Goal: Transaction & Acquisition: Purchase product/service

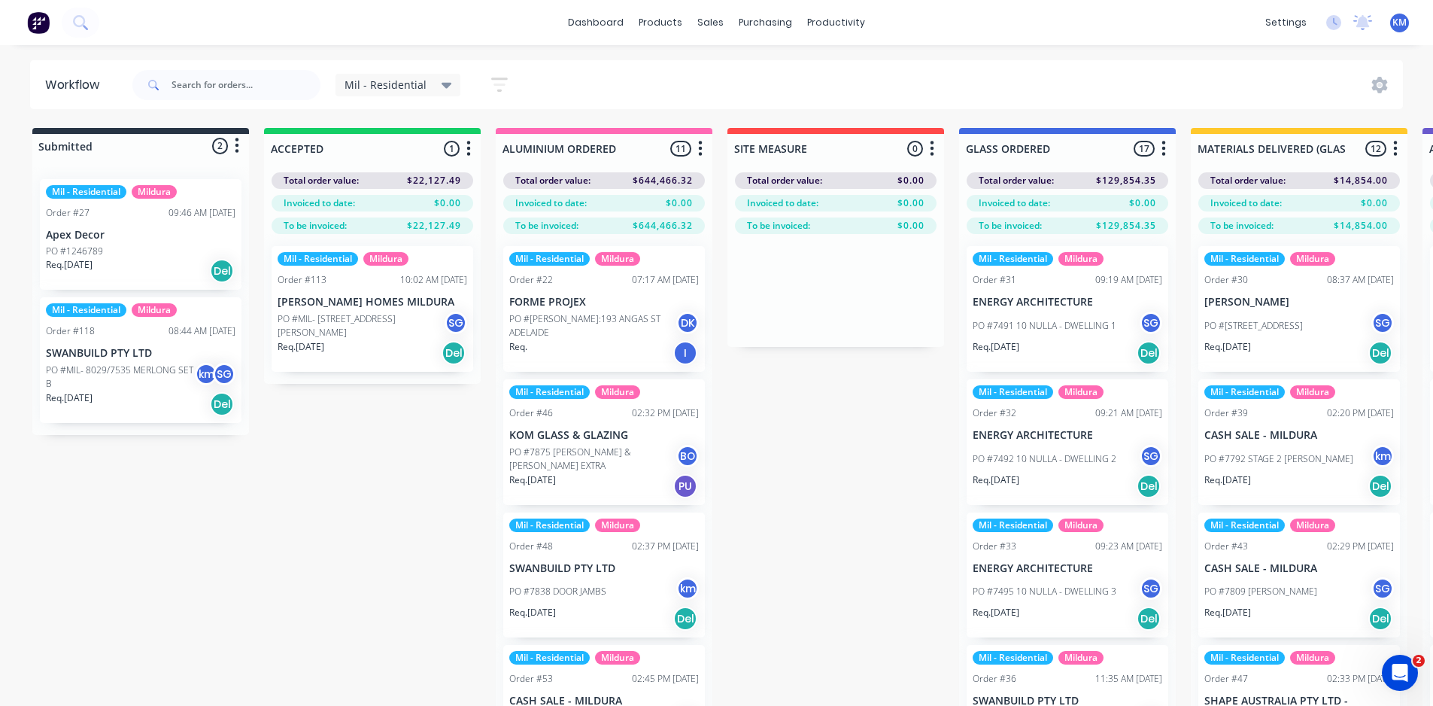
click at [759, 68] on div "Sales Orders" at bounding box center [767, 72] width 62 height 14
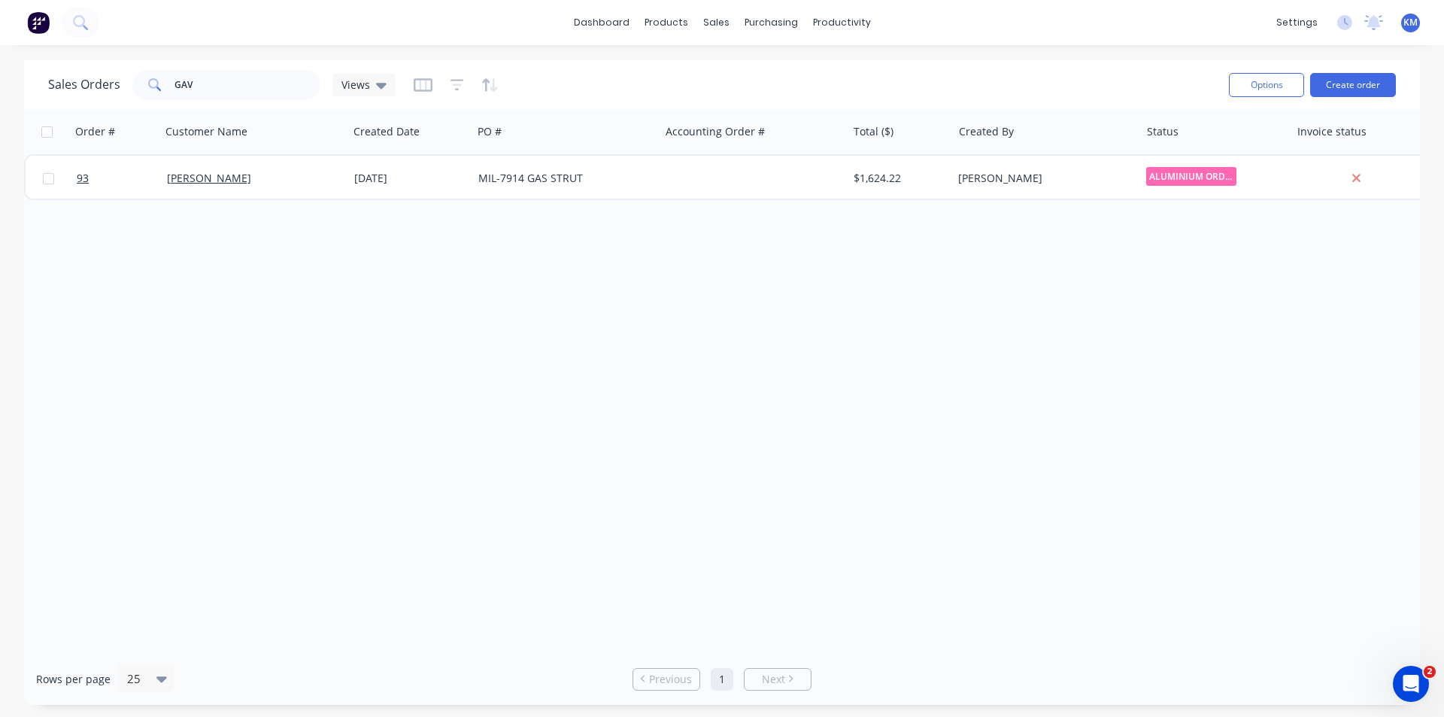
drag, startPoint x: 219, startPoint y: 102, endPoint x: 149, endPoint y: 99, distance: 70.0
click at [149, 99] on div "Sales Orders GAV Views" at bounding box center [632, 84] width 1169 height 37
drag, startPoint x: 192, startPoint y: 81, endPoint x: 143, endPoint y: 80, distance: 48.9
click at [143, 80] on div "GAV" at bounding box center [226, 85] width 188 height 30
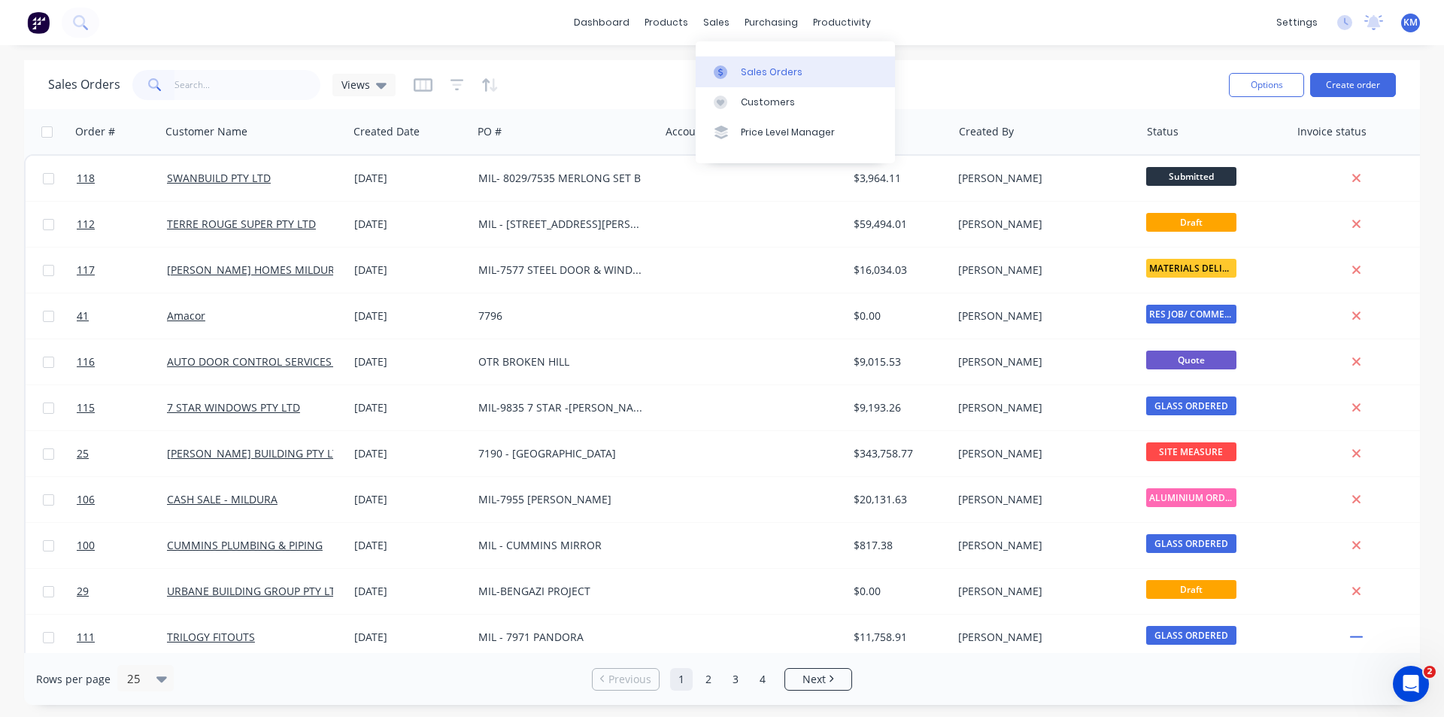
click at [773, 75] on div "Sales Orders" at bounding box center [772, 72] width 62 height 14
click at [798, 67] on div "Purchase Orders" at bounding box center [820, 72] width 80 height 14
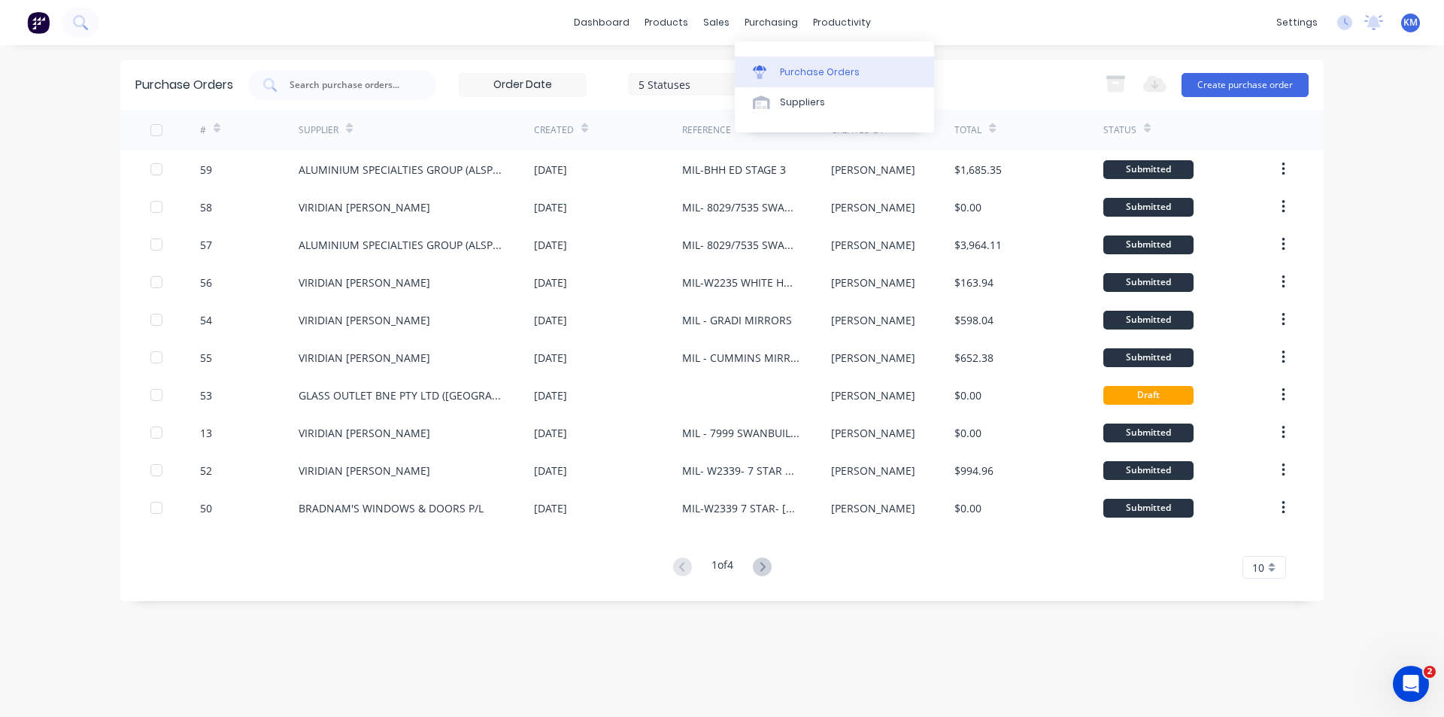
click at [799, 71] on div "Purchase Orders" at bounding box center [820, 72] width 80 height 14
click at [1432, 138] on div "dashboard products sales purchasing productivity dashboard products Product Cat…" at bounding box center [722, 358] width 1444 height 717
click at [1270, 80] on button "Create purchase order" at bounding box center [1245, 85] width 127 height 24
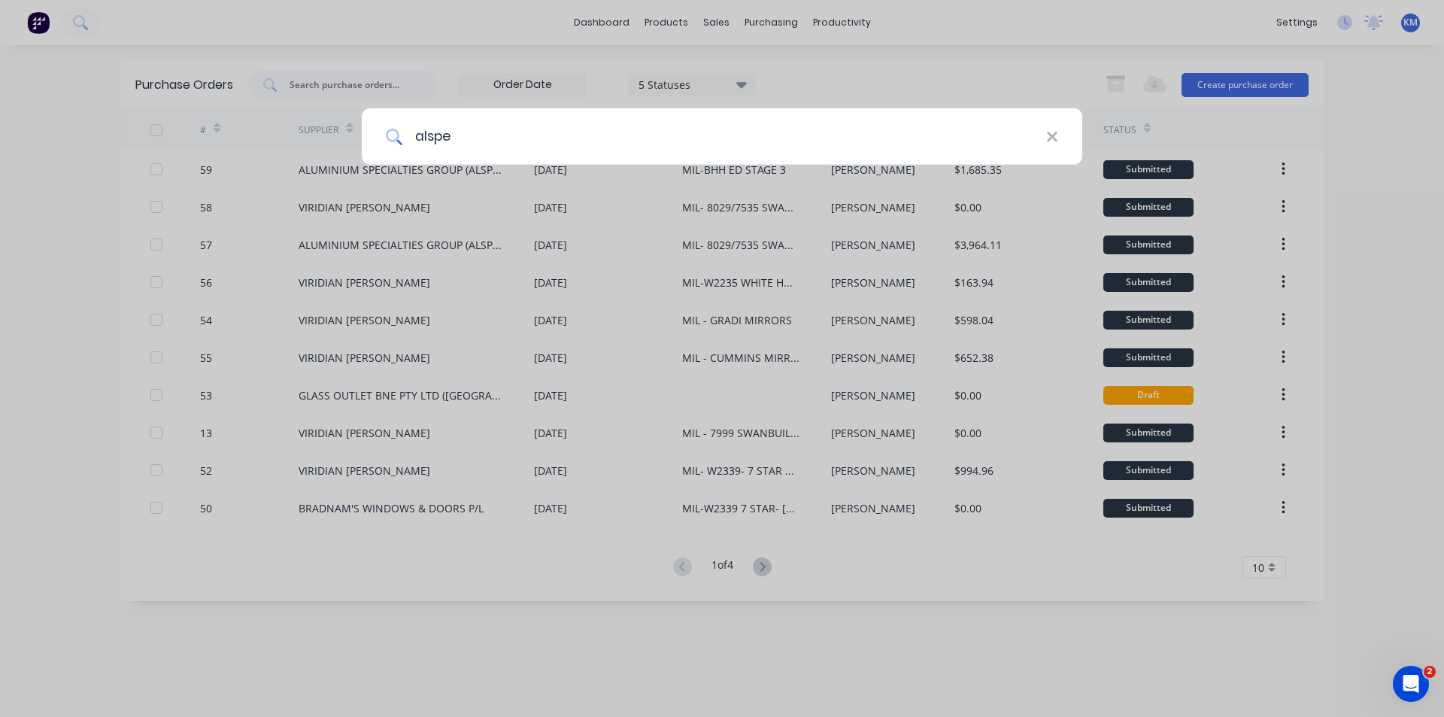
type input "alspec"
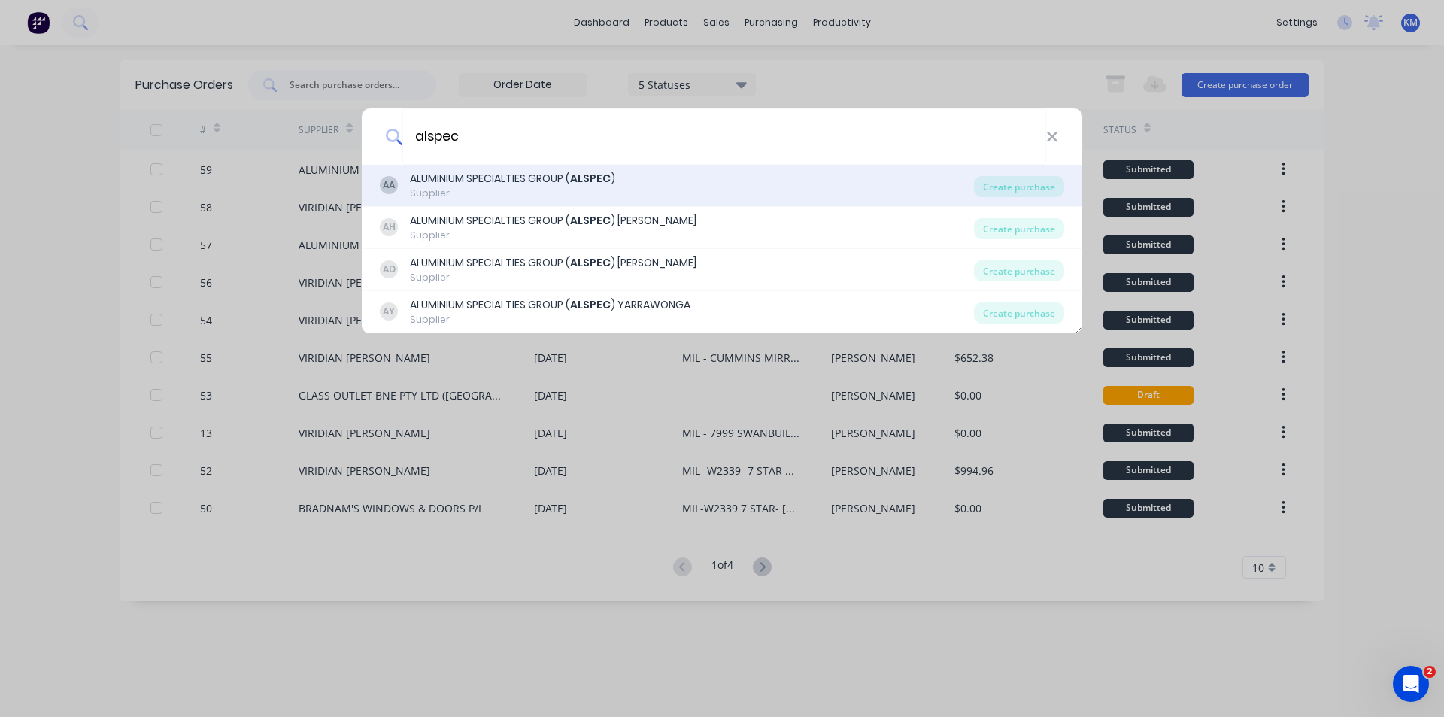
click at [617, 184] on div "AA ALUMINIUM SPECIALTIES GROUP ( ALSPEC ) Supplier" at bounding box center [677, 185] width 594 height 29
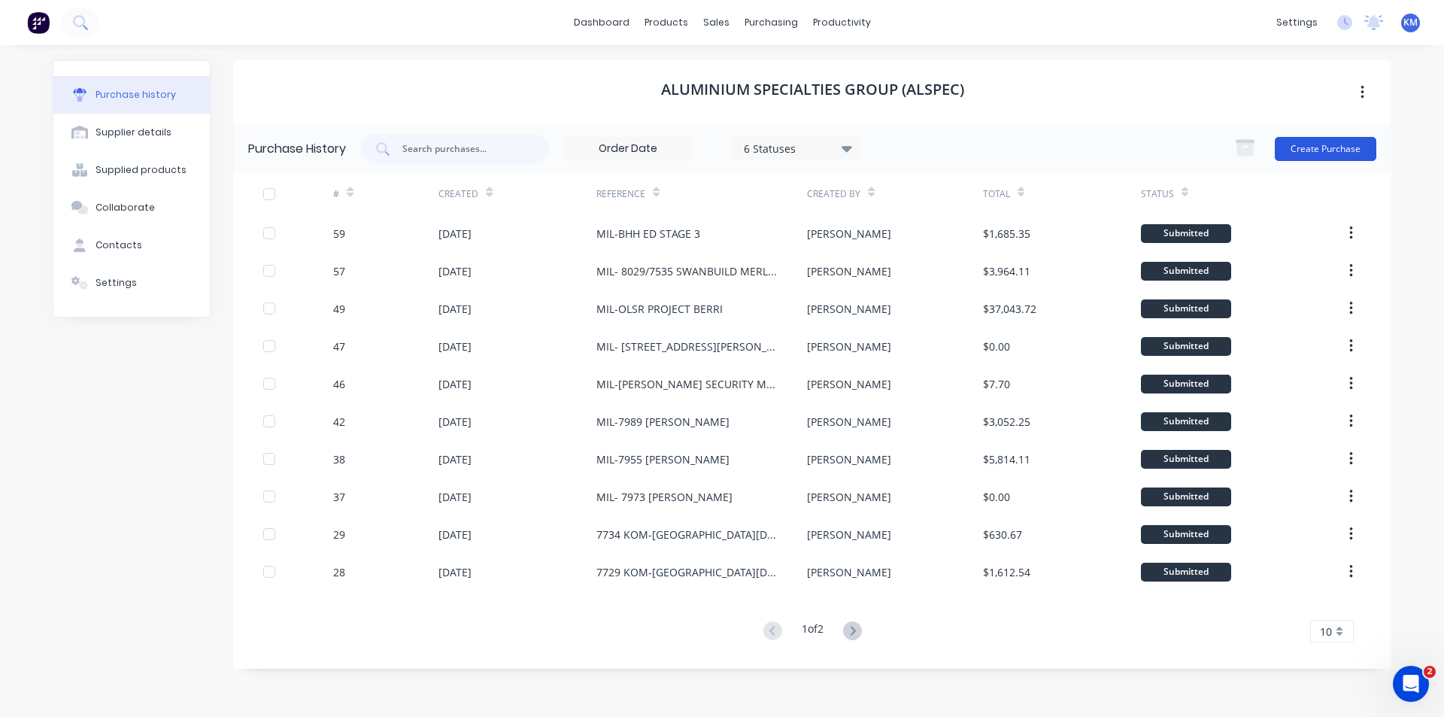
click at [1307, 148] on button "Create Purchase" at bounding box center [1326, 149] width 102 height 24
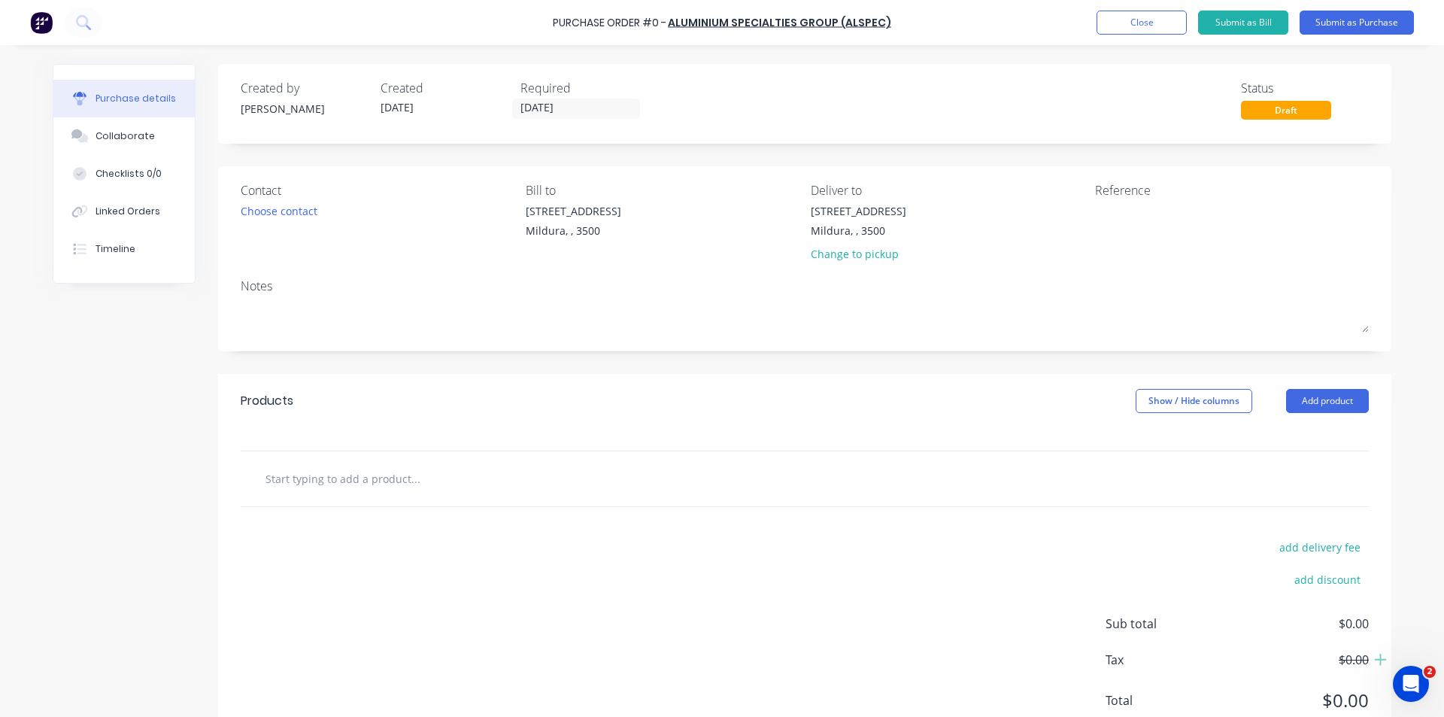
click at [647, 111] on div "Created by [PERSON_NAME] Created [DATE] Required [DATE] Status Draft" at bounding box center [805, 99] width 1128 height 41
click at [314, 205] on div "Choose contact" at bounding box center [279, 211] width 77 height 16
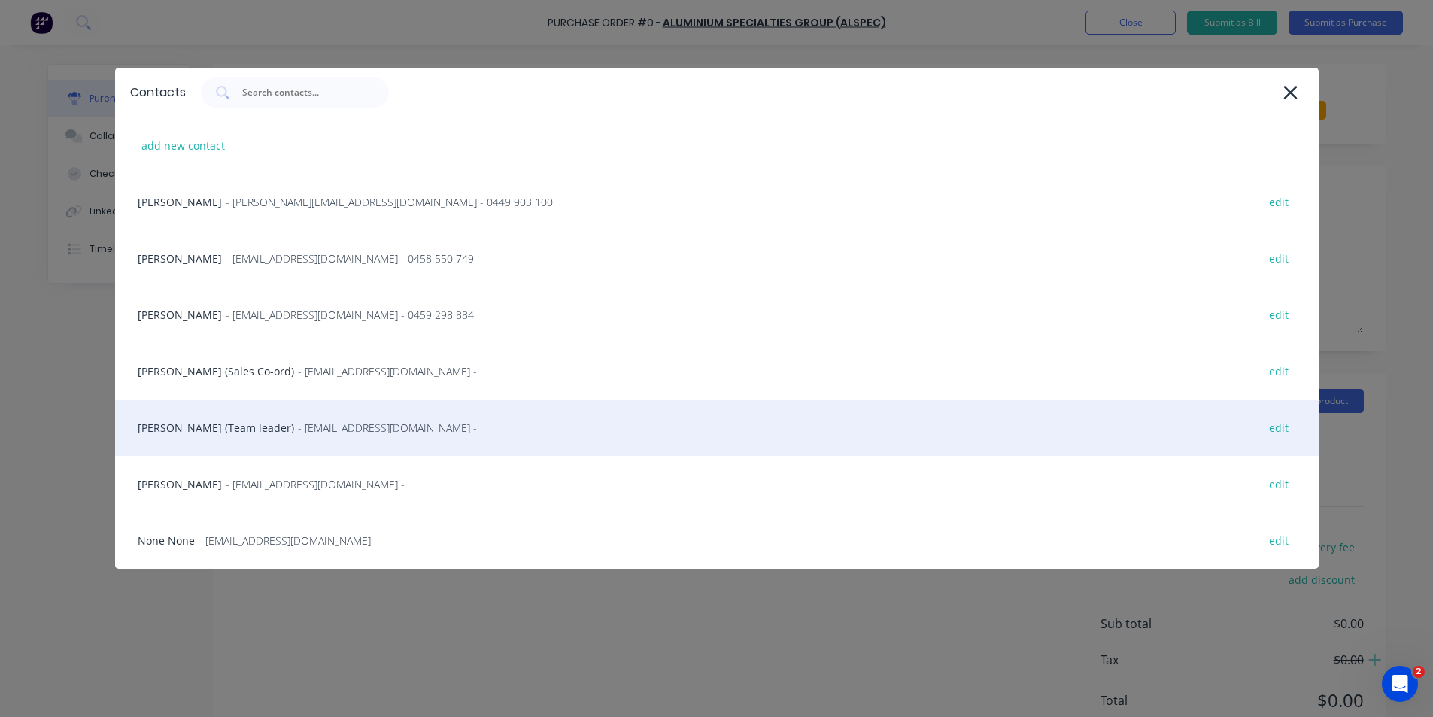
click at [298, 433] on span "- [EMAIL_ADDRESS][DOMAIN_NAME] -" at bounding box center [387, 428] width 179 height 16
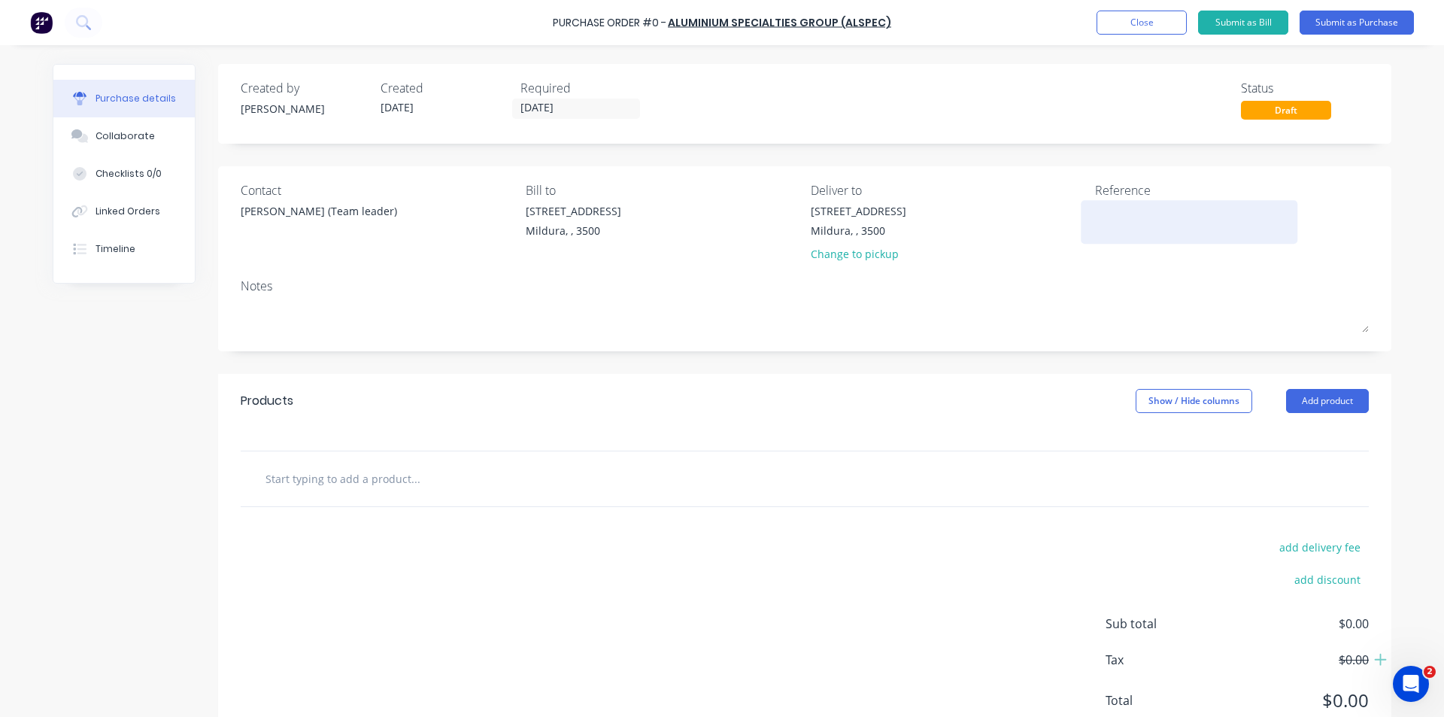
click at [1114, 212] on textarea at bounding box center [1189, 220] width 188 height 34
type textarea "m"
type textarea "MIL-7889 PIZZA HUT"
type textarea "x"
type textarea "MIL-7889 PIZZA HUT"
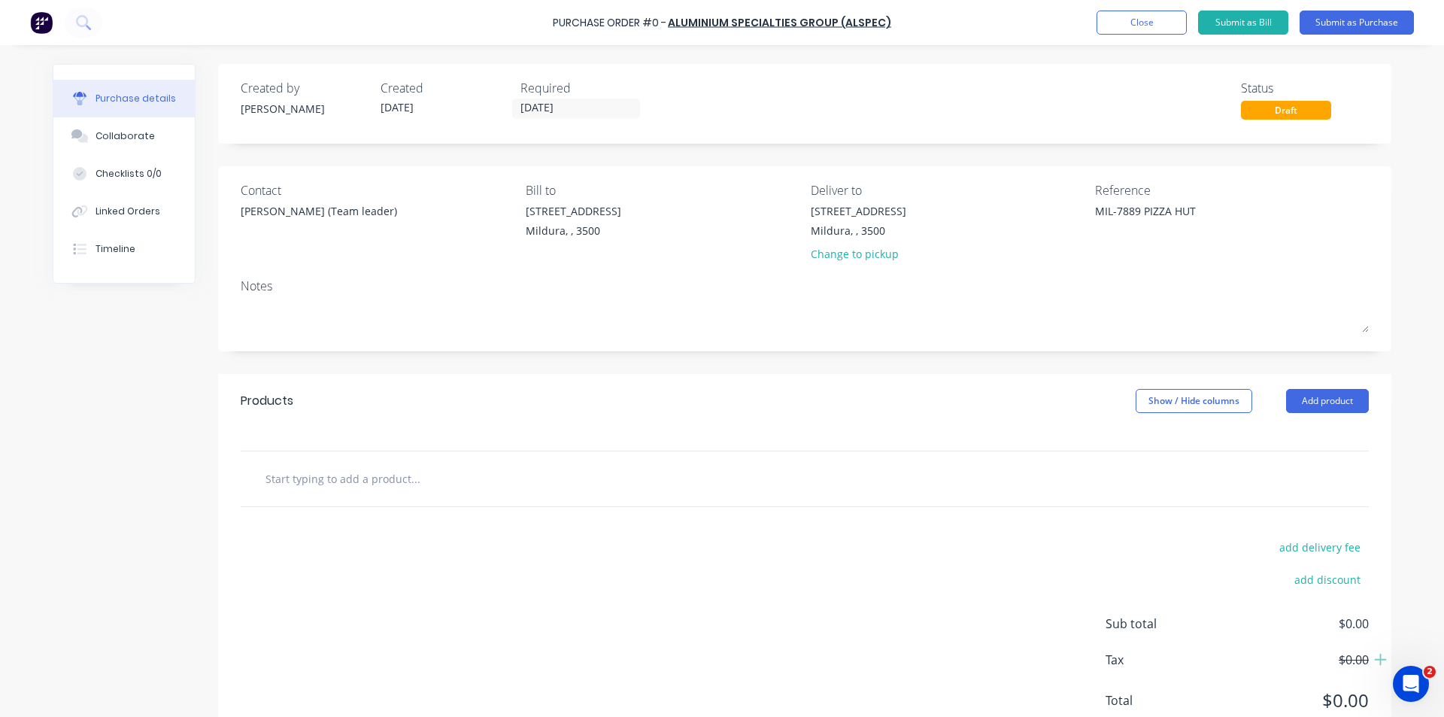
click at [350, 462] on div at bounding box center [805, 478] width 1128 height 55
click at [345, 482] on input "text" at bounding box center [415, 478] width 301 height 30
type textarea "x"
type input "E"
type textarea "x"
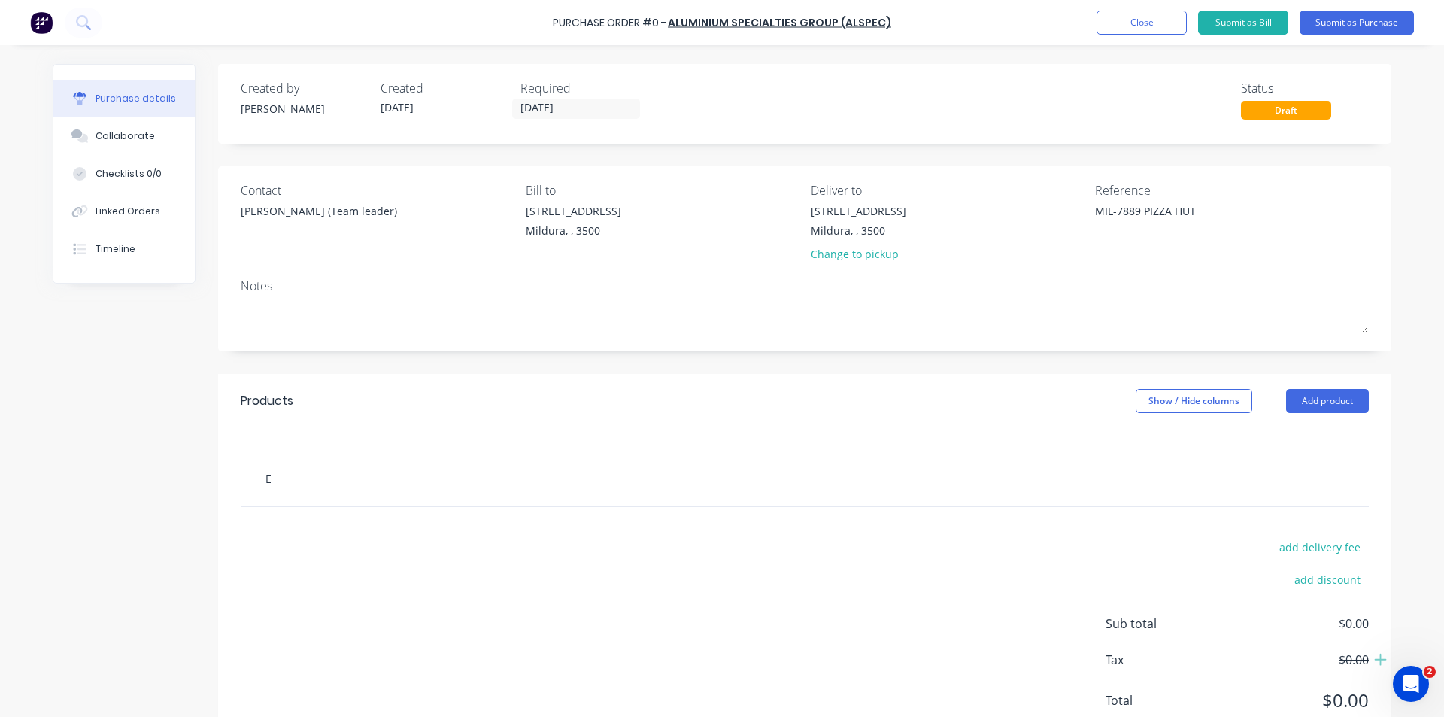
type input "EC"
type textarea "x"
type input "ECO"
type textarea "x"
type input "ECO2"
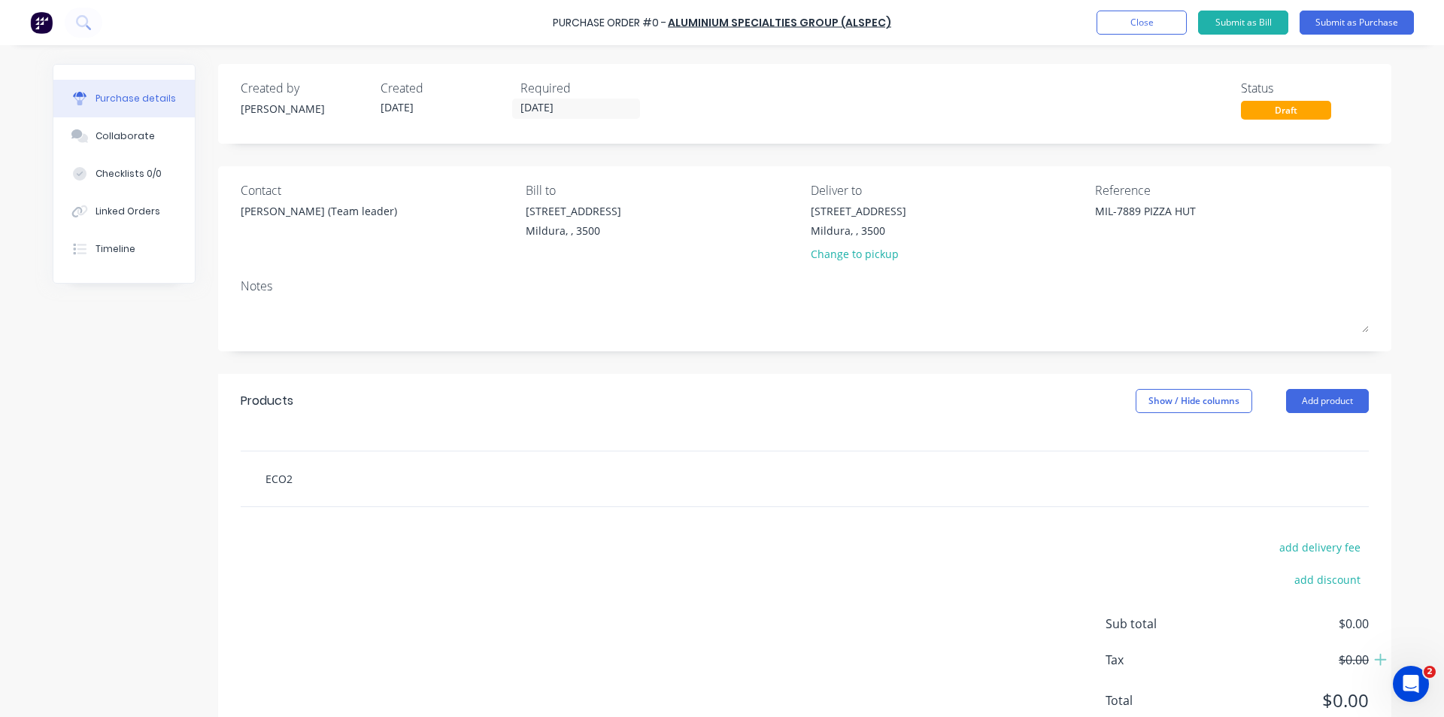
type textarea "x"
type input "ECO21"
type textarea "x"
type input "ECO210"
type textarea "x"
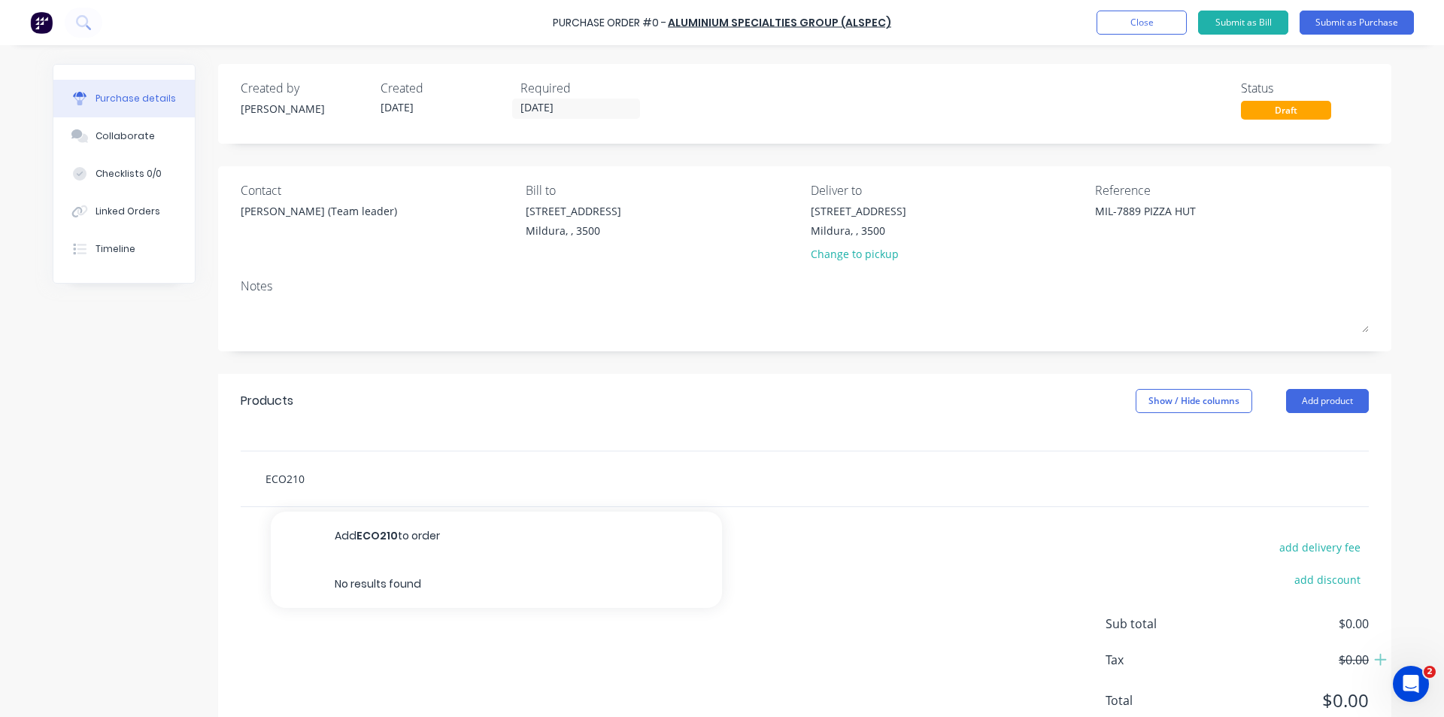
type input "ECO210-"
type textarea "x"
type input "ECO210-G"
type textarea "x"
type input "ECO210-GL"
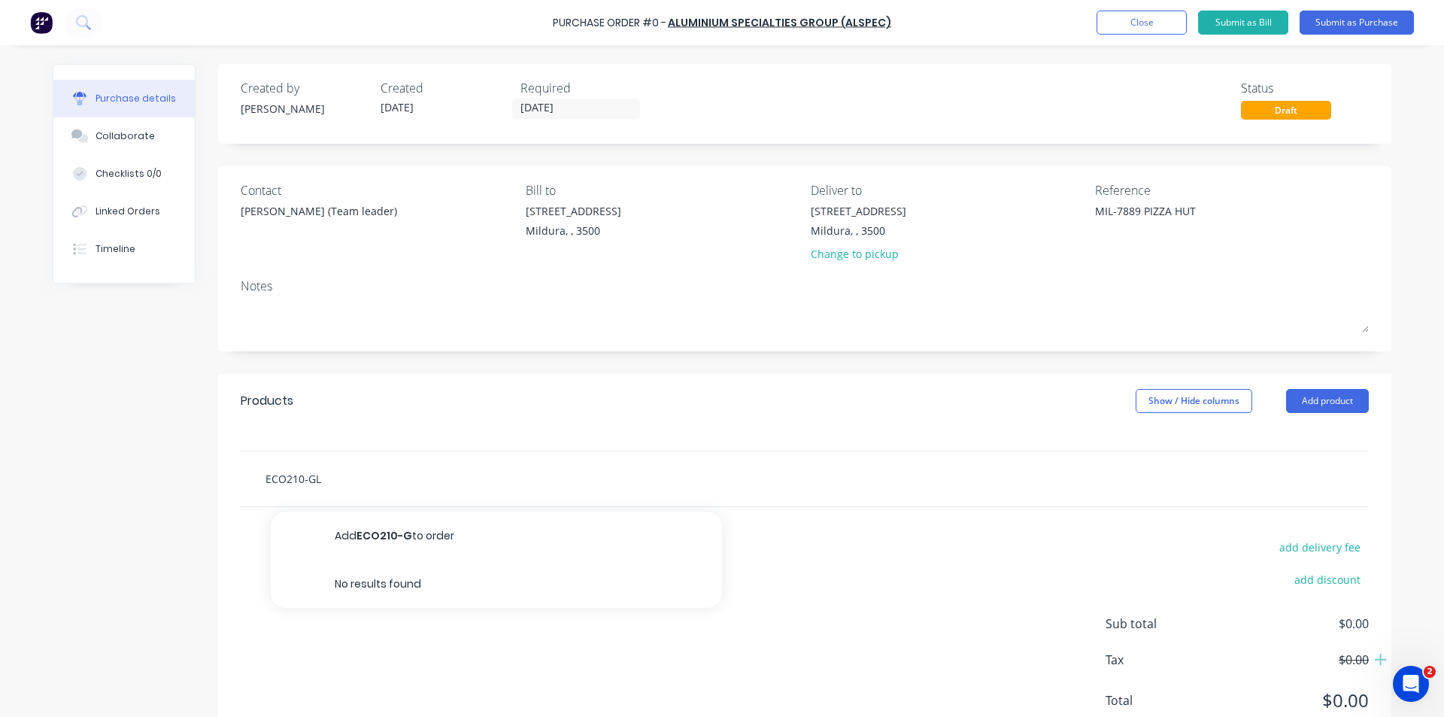
type textarea "x"
type input "ECO210-GLA"
type textarea "x"
type input "ECO210-GLAZ"
type textarea "x"
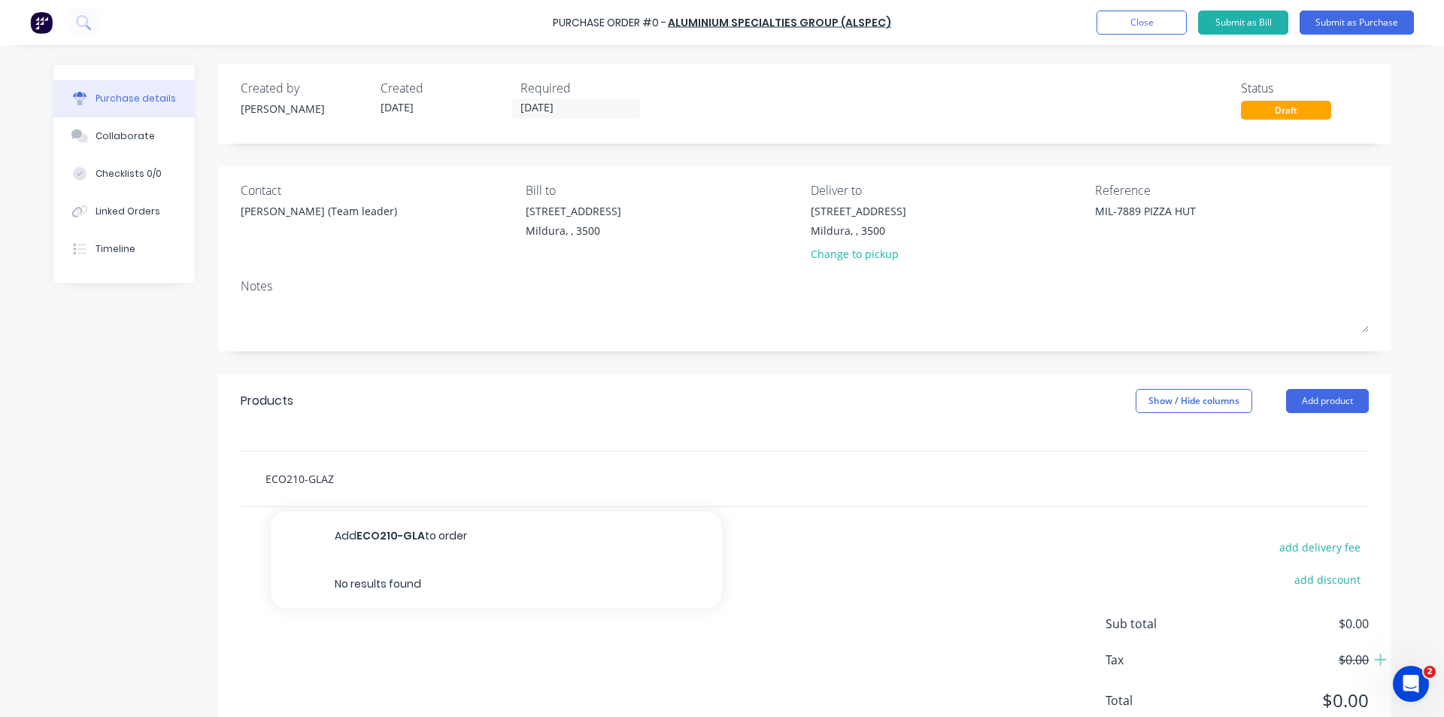
type input "ECO210-GLAZI"
type textarea "x"
type input "ECO210-GLAZIN"
type textarea "x"
type input "ECO210-GLAZING"
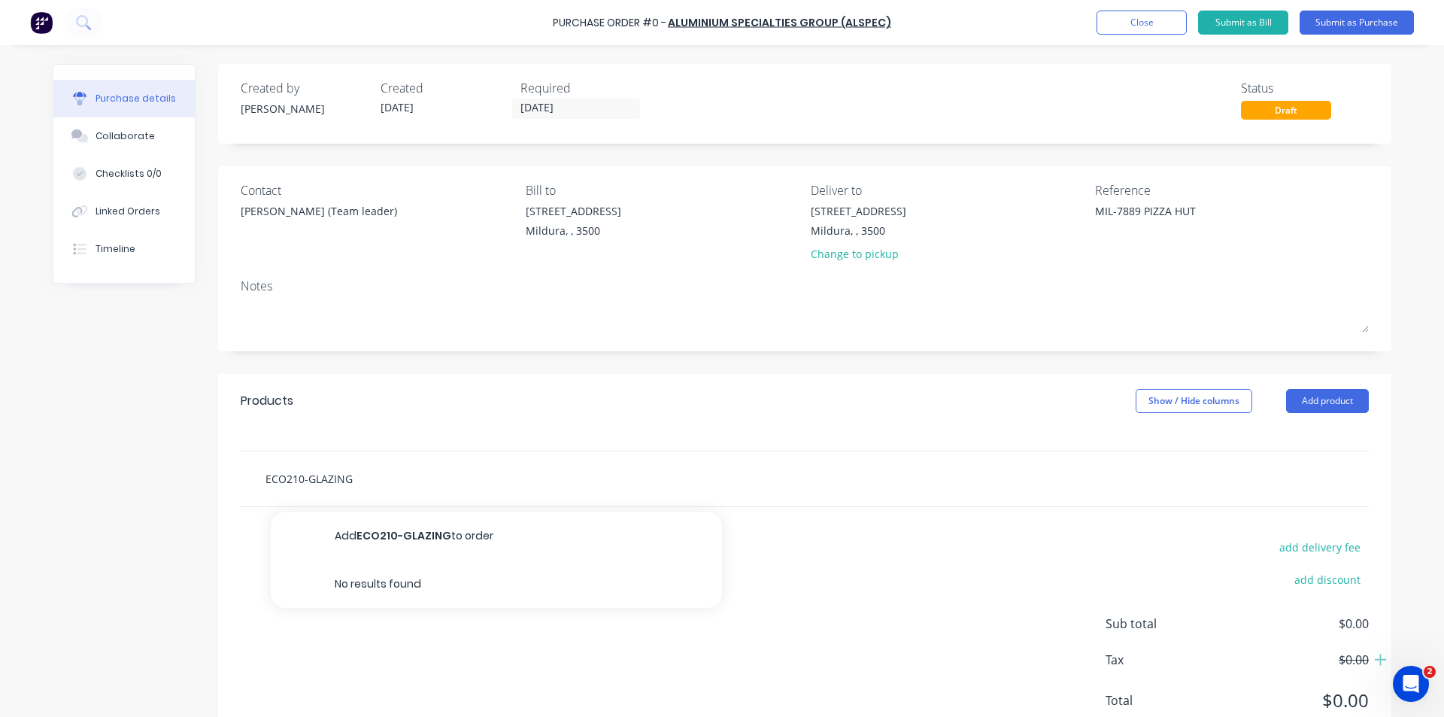
type textarea "x"
type input "ECO210-GLAZING"
type textarea "x"
type input "ECO210-GLAZING I"
type textarea "x"
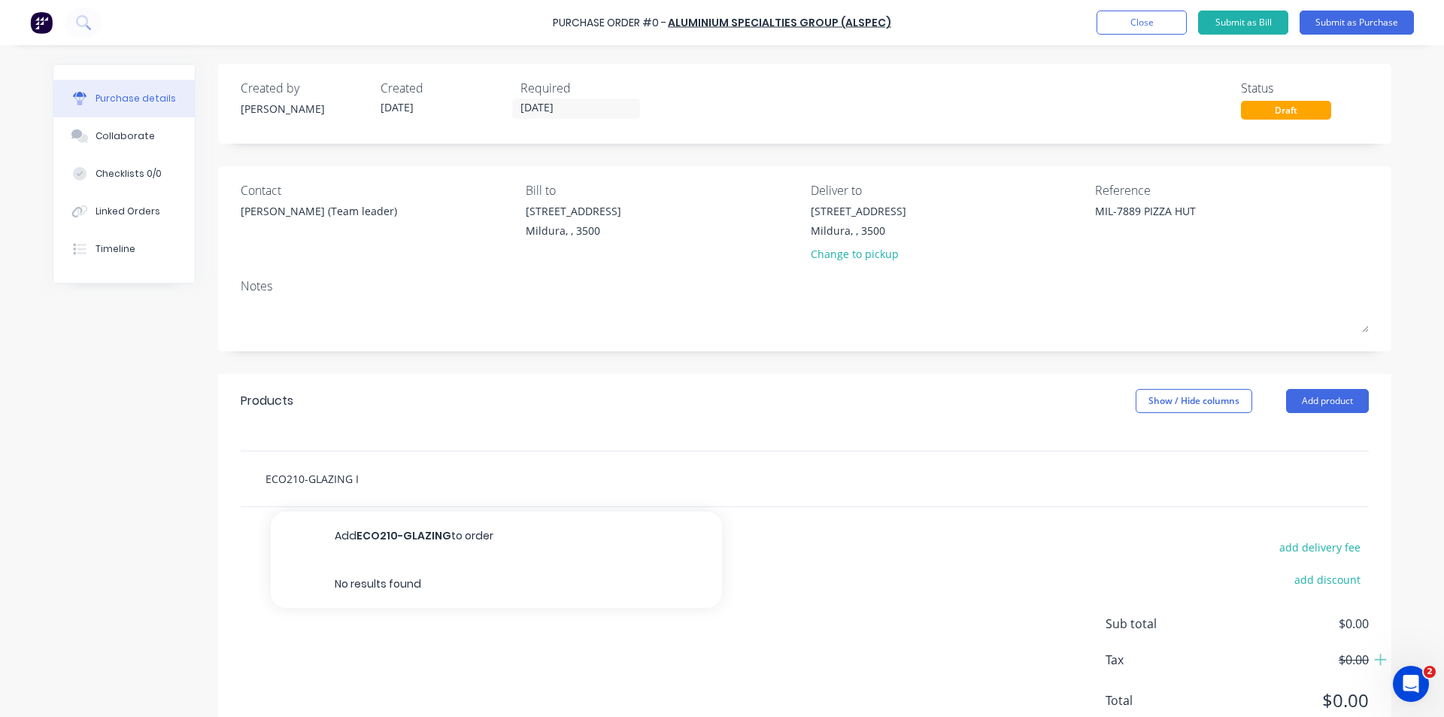
type input "ECO210-GLAZING IN"
type textarea "x"
type input "ECO210-GLAZING INF"
type textarea "x"
type input "ECO210-GLAZING INFI"
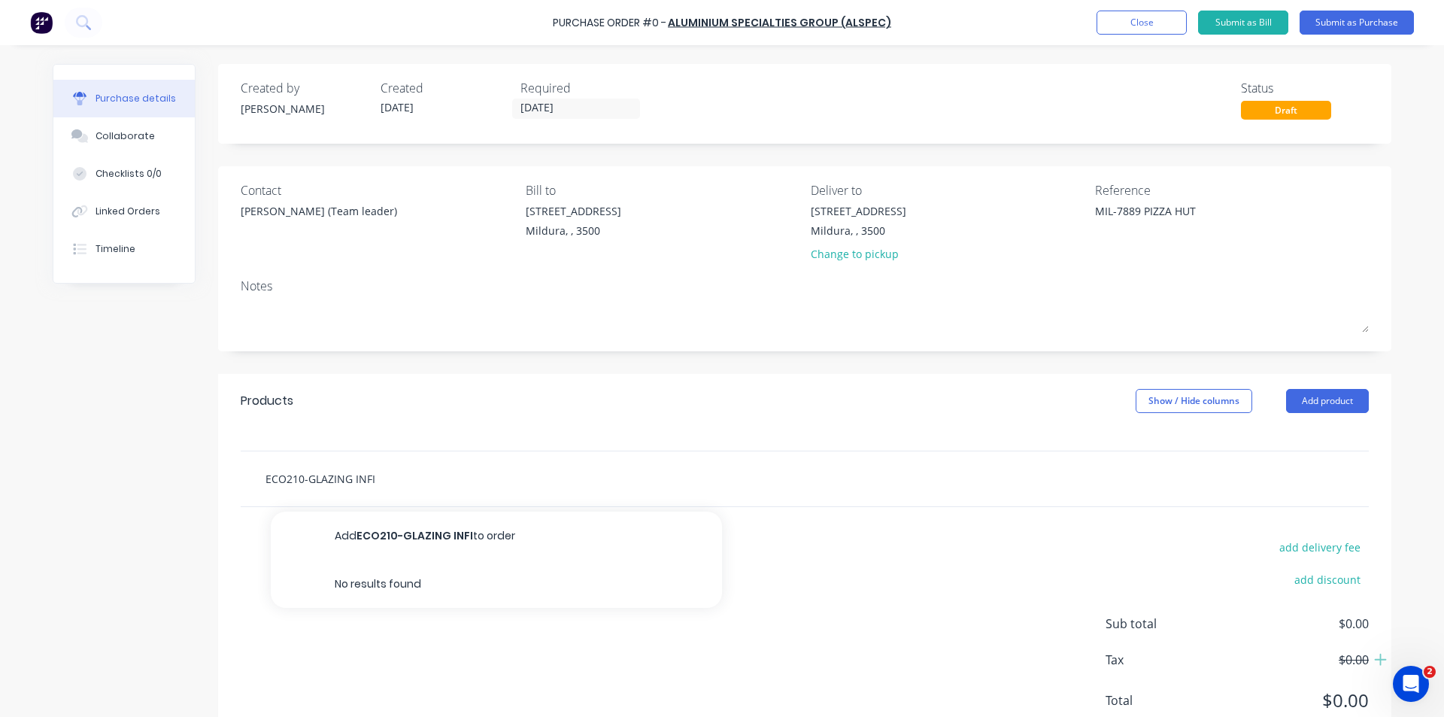
type textarea "x"
type input "ECO210-GLAZING INFIL"
type textarea "x"
type input "ECO210-GLAZING INFILL"
type textarea "x"
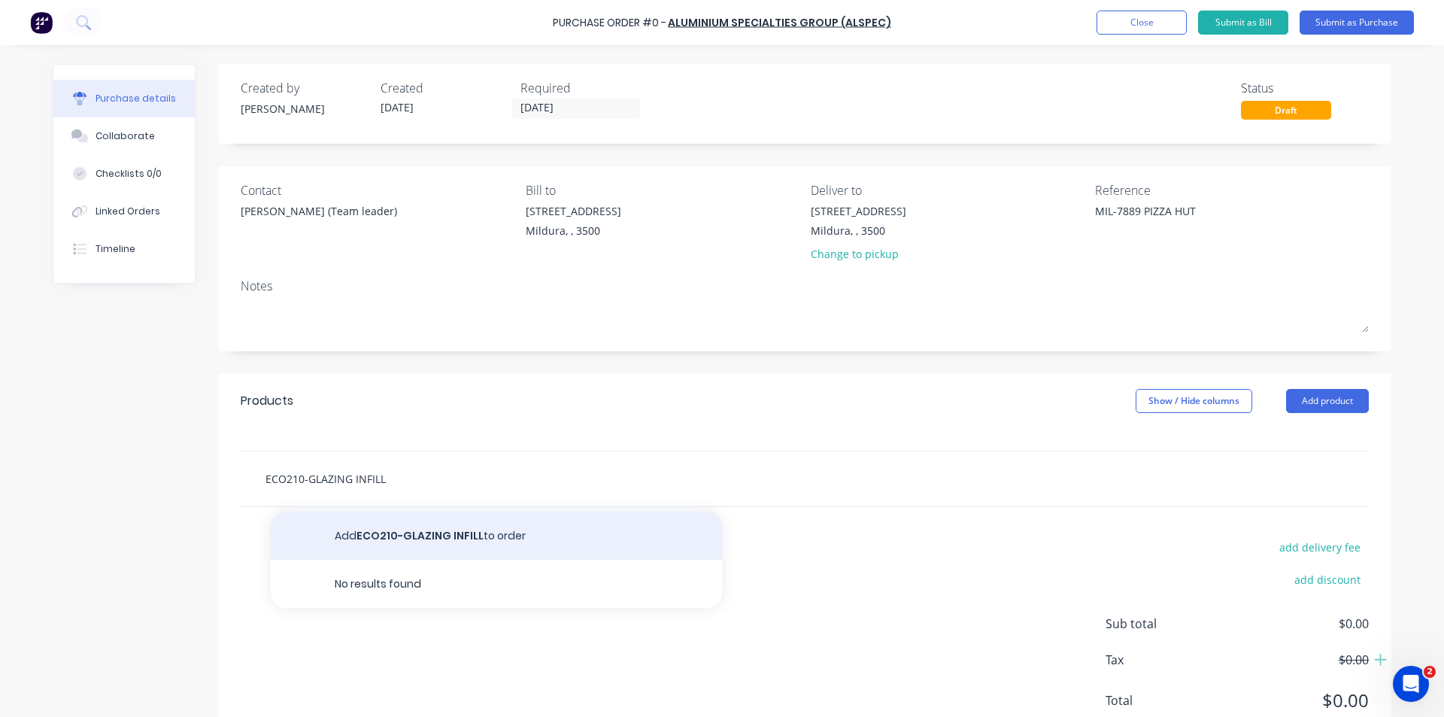
type input "ECO210-GLAZING INFILL"
click at [491, 532] on button "Add ECO210-GLAZING INFILL to order" at bounding box center [496, 536] width 451 height 48
type textarea "x"
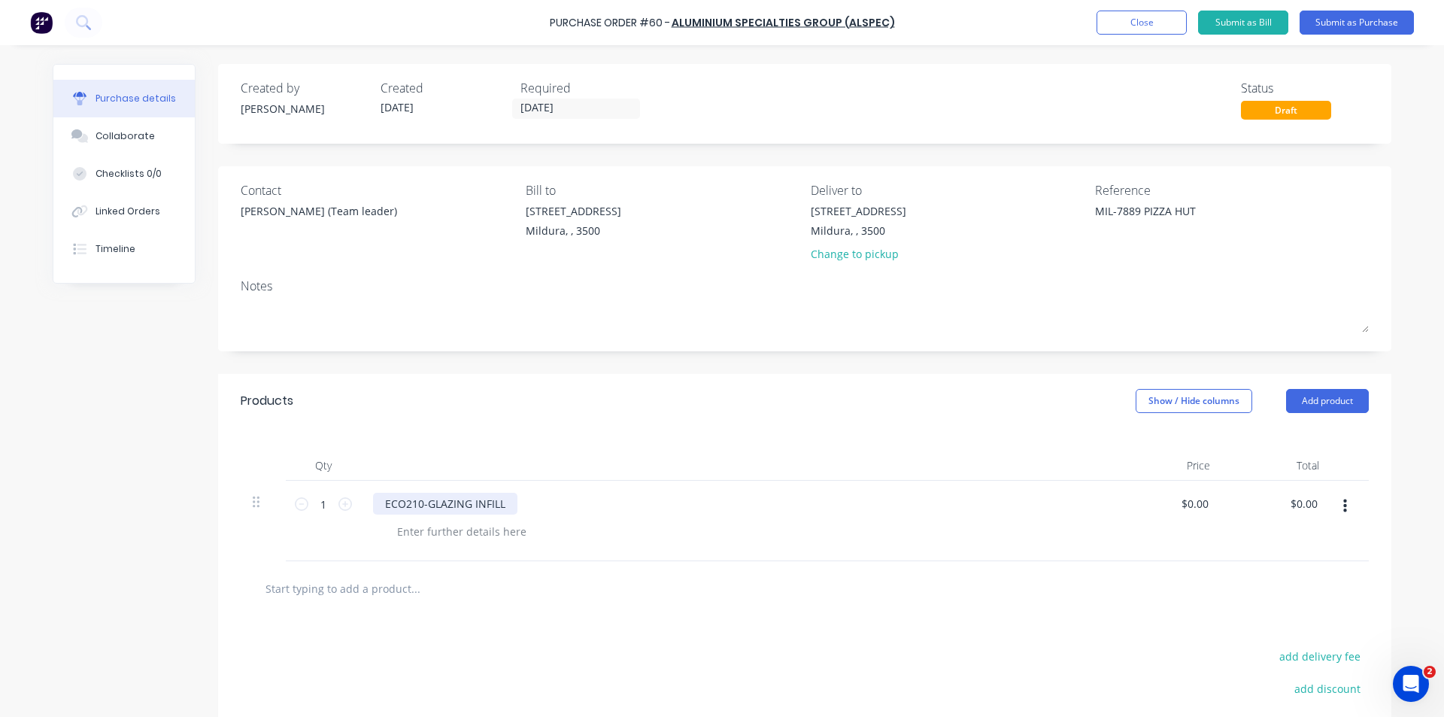
type textarea "x"
click at [502, 506] on div "ECO210-GLAZING INFILL" at bounding box center [445, 504] width 144 height 22
click at [527, 503] on div "ECO210-GLAZING INFILL-MILL INISH" at bounding box center [474, 504] width 202 height 22
drag, startPoint x: 630, startPoint y: 427, endPoint x: 639, endPoint y: 422, distance: 10.5
click at [632, 427] on div "Products Show / Hide columns Add product" at bounding box center [805, 401] width 1174 height 54
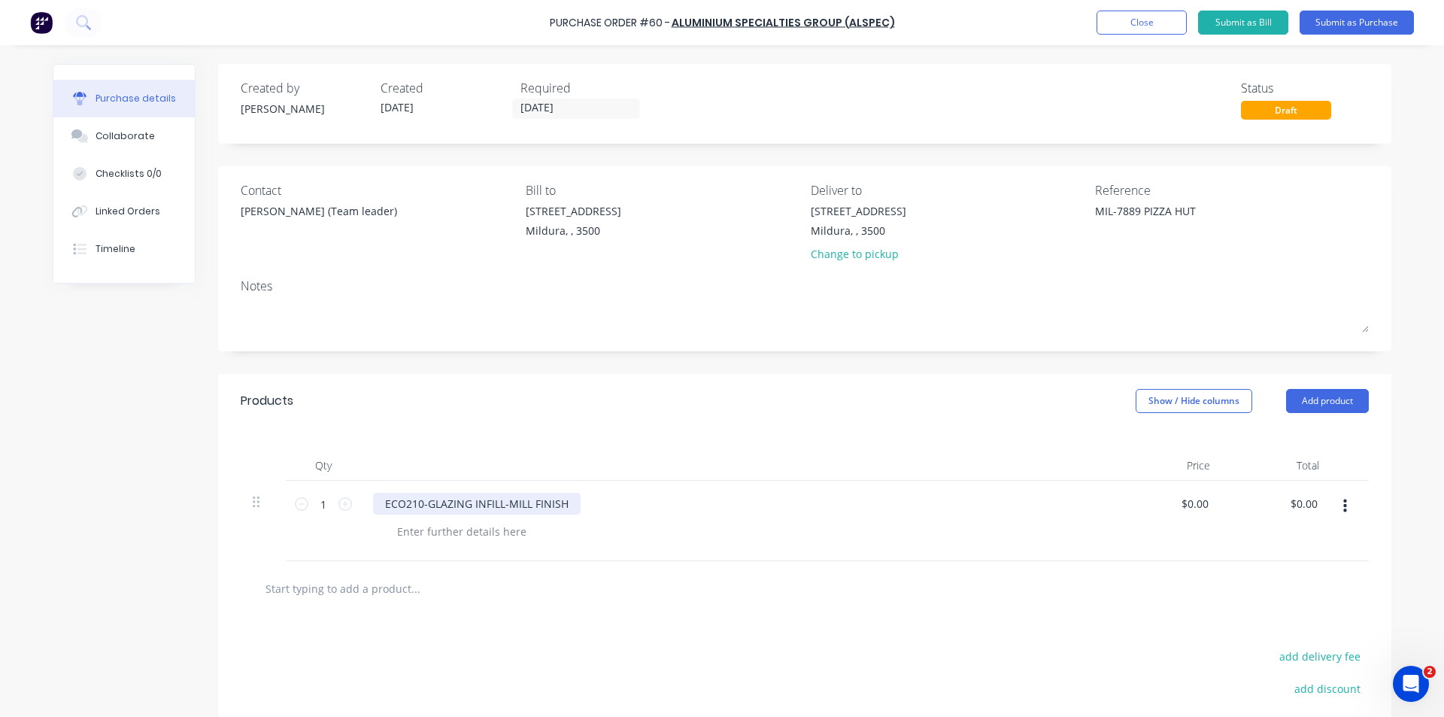
click at [503, 498] on div "ECO210-GLAZING INFILL-MILL FINISH" at bounding box center [477, 504] width 208 height 22
type textarea "x"
click at [427, 536] on div at bounding box center [461, 532] width 153 height 22
drag, startPoint x: 399, startPoint y: 534, endPoint x: 388, endPoint y: 534, distance: 10.5
click at [388, 534] on div "QXLENGTH" at bounding box center [424, 532] width 79 height 22
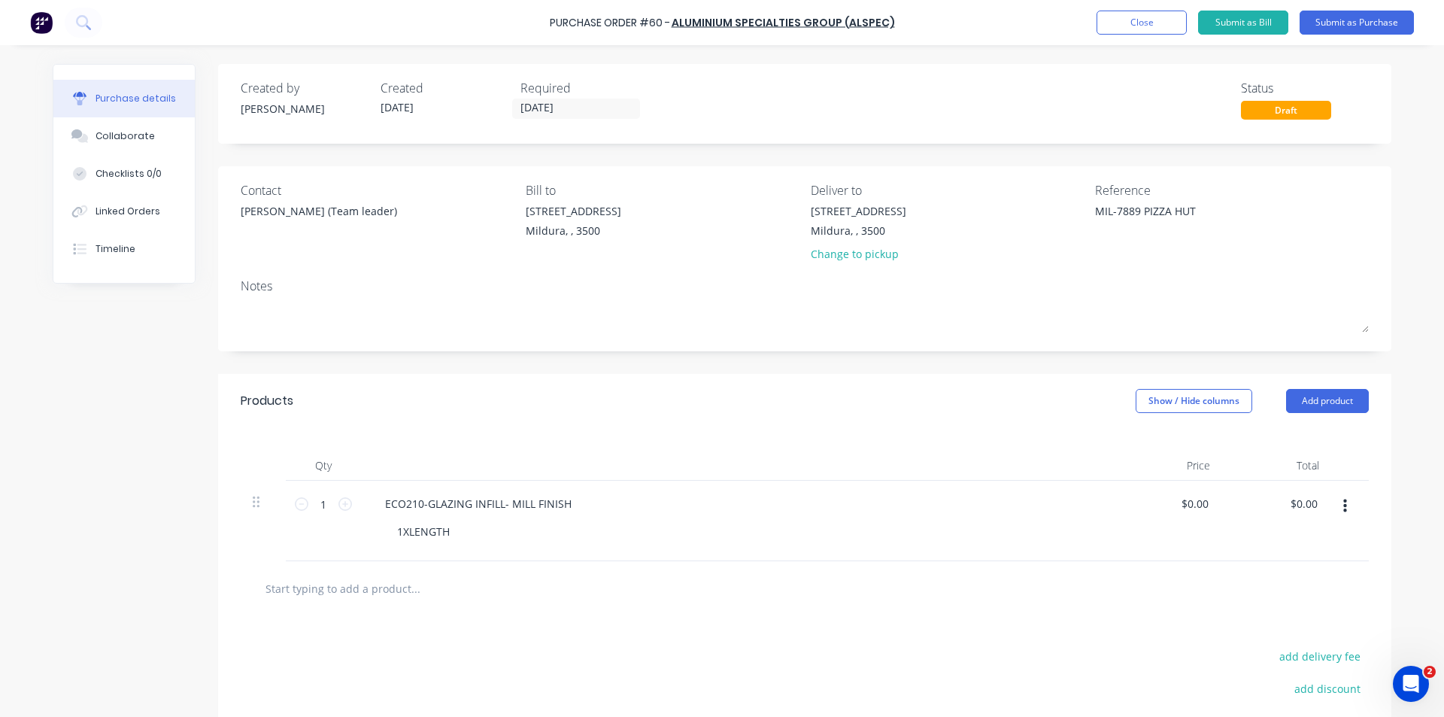
click at [617, 392] on div "Products Show / Hide columns Add product" at bounding box center [805, 401] width 1174 height 54
type textarea "x"
type input "0.00"
click at [1200, 511] on input "0.00" at bounding box center [1194, 504] width 35 height 22
type textarea "x"
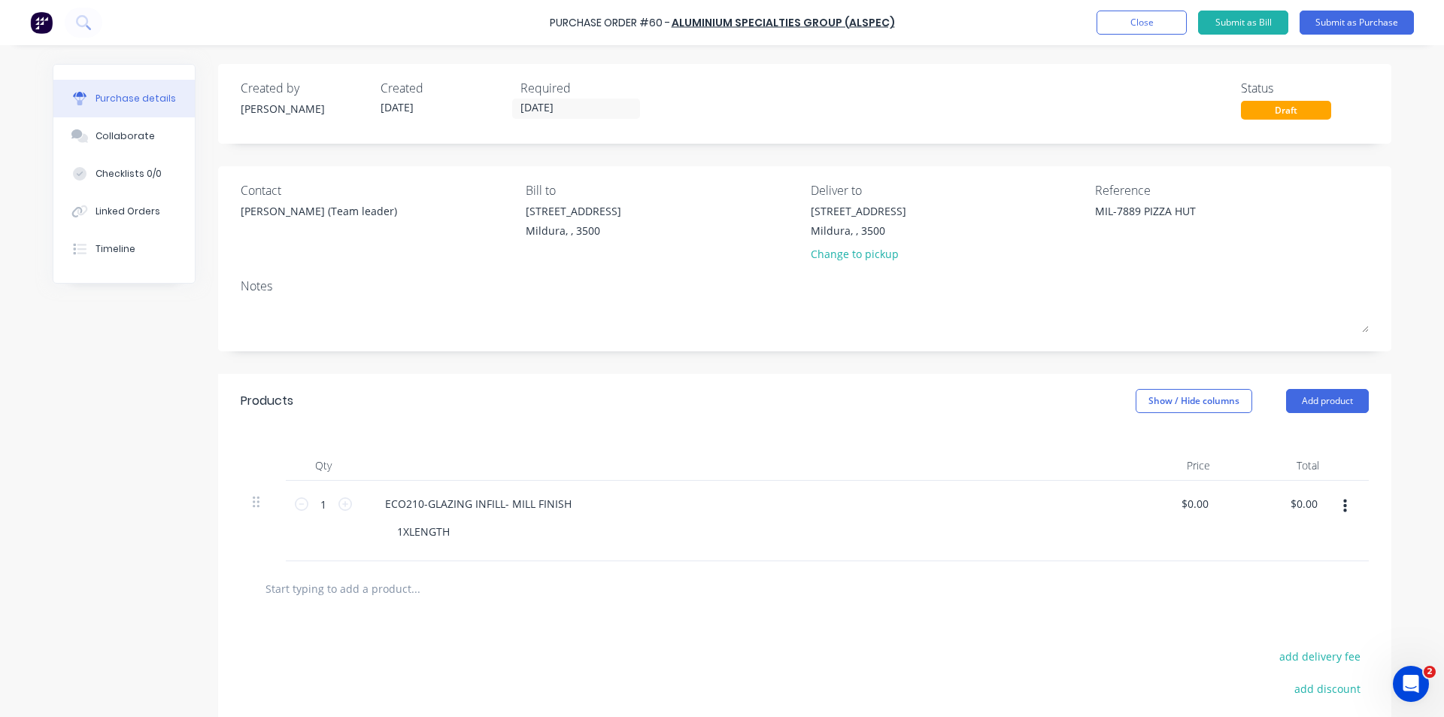
type input "0.00"
type textarea "x"
type input "0.00"
type textarea "x"
type input "0.00"
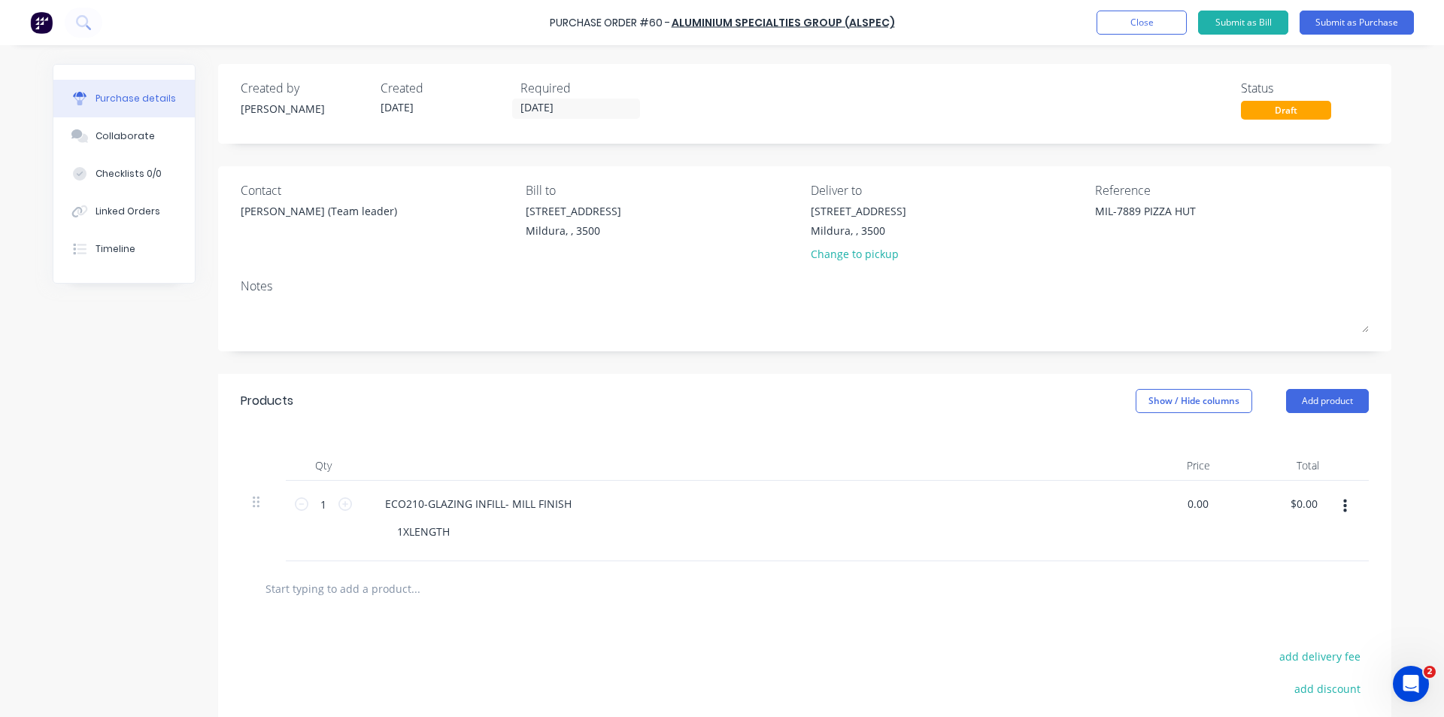
drag, startPoint x: 1177, startPoint y: 509, endPoint x: 1036, endPoint y: 412, distance: 171.3
click at [1207, 505] on div "0.00 0.00" at bounding box center [1167, 521] width 109 height 80
type textarea "x"
type input "0.00"
type textarea "x"
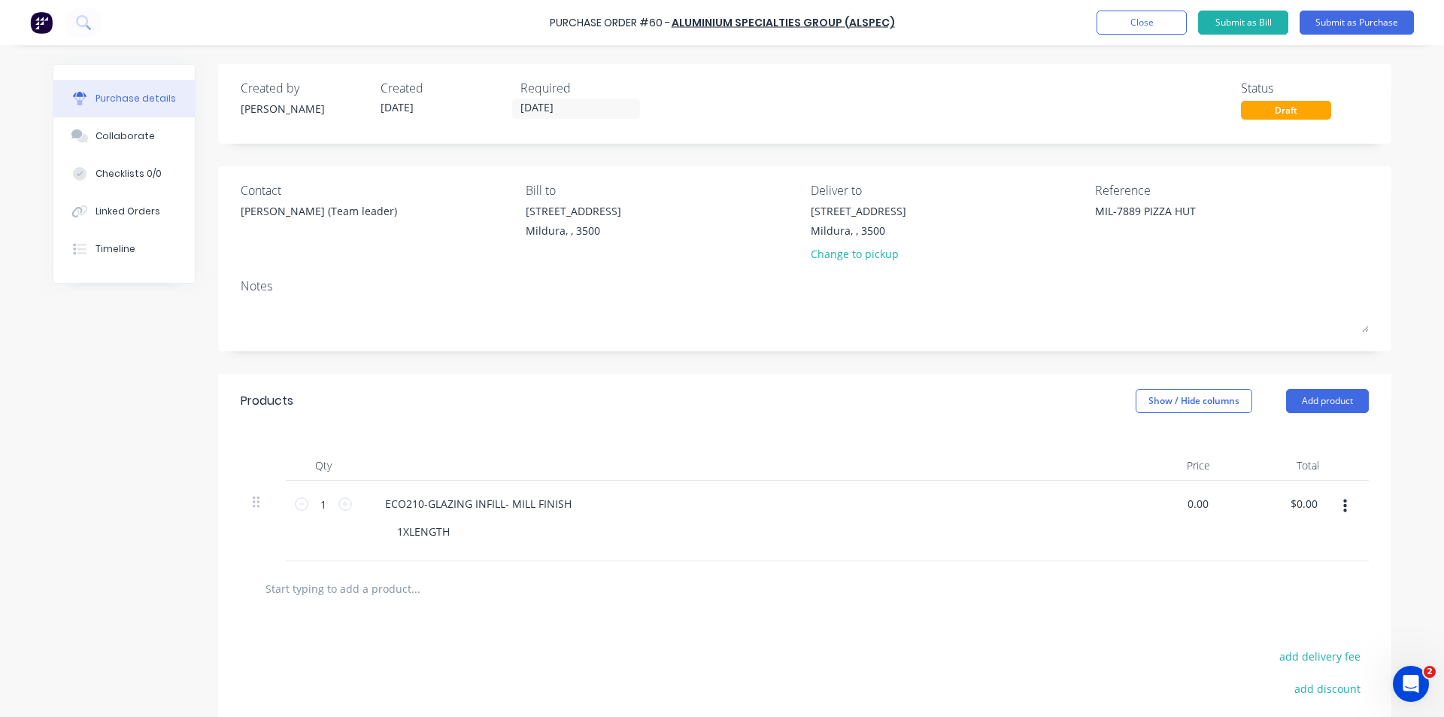
type input "$0.00"
drag, startPoint x: 1161, startPoint y: 500, endPoint x: 1257, endPoint y: 517, distance: 97.7
click at [1257, 517] on div "1 1 ECO210-GLAZING INFILL- MILL FINISH 1XLENGTH $0.00 $0.00 $0.00 $0.00" at bounding box center [805, 521] width 1128 height 80
type textarea "x"
type input "0.00"
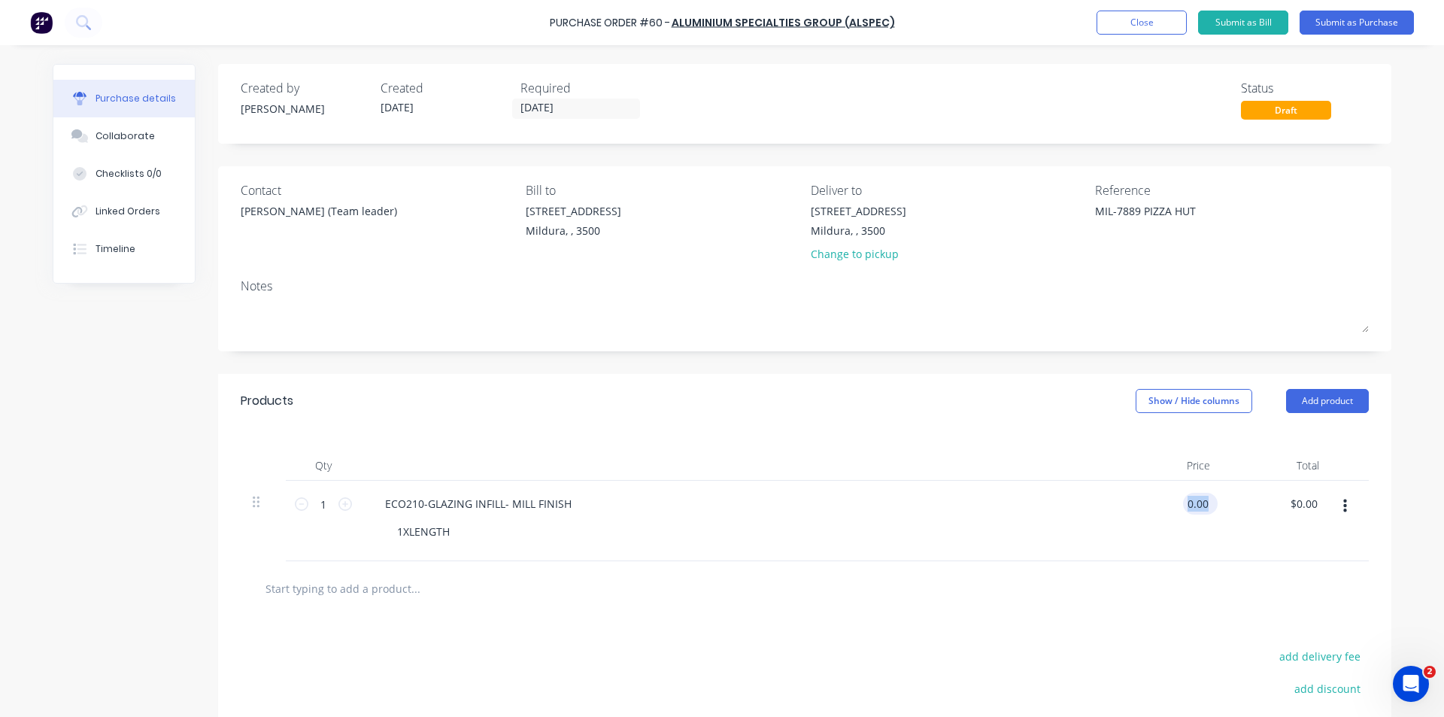
click at [1183, 502] on input "0.00" at bounding box center [1197, 504] width 29 height 22
type textarea "x"
drag, startPoint x: 1180, startPoint y: 501, endPoint x: 1228, endPoint y: 509, distance: 48.1
click at [1228, 509] on div "1 1 ECO210-GLAZING INFILL- MILL FINISH 1XLENGTH 0.00 0.00 $0.00 $0.00" at bounding box center [805, 521] width 1128 height 80
type input "102/81"
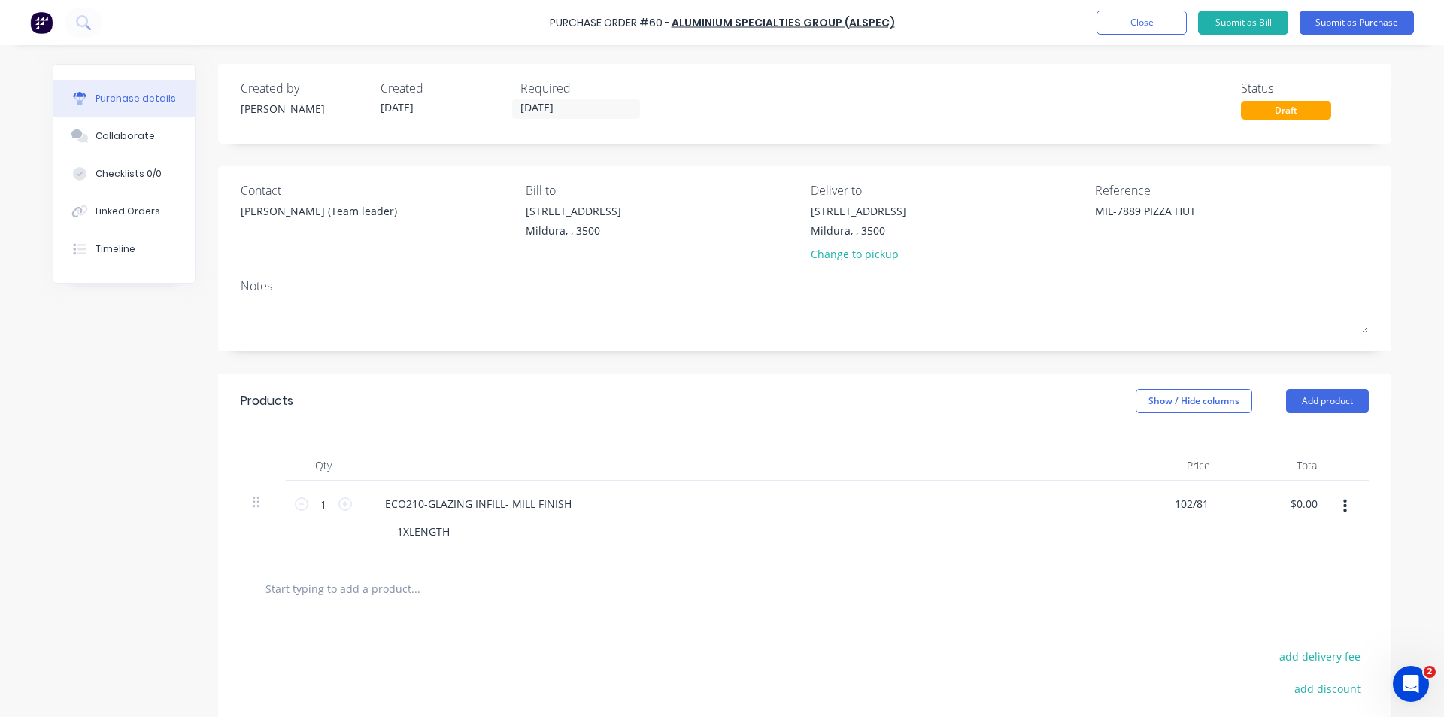
type textarea "x"
click at [1028, 436] on div "Qty Price Total 1 1 ECO210-GLAZING INFILL- MILL FINISH 1XLENGTH $0.00 $0.00 $0.…" at bounding box center [805, 494] width 1174 height 133
drag, startPoint x: 1198, startPoint y: 509, endPoint x: 1230, endPoint y: 514, distance: 32.8
click at [1230, 514] on div "1 1 ECO210-GLAZING INFILL- MILL FINISH 1XLENGTH 0.00 0.00 $0.00 $0.00" at bounding box center [805, 521] width 1128 height 80
type input "0"
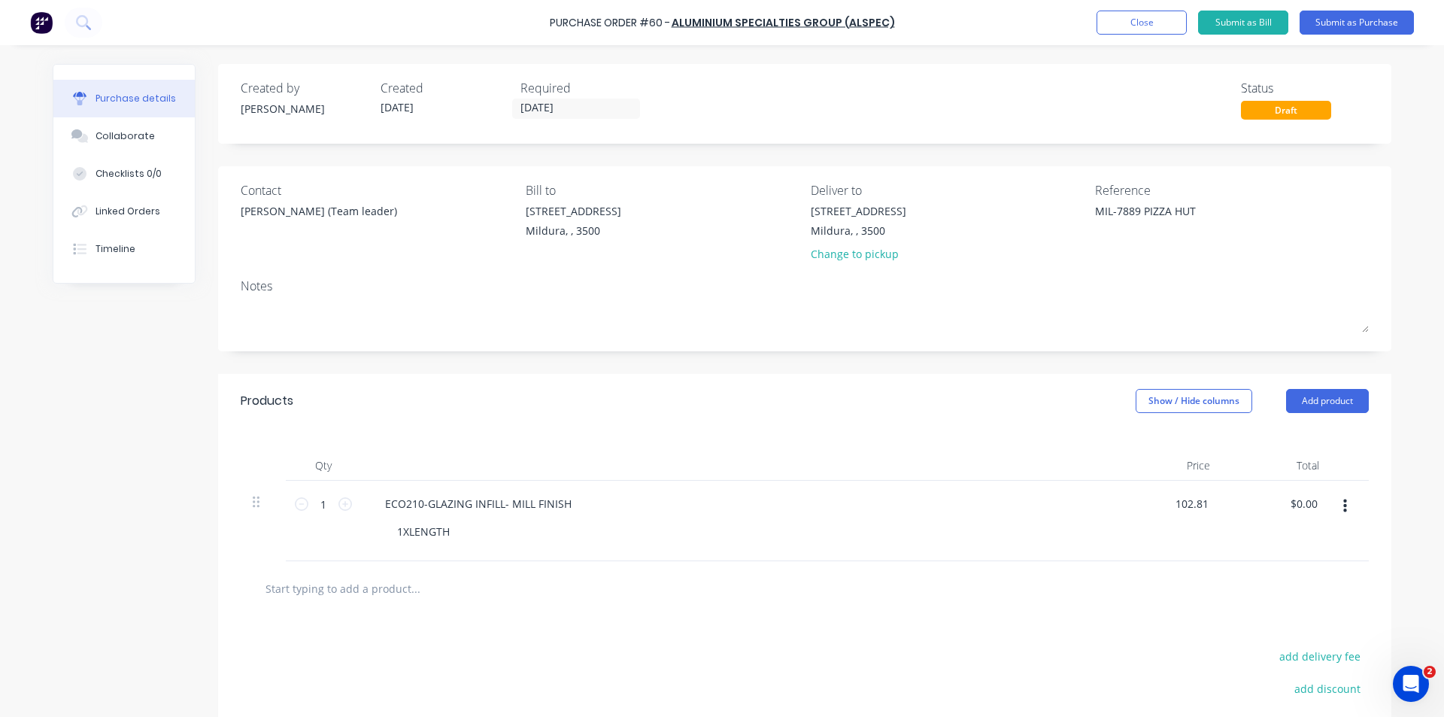
type input "$102.81"
click at [1032, 424] on div "Products Show / Hide columns Add product" at bounding box center [805, 401] width 1174 height 54
click at [695, 435] on div "Qty Price Total 1 1 ECO210-GLAZING INFILL- MILL FINISH 1XLENGTH $102.81 $102.81…" at bounding box center [805, 494] width 1174 height 133
click at [1371, 13] on button "Submit as Purchase" at bounding box center [1357, 23] width 114 height 24
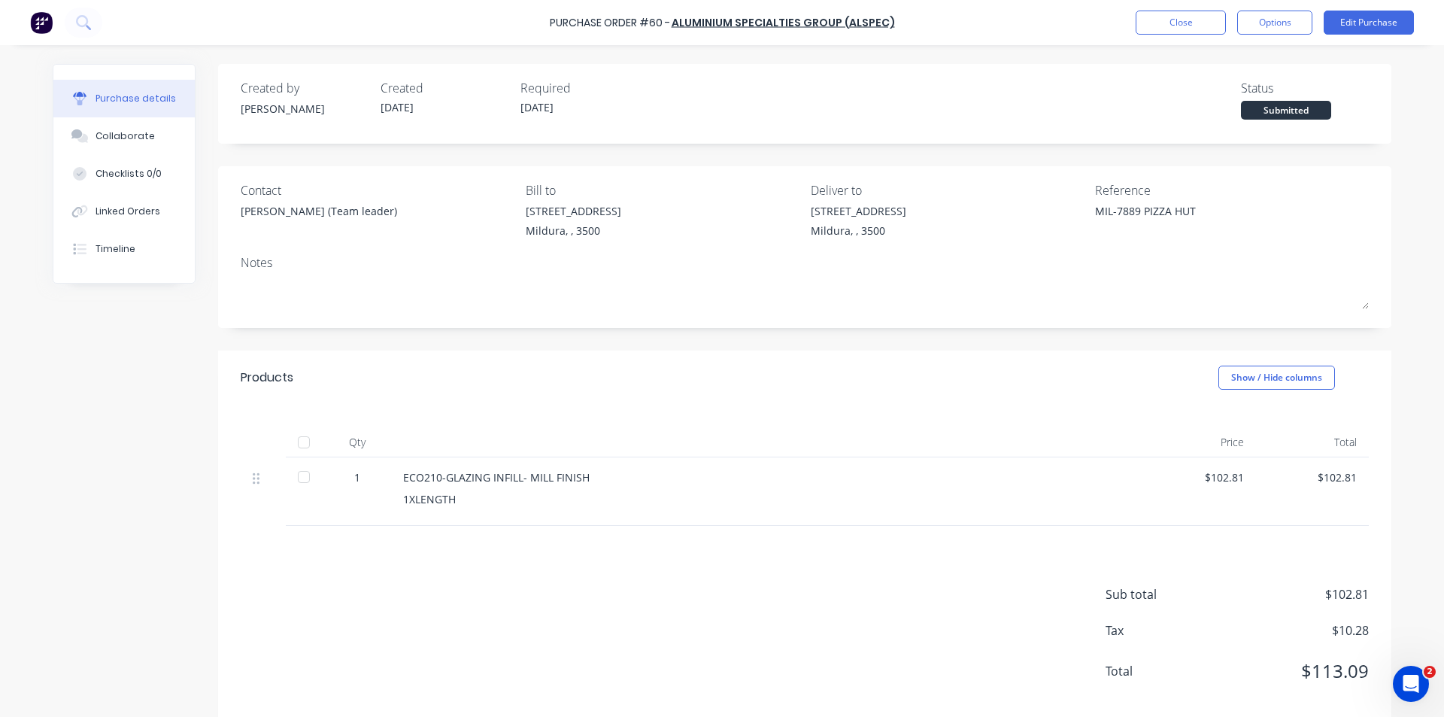
click at [970, 362] on div "Products Show / Hide columns" at bounding box center [805, 378] width 1174 height 54
click at [1298, 16] on button "Options" at bounding box center [1275, 23] width 75 height 24
click at [1239, 59] on div "Print / Email" at bounding box center [1241, 61] width 116 height 22
click at [1236, 94] on div "With pricing" at bounding box center [1241, 91] width 116 height 22
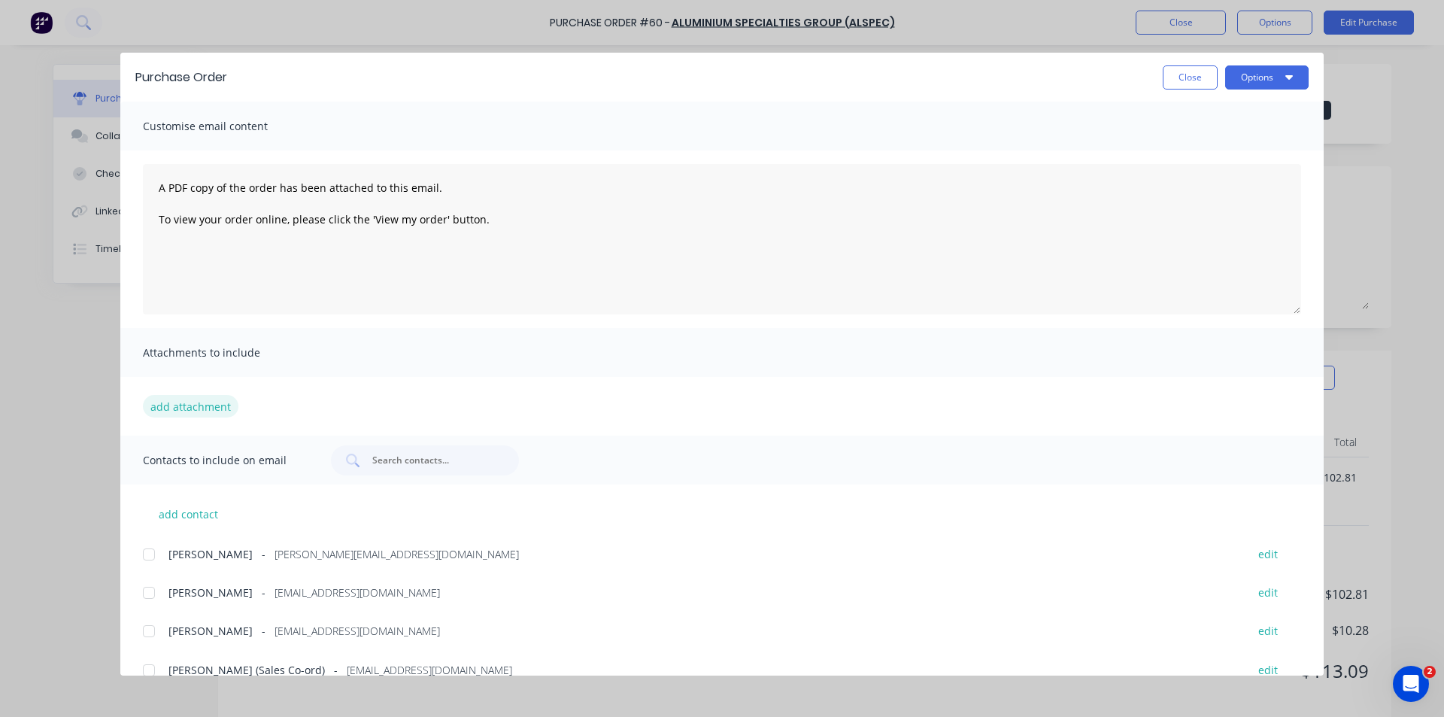
click at [172, 405] on button "add attachment" at bounding box center [191, 406] width 96 height 23
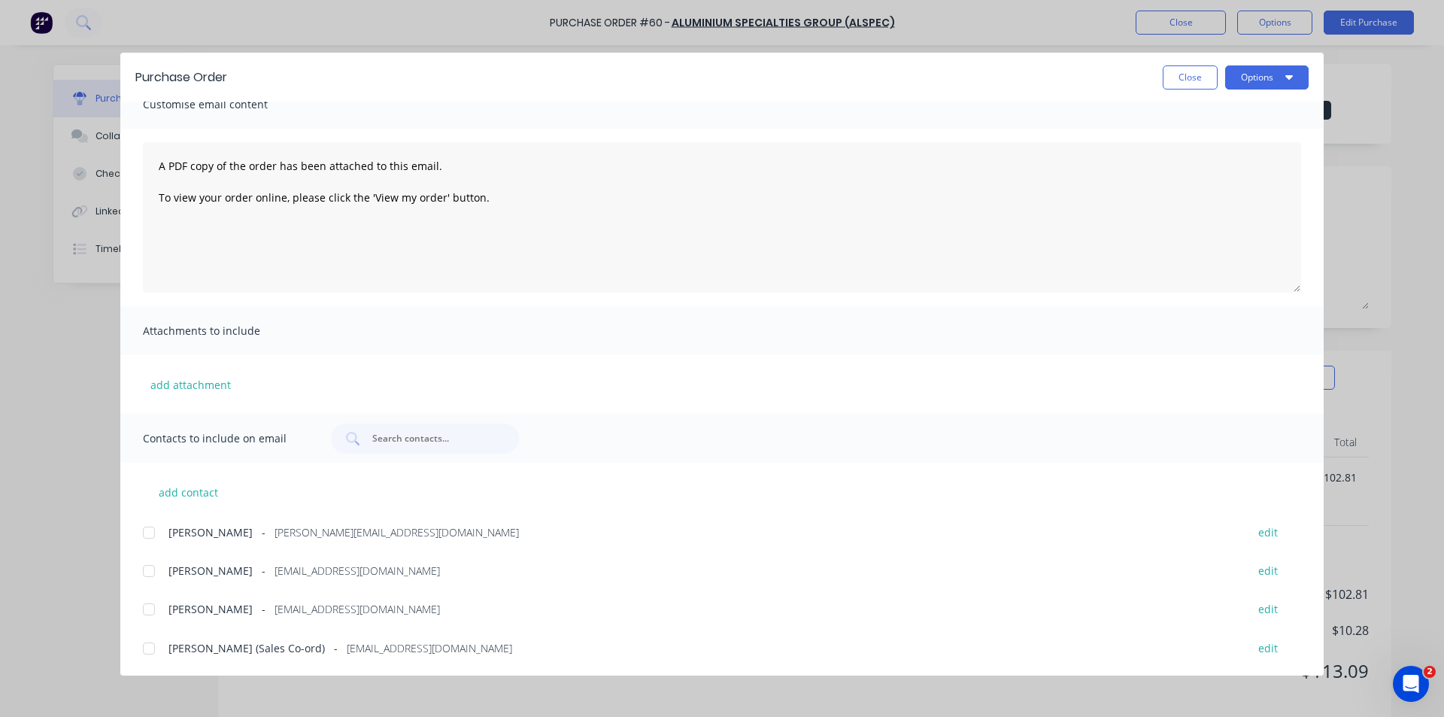
scroll to position [39, 0]
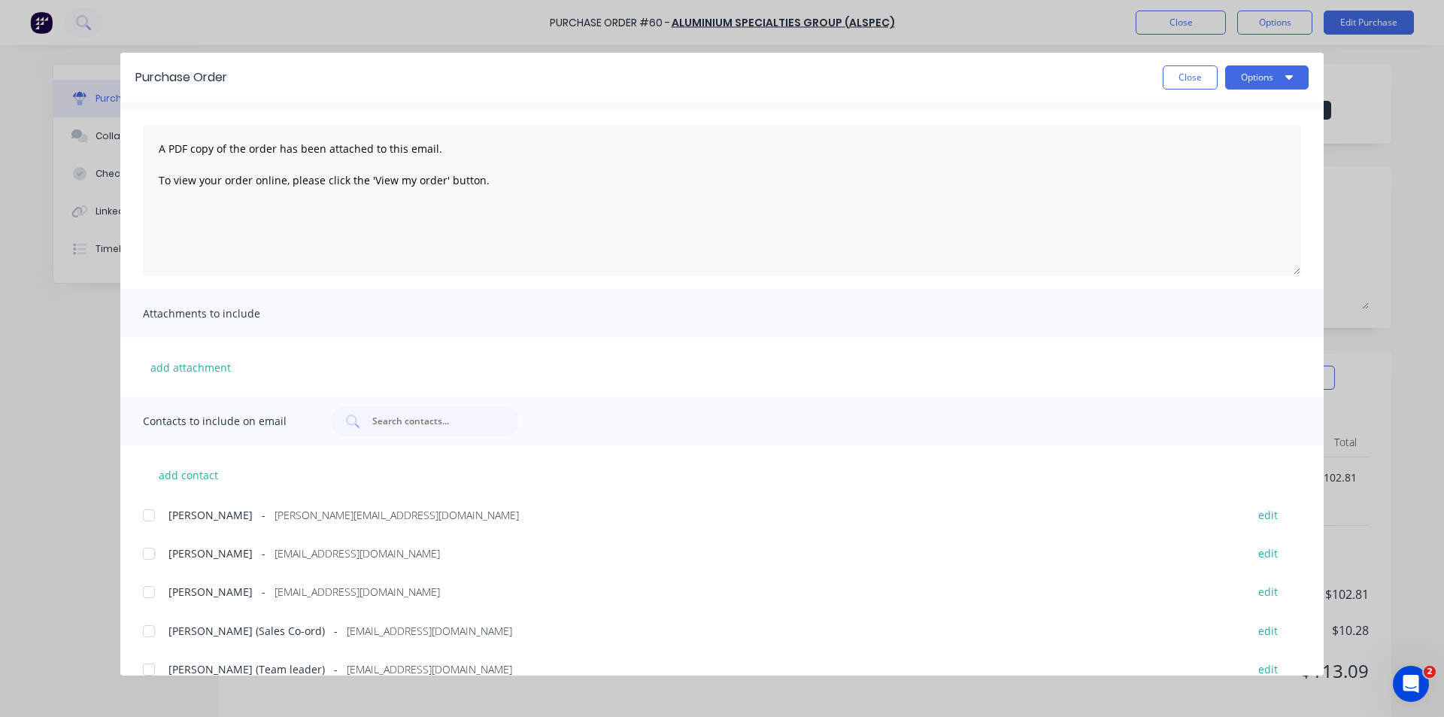
click at [147, 510] on div at bounding box center [149, 515] width 30 height 30
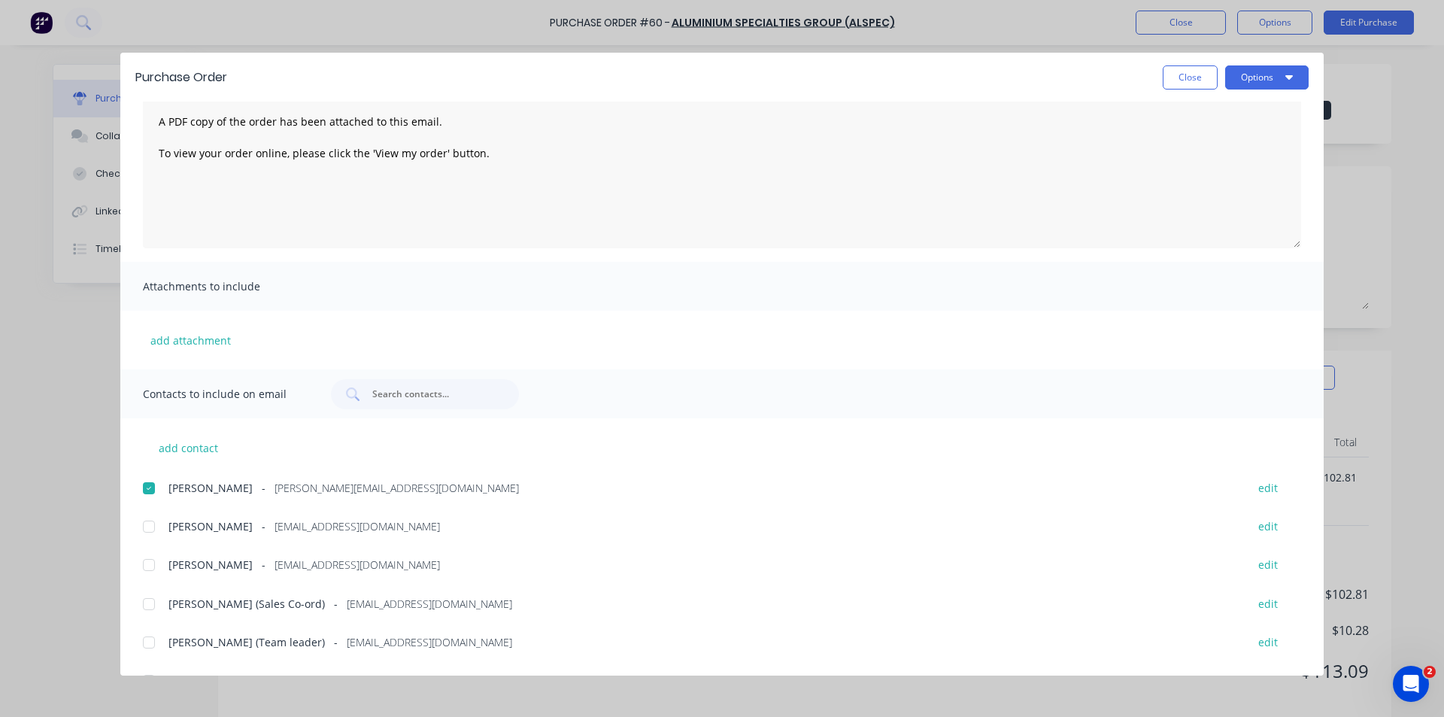
scroll to position [93, 0]
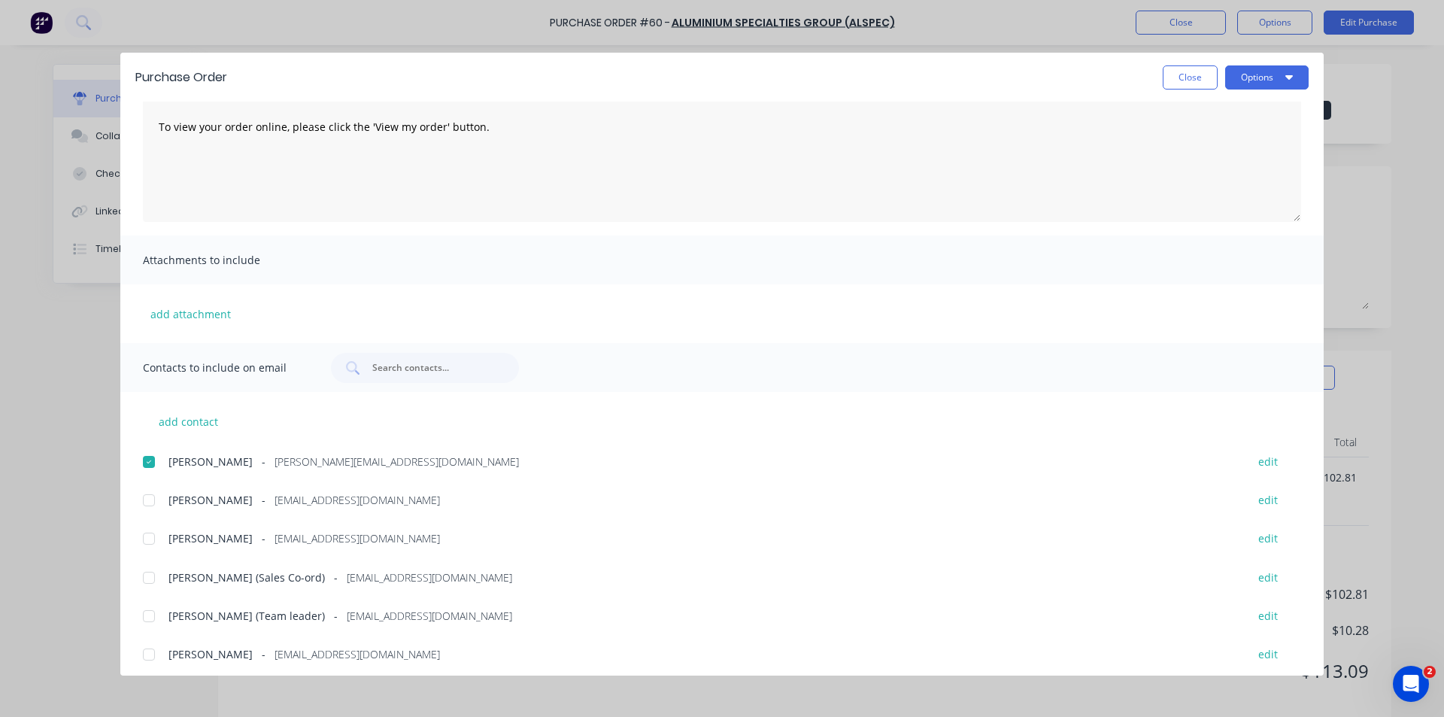
click at [139, 612] on div at bounding box center [149, 616] width 30 height 30
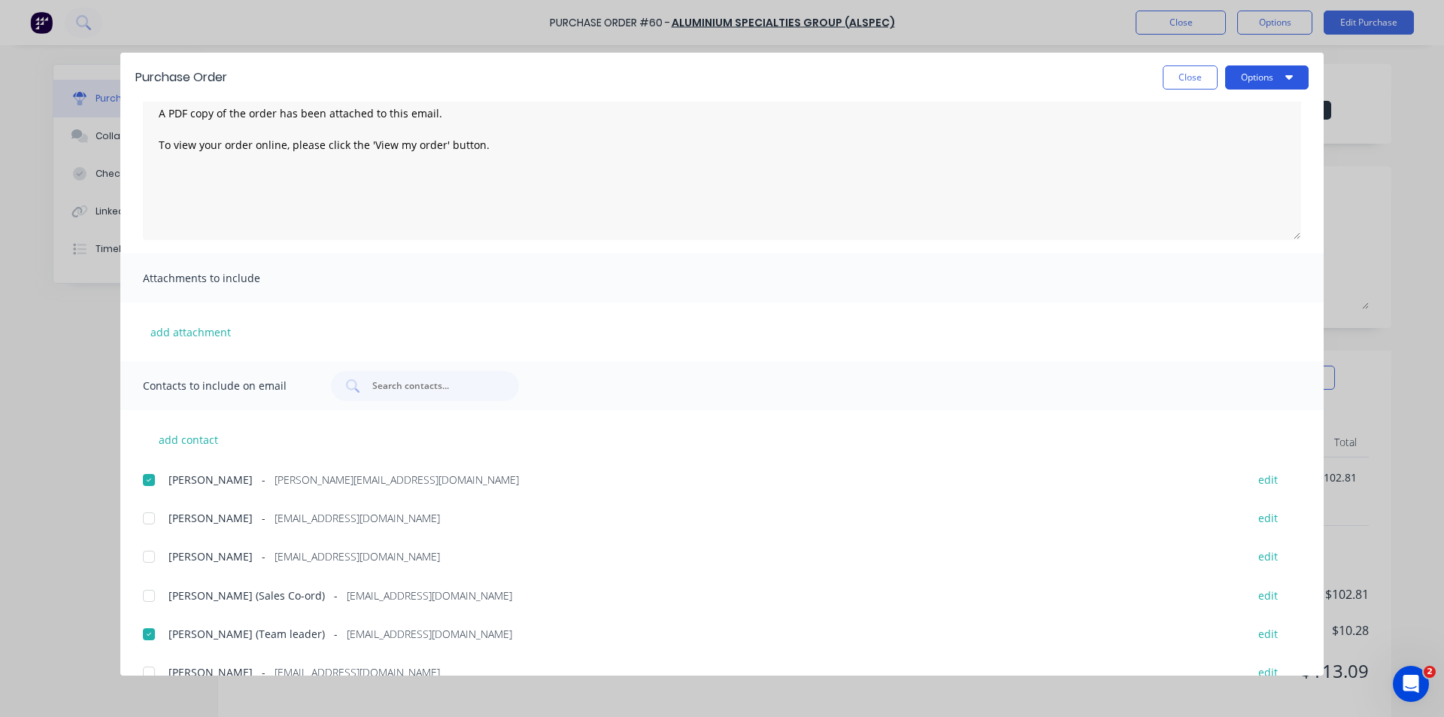
click at [1275, 75] on button "Options" at bounding box center [1267, 77] width 84 height 24
click at [1221, 169] on div "Email" at bounding box center [1238, 176] width 116 height 22
click at [1182, 83] on button "Close" at bounding box center [1190, 77] width 55 height 24
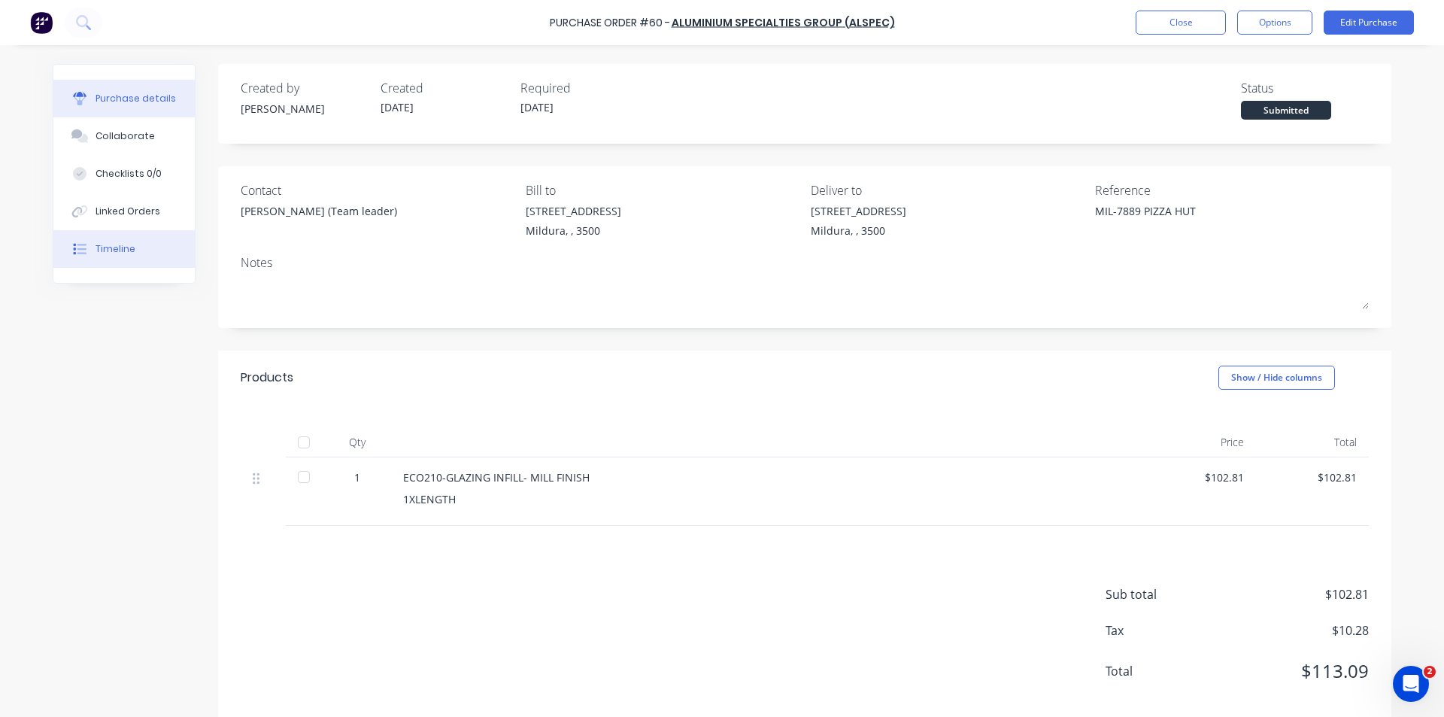
click at [150, 245] on button "Timeline" at bounding box center [123, 249] width 141 height 38
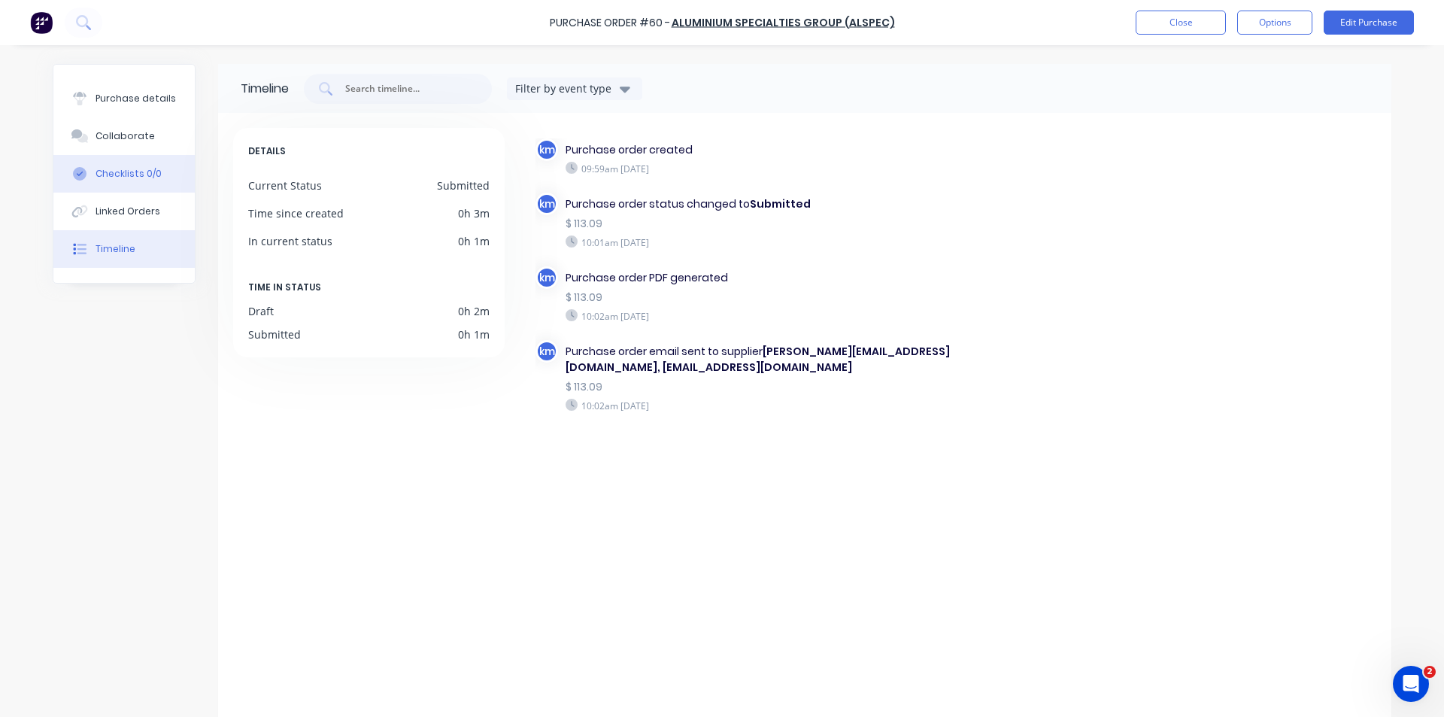
click at [124, 178] on div "Checklists 0/0" at bounding box center [129, 174] width 66 height 14
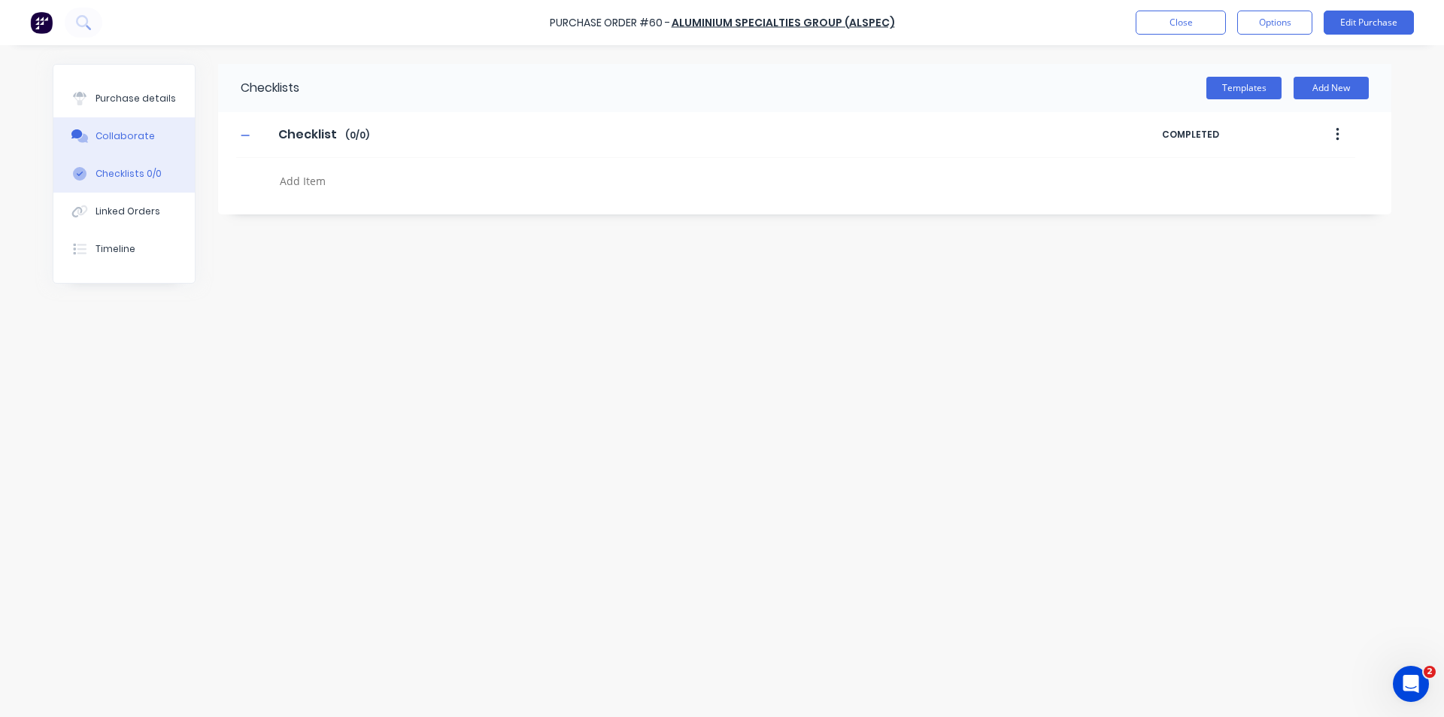
click at [128, 134] on div "Collaborate" at bounding box center [125, 136] width 59 height 14
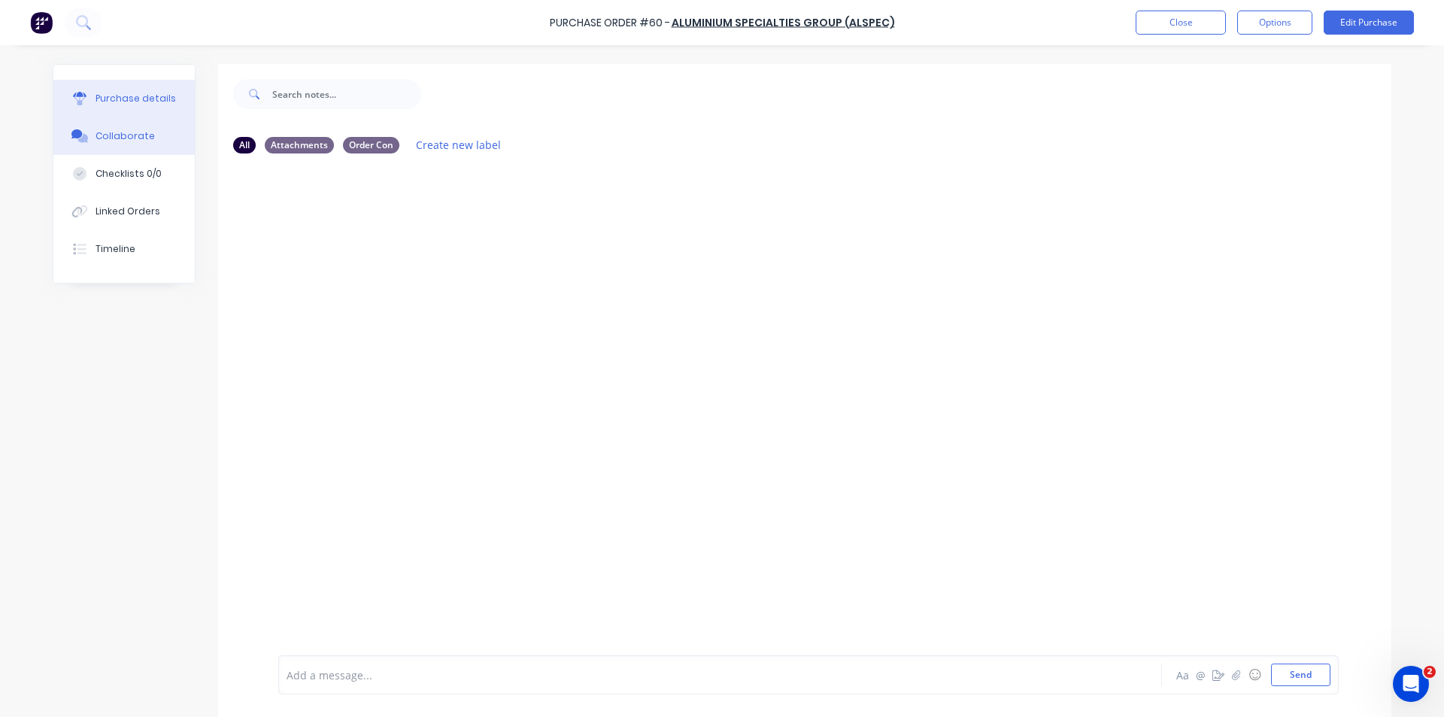
click at [147, 105] on div "Purchase details" at bounding box center [136, 99] width 80 height 14
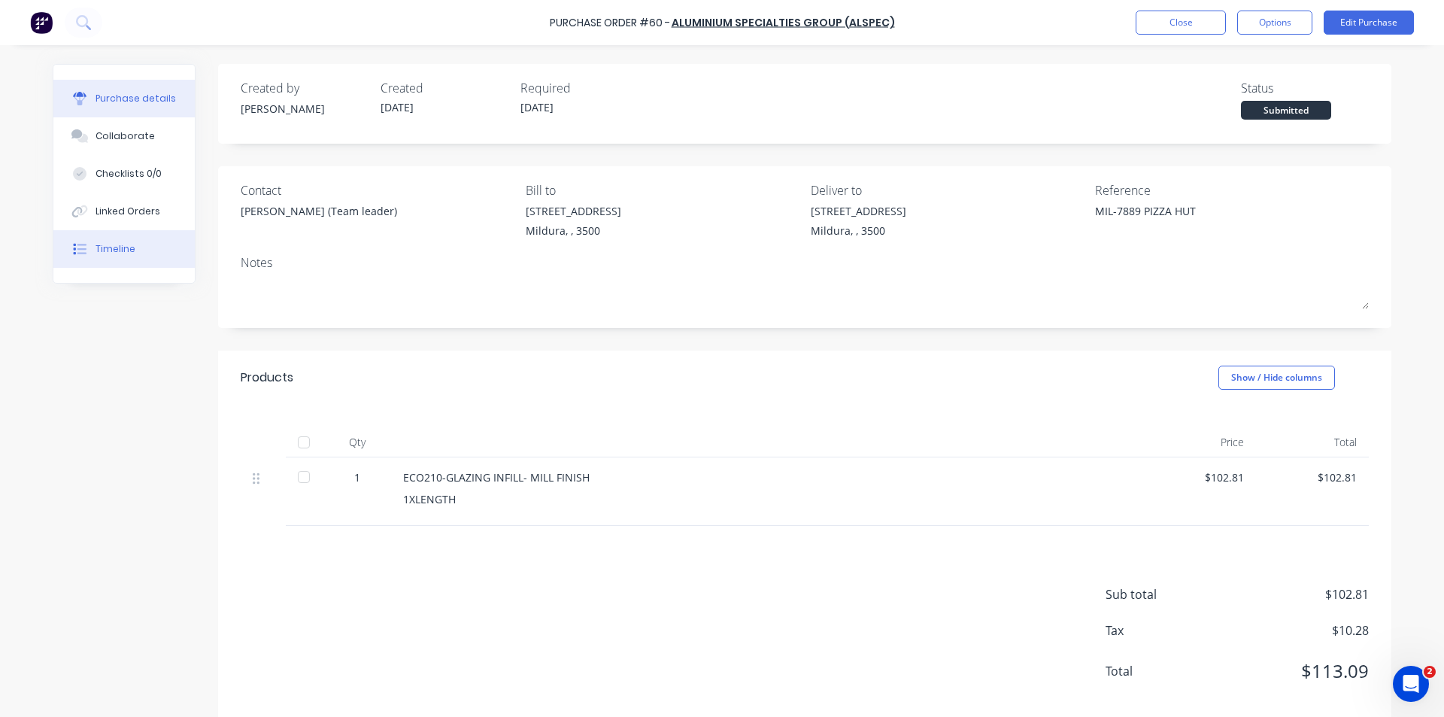
click at [128, 247] on button "Timeline" at bounding box center [123, 249] width 141 height 38
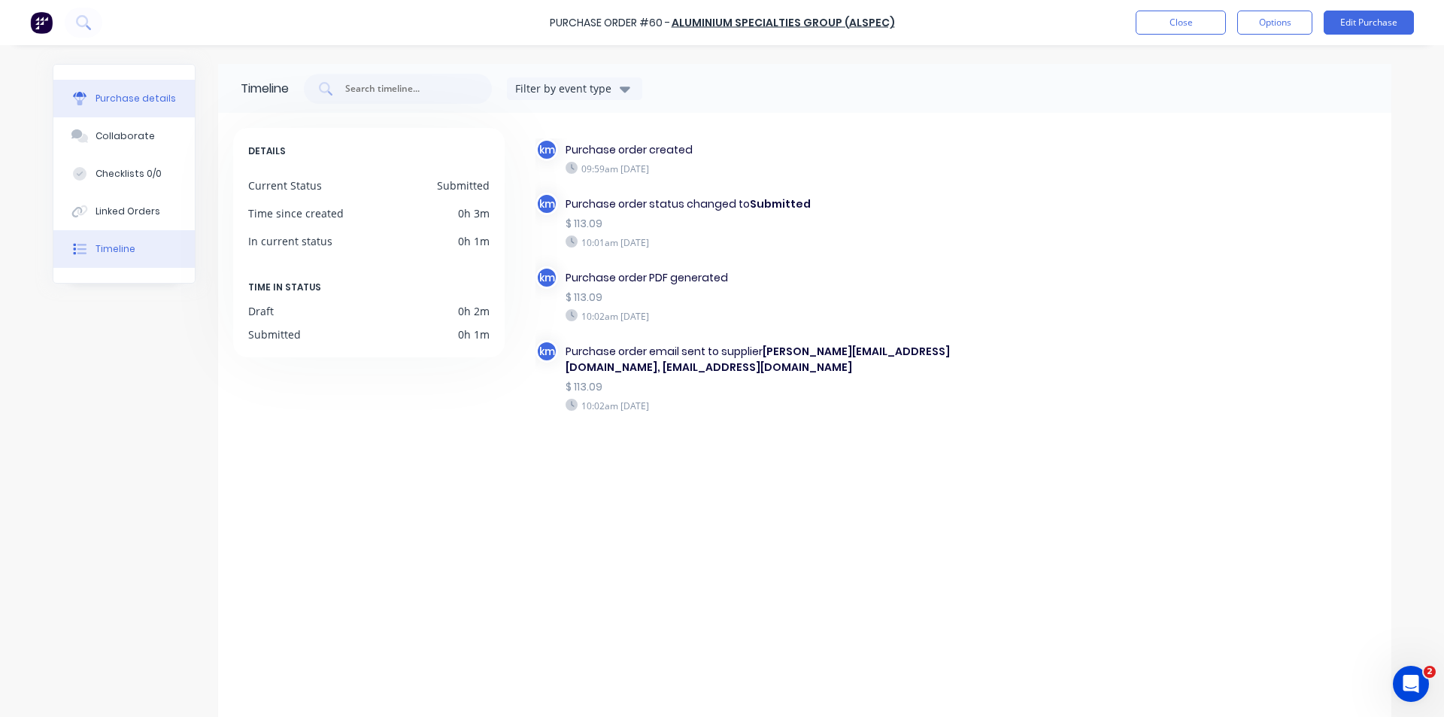
click at [134, 97] on div "Purchase details" at bounding box center [136, 99] width 80 height 14
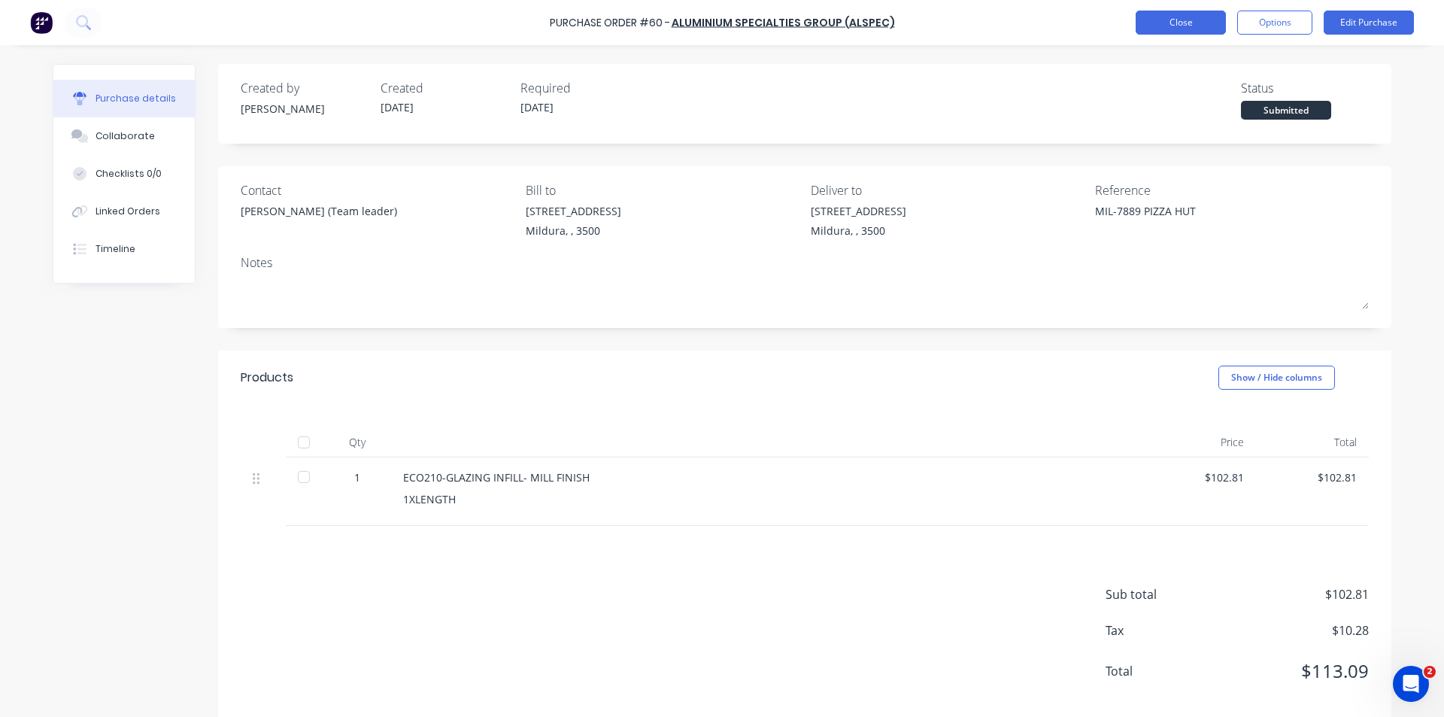
click at [1199, 23] on button "Close" at bounding box center [1181, 23] width 90 height 24
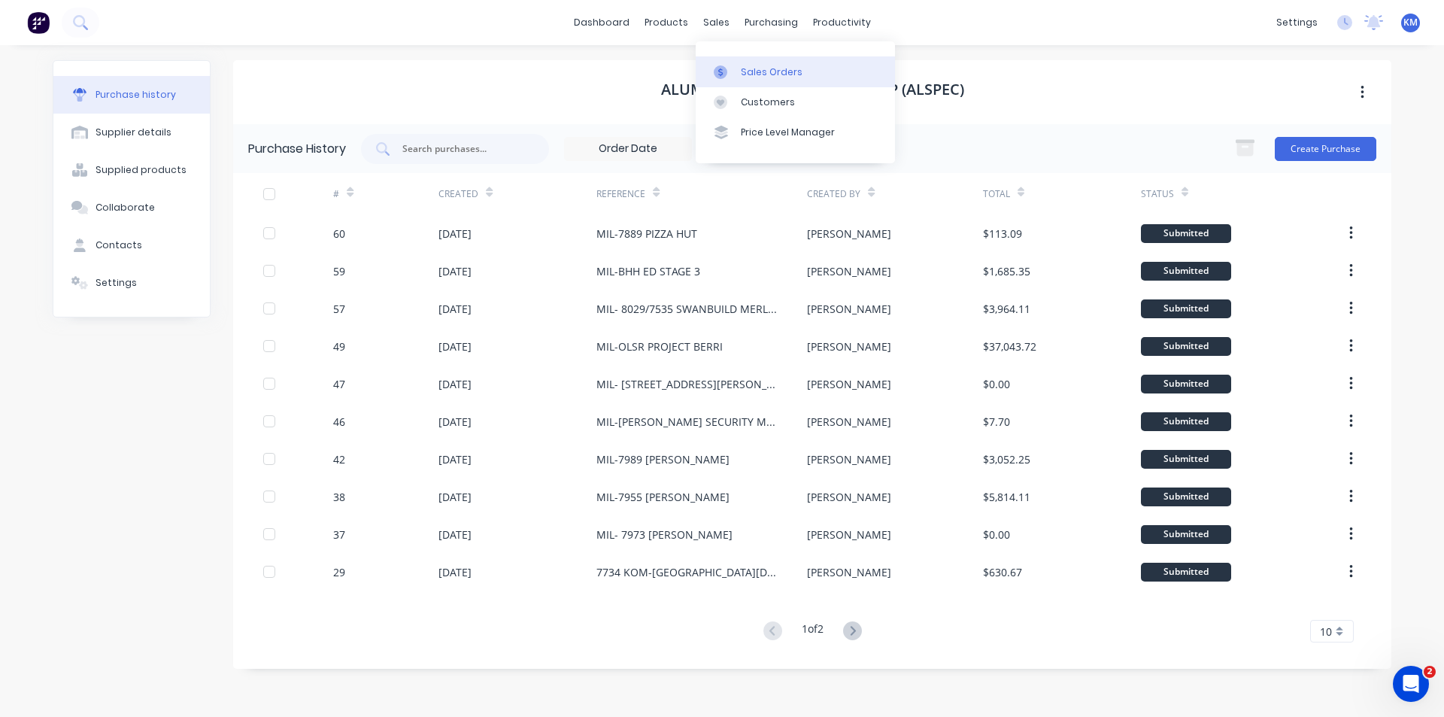
click at [752, 75] on div "Sales Orders" at bounding box center [772, 72] width 62 height 14
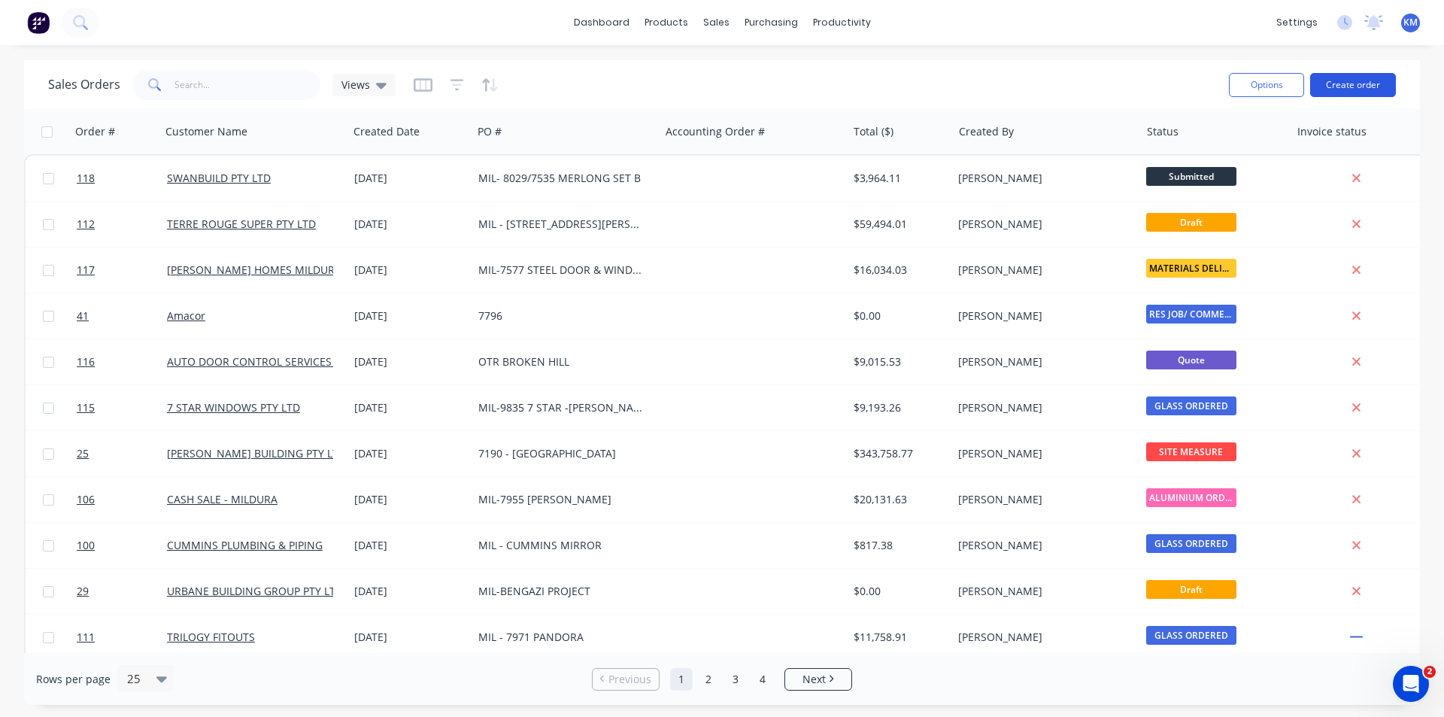
click at [1361, 88] on button "Create order" at bounding box center [1354, 85] width 86 height 24
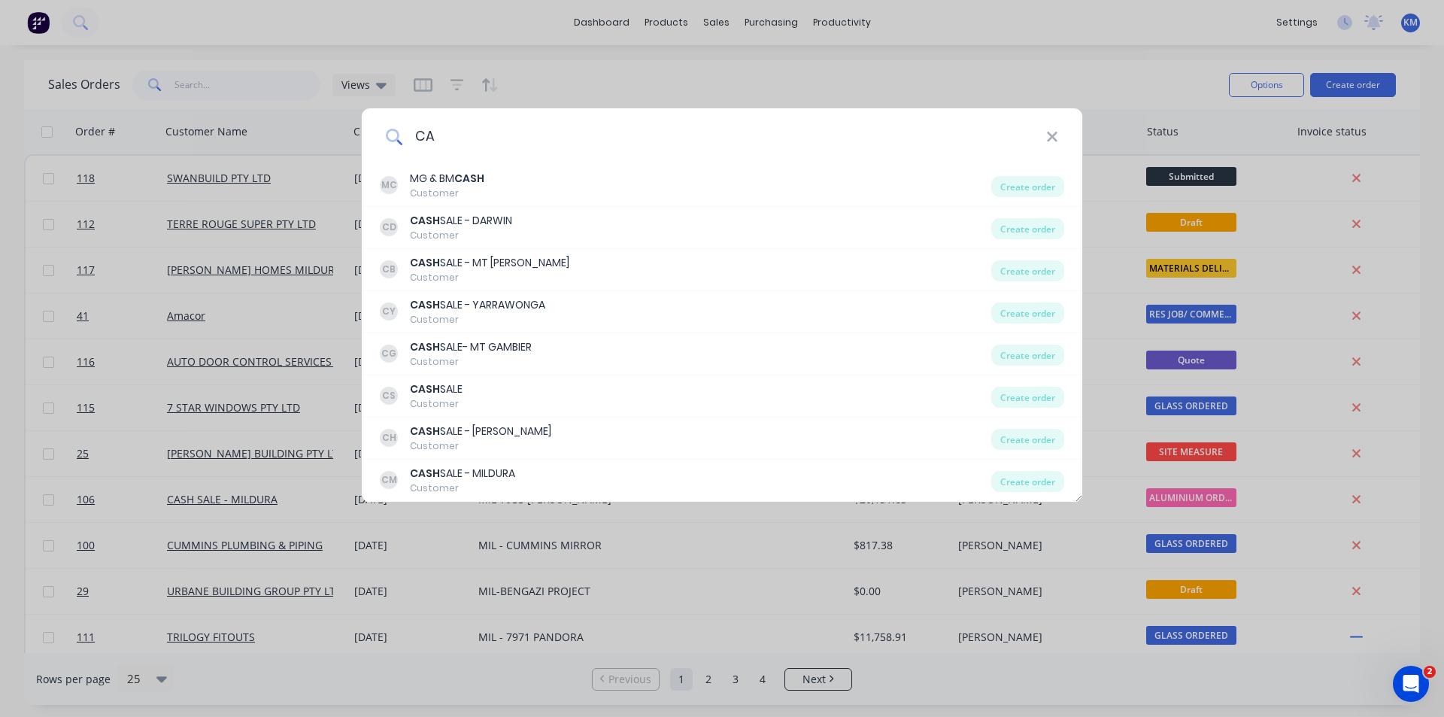
type input "C"
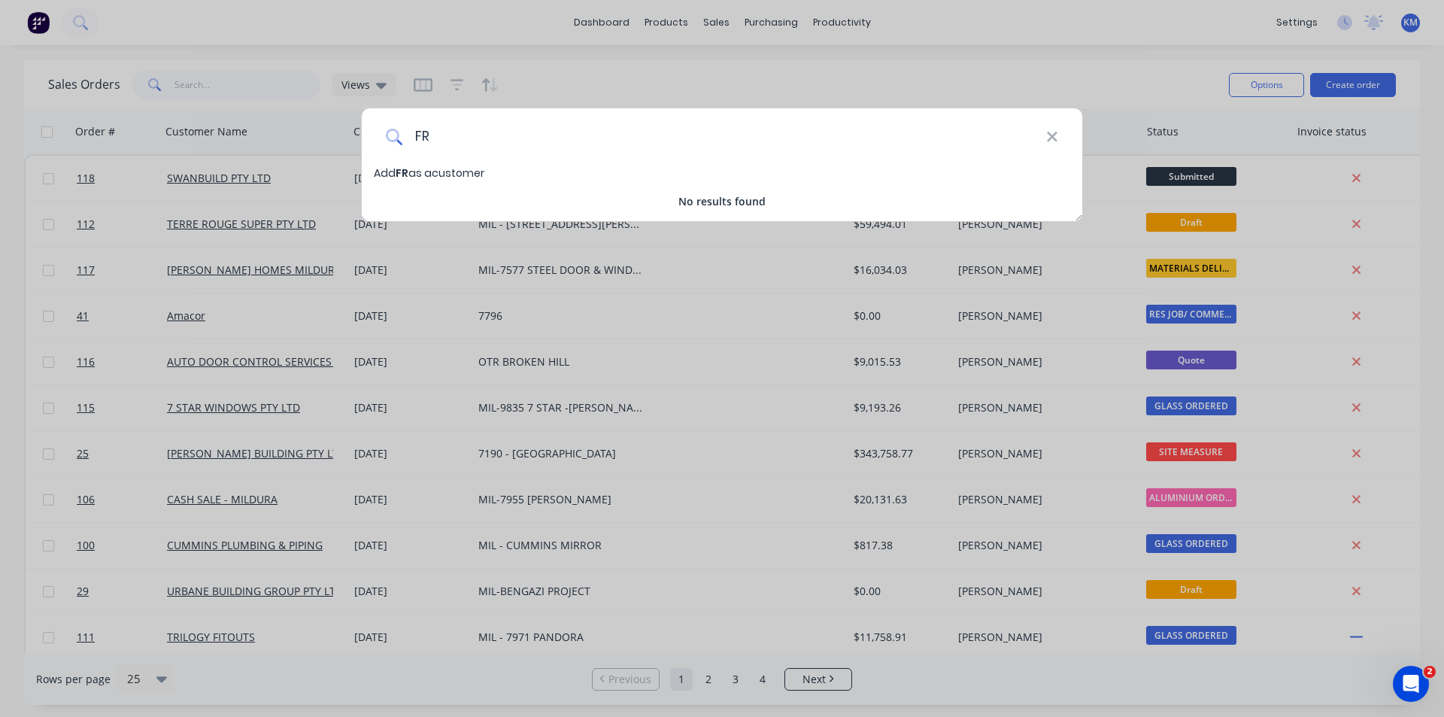
type input "F"
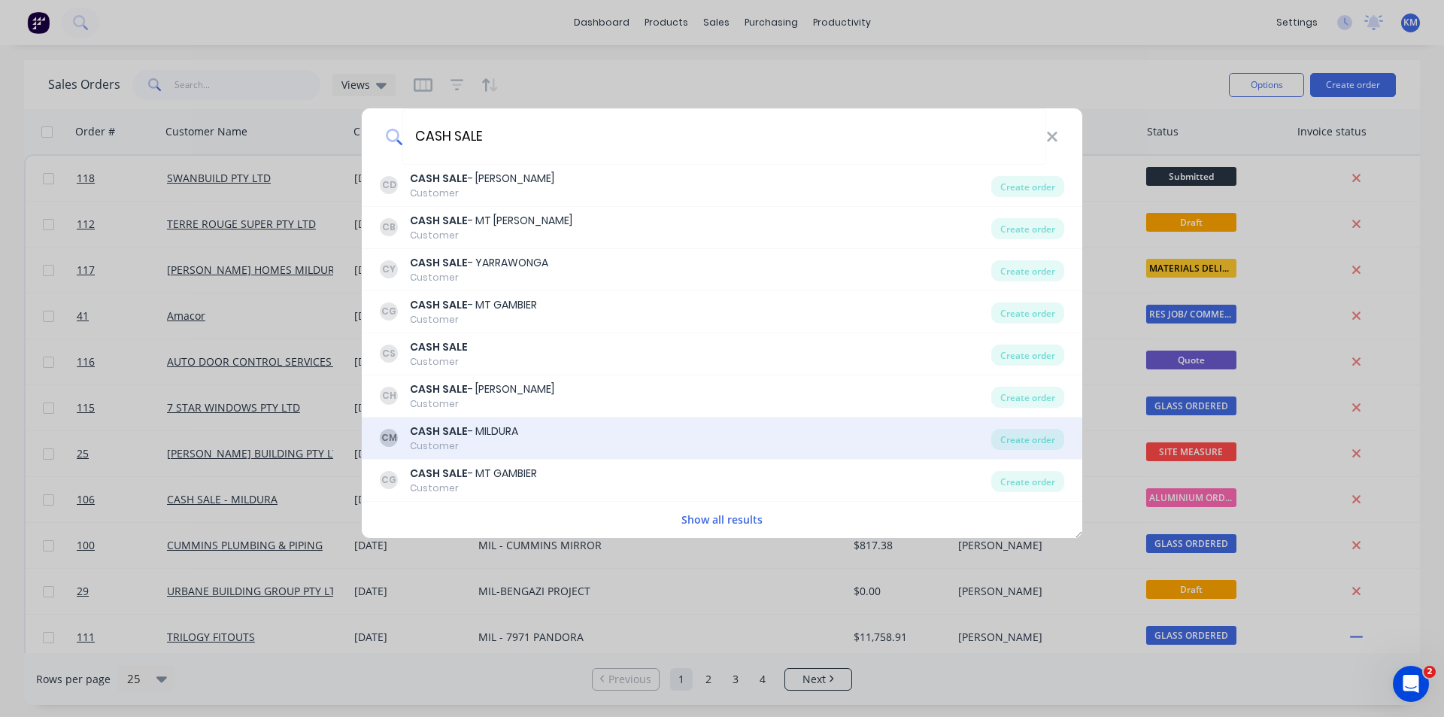
type input "CASH SALE"
click at [531, 427] on div "CM CASH SALE - MILDURA Customer" at bounding box center [686, 438] width 612 height 29
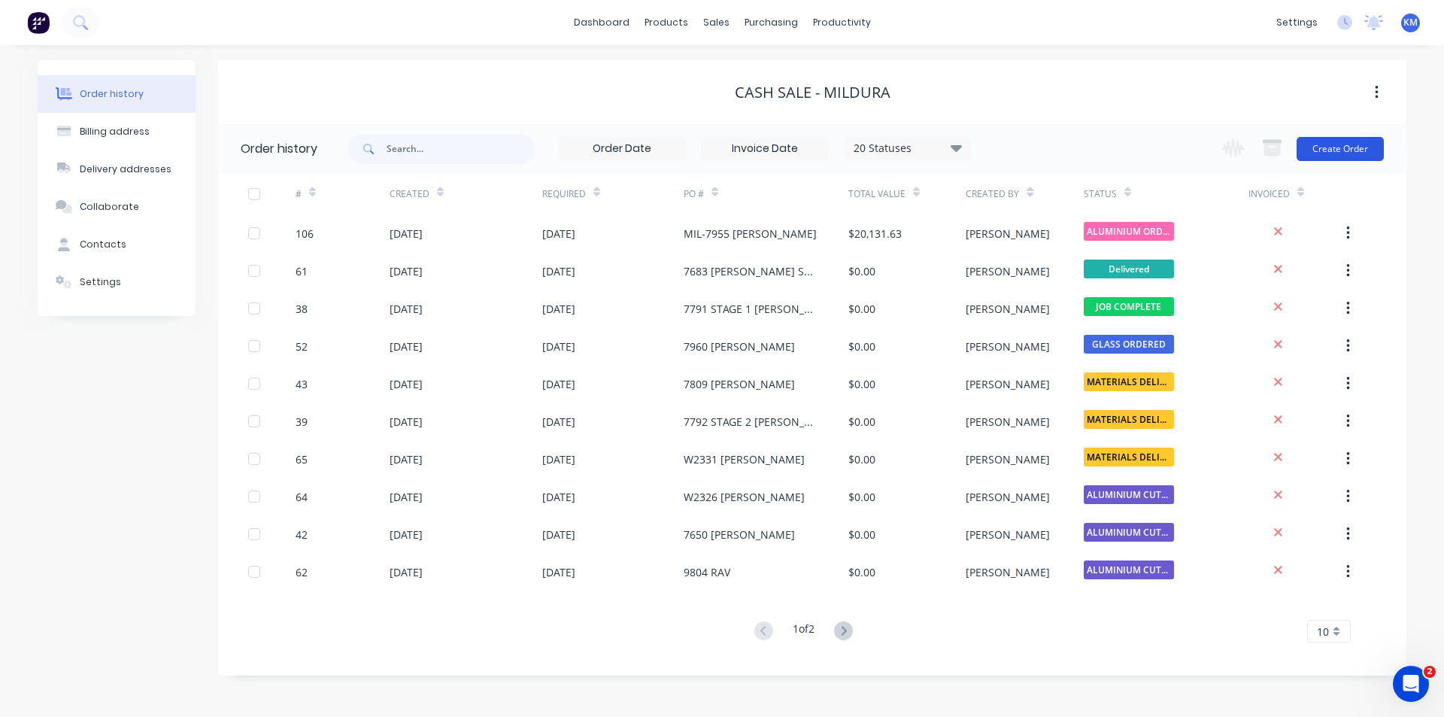
click at [1317, 147] on button "Create Order" at bounding box center [1340, 149] width 87 height 24
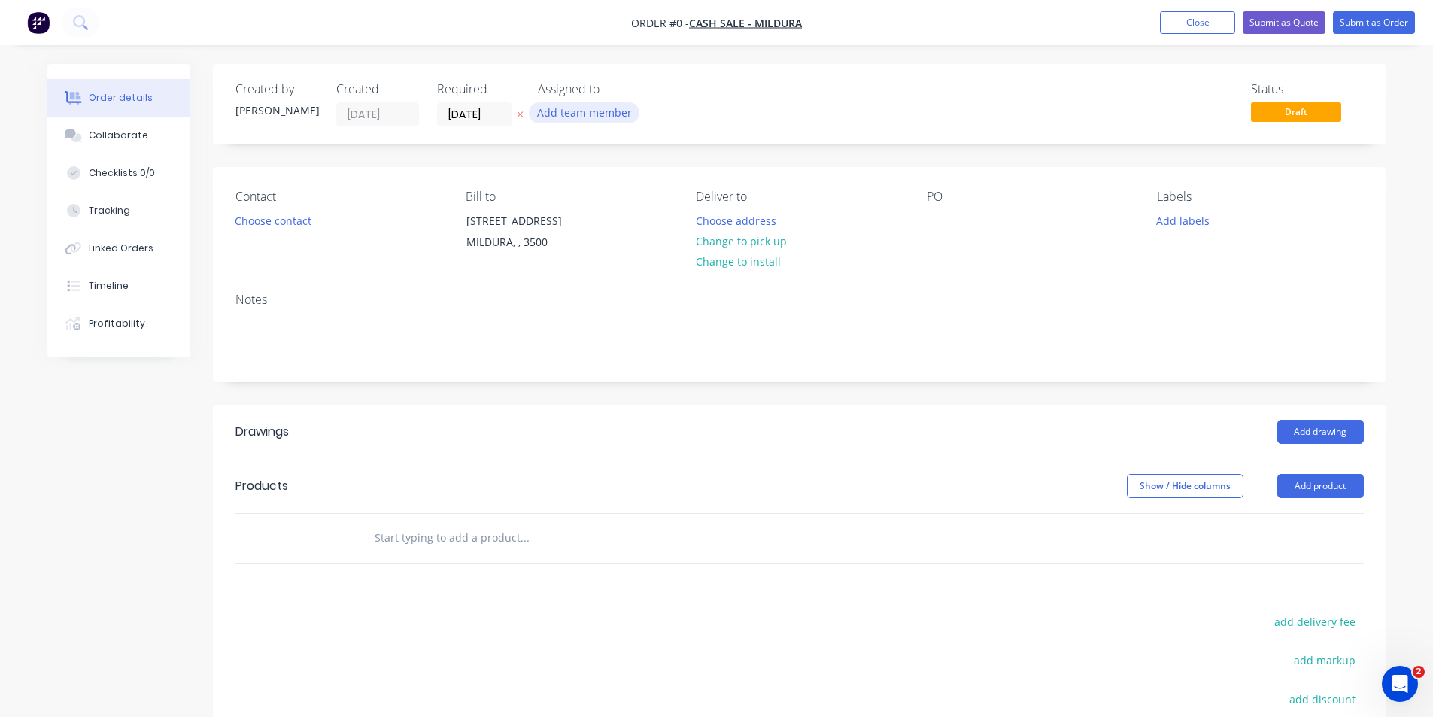
click at [619, 113] on button "Add team member" at bounding box center [584, 112] width 111 height 20
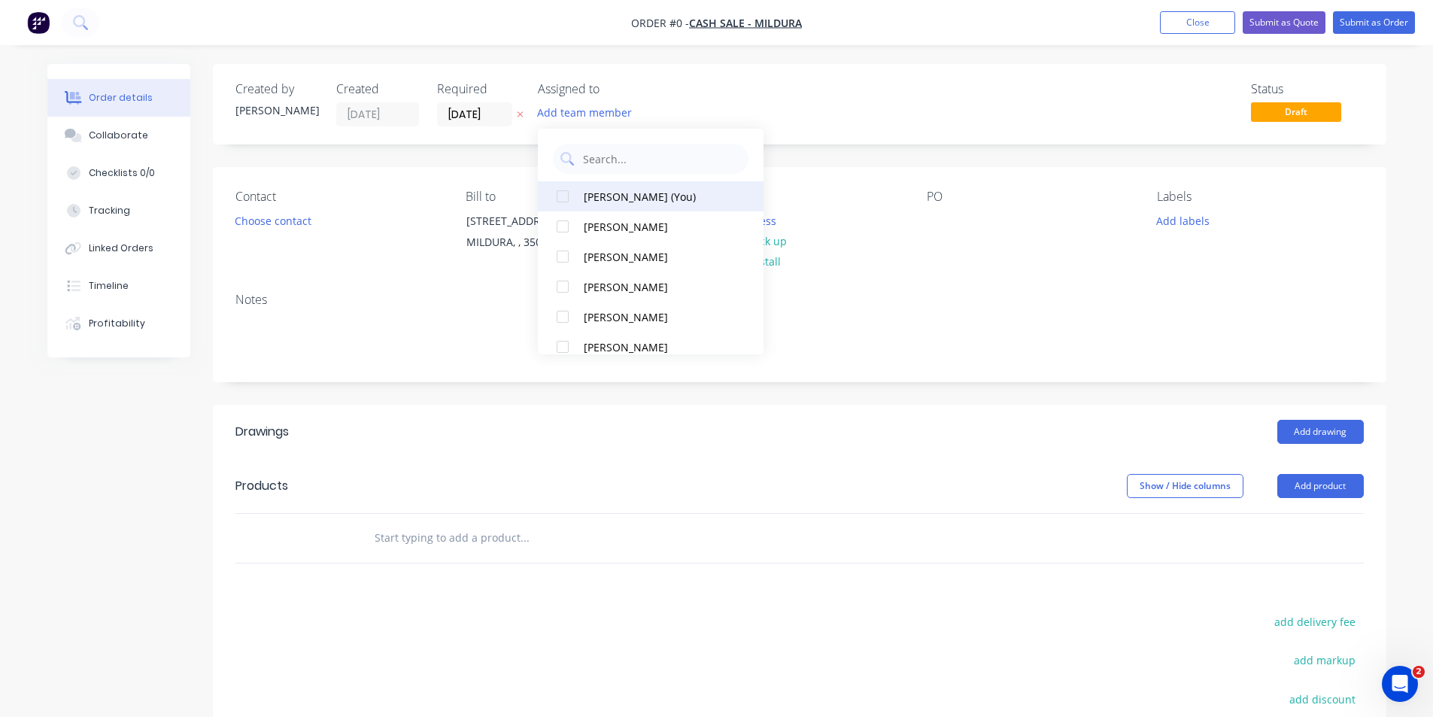
click at [627, 196] on div "[PERSON_NAME] (You)" at bounding box center [659, 197] width 150 height 16
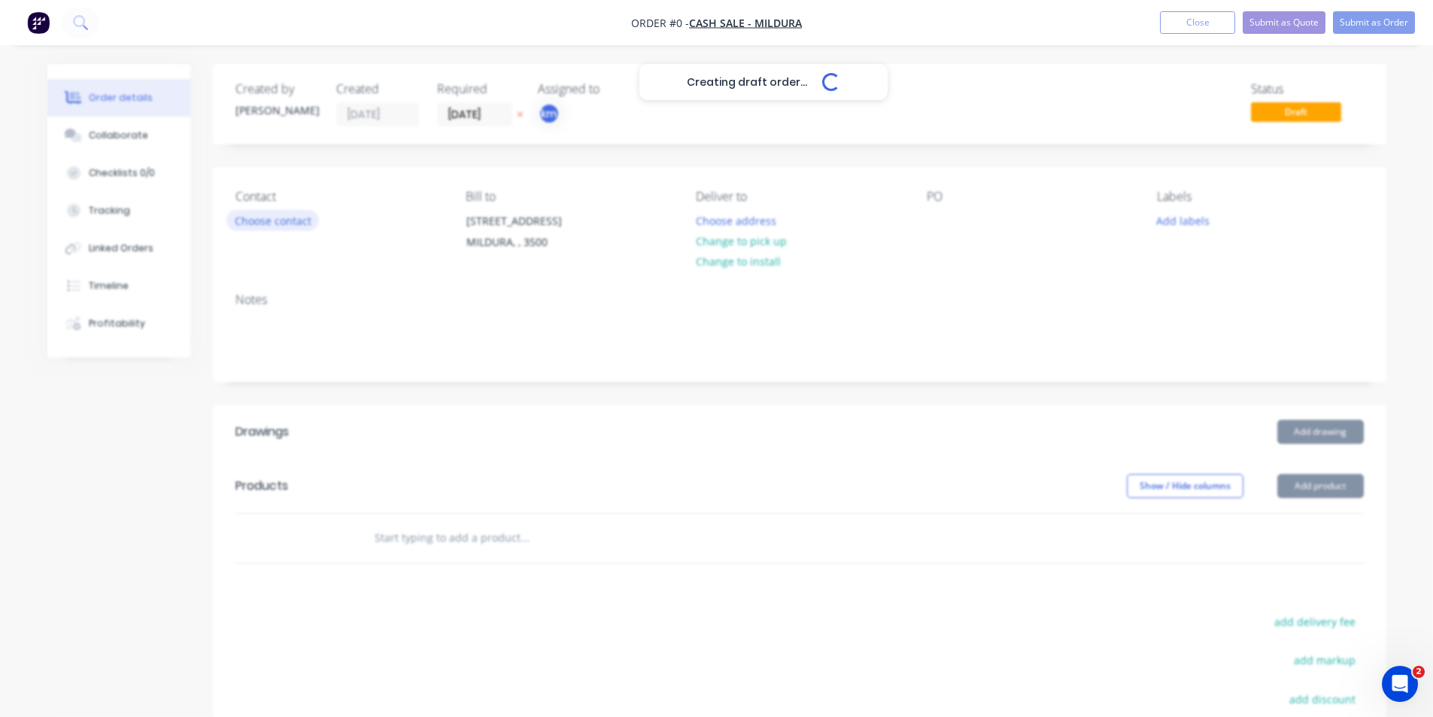
click at [296, 228] on div "Creating draft order... Loading... Order details Collaborate Checklists 0/0 Tra…" at bounding box center [716, 505] width 1369 height 883
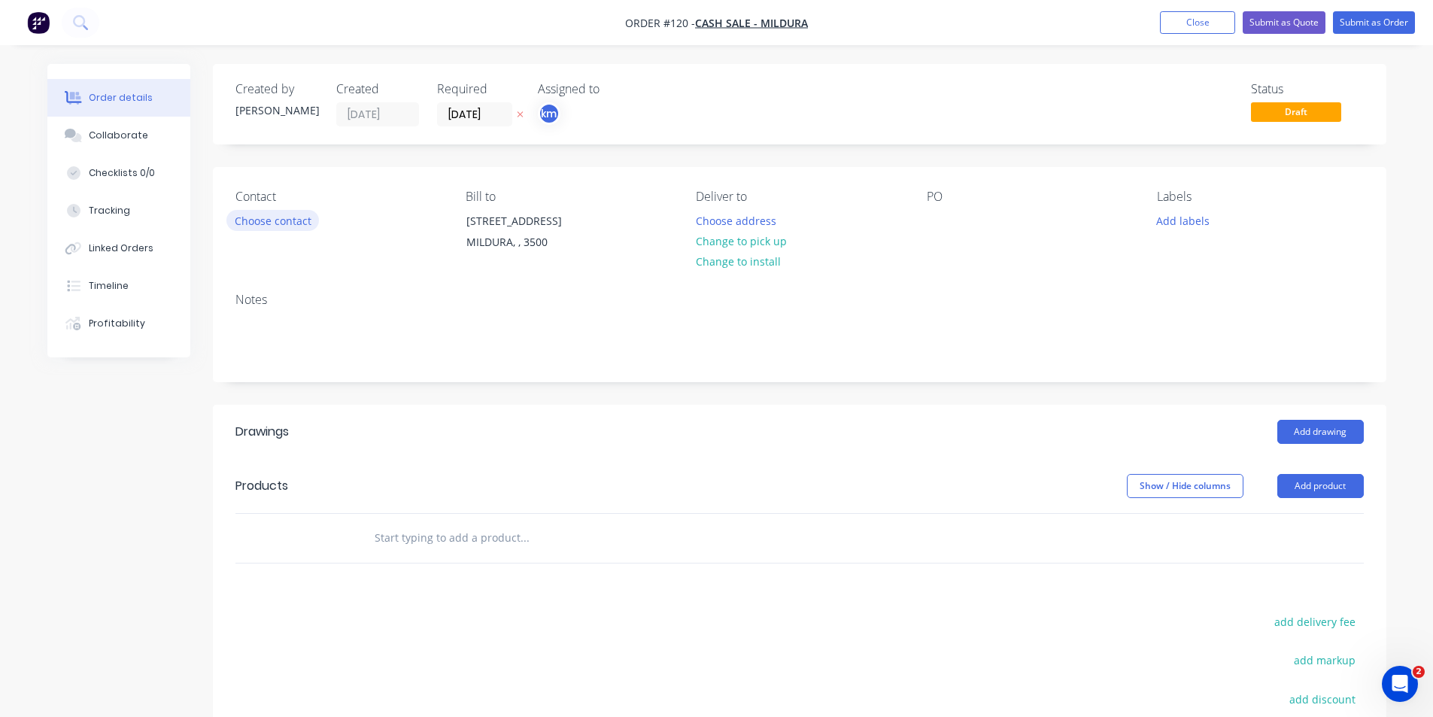
click at [268, 224] on button "Choose contact" at bounding box center [272, 220] width 93 height 20
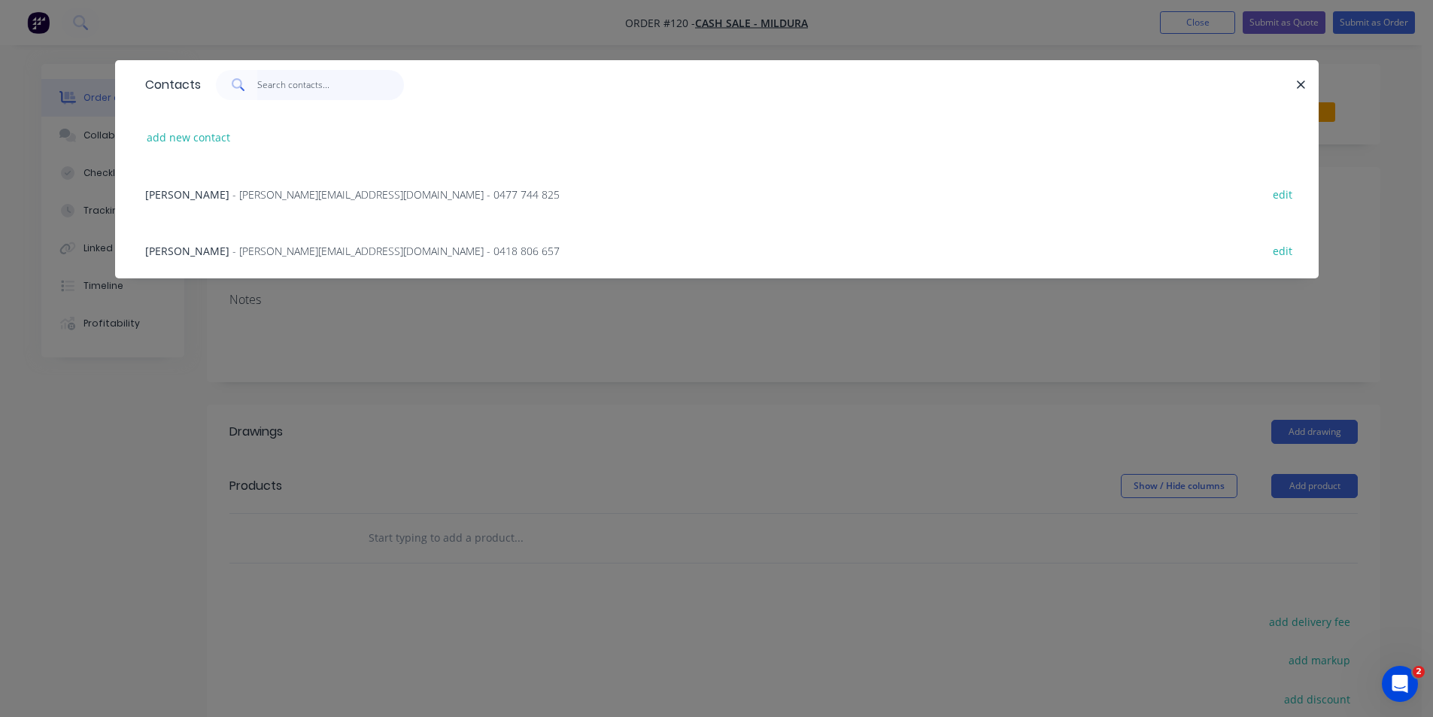
click at [287, 94] on input "text" at bounding box center [330, 85] width 147 height 30
click at [205, 138] on button "add new contact" at bounding box center [188, 137] width 99 height 20
select select "AU"
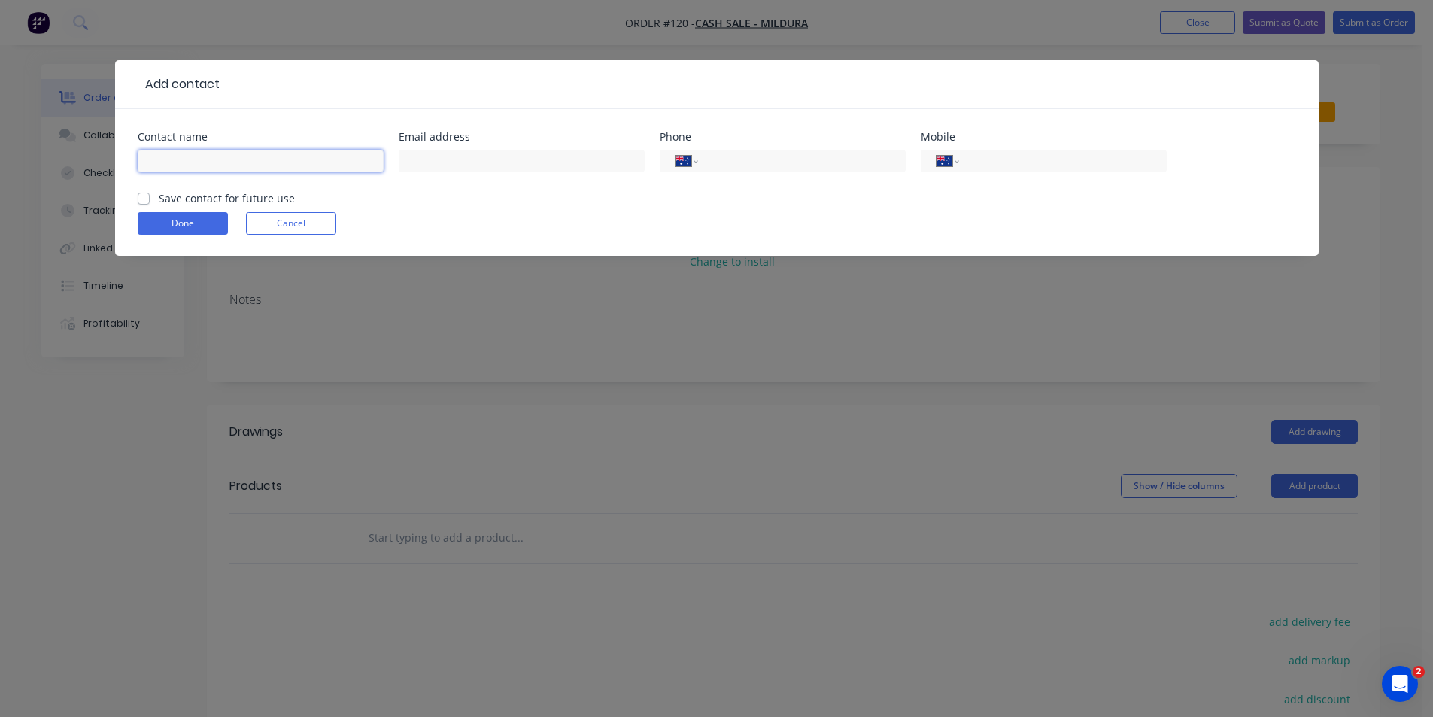
click at [307, 156] on input "text" at bounding box center [261, 161] width 246 height 23
type input "FRITH [PERSON_NAME]"
click at [493, 161] on input "text" at bounding box center [522, 161] width 246 height 23
paste input "[EMAIL_ADDRESS][PERSON_NAME][DOMAIN_NAME]"
type input "[EMAIL_ADDRESS][PERSON_NAME][DOMAIN_NAME]"
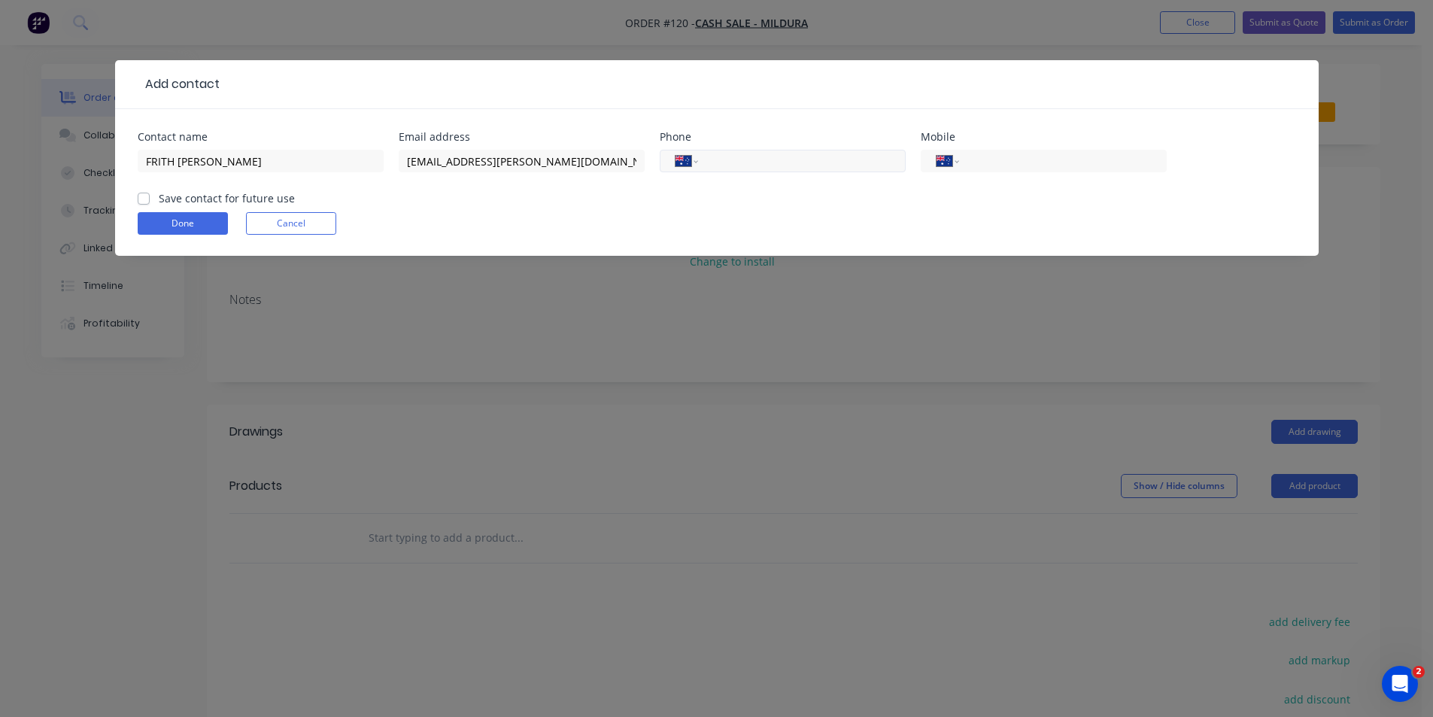
click at [754, 162] on input "tel" at bounding box center [799, 161] width 181 height 17
click at [825, 159] on input "tel" at bounding box center [799, 161] width 181 height 17
type input "0478 212 666"
click at [209, 218] on button "Done" at bounding box center [183, 223] width 90 height 23
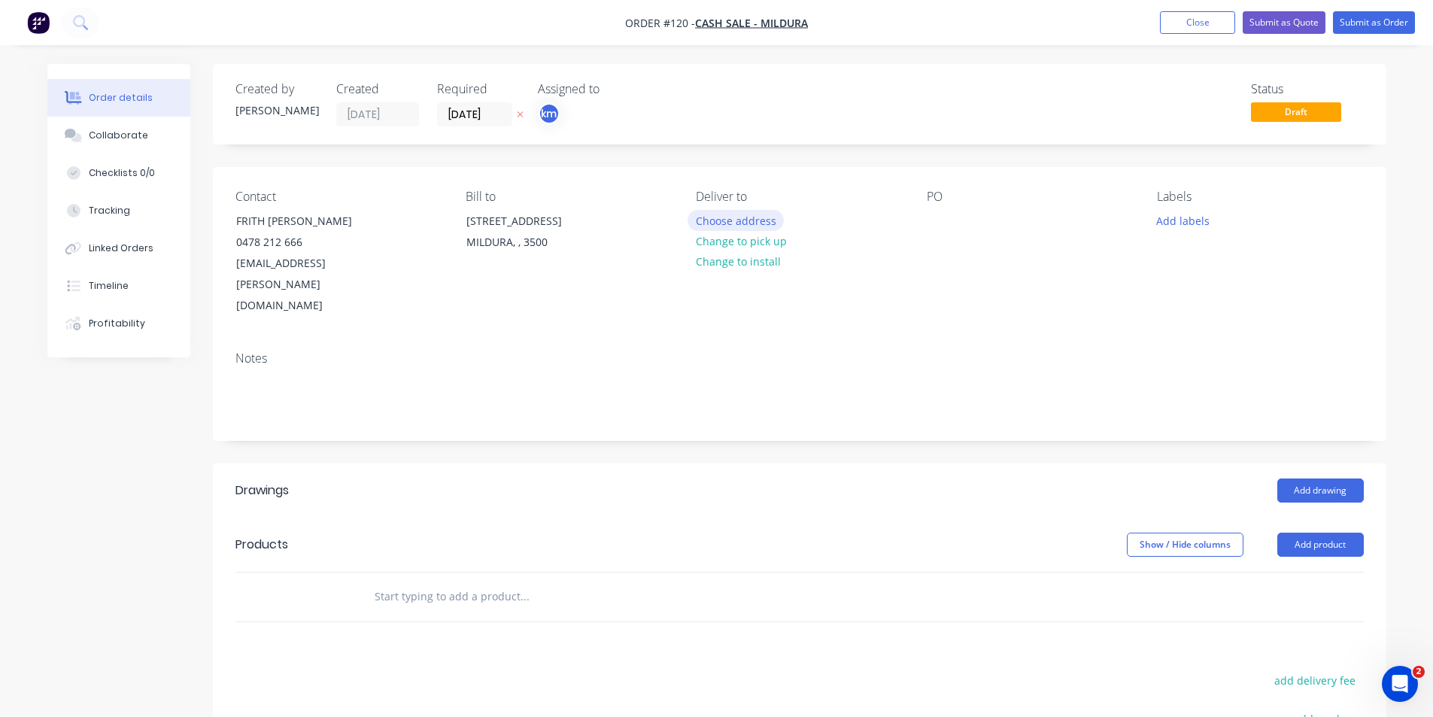
click at [758, 225] on button "Choose address" at bounding box center [736, 220] width 96 height 20
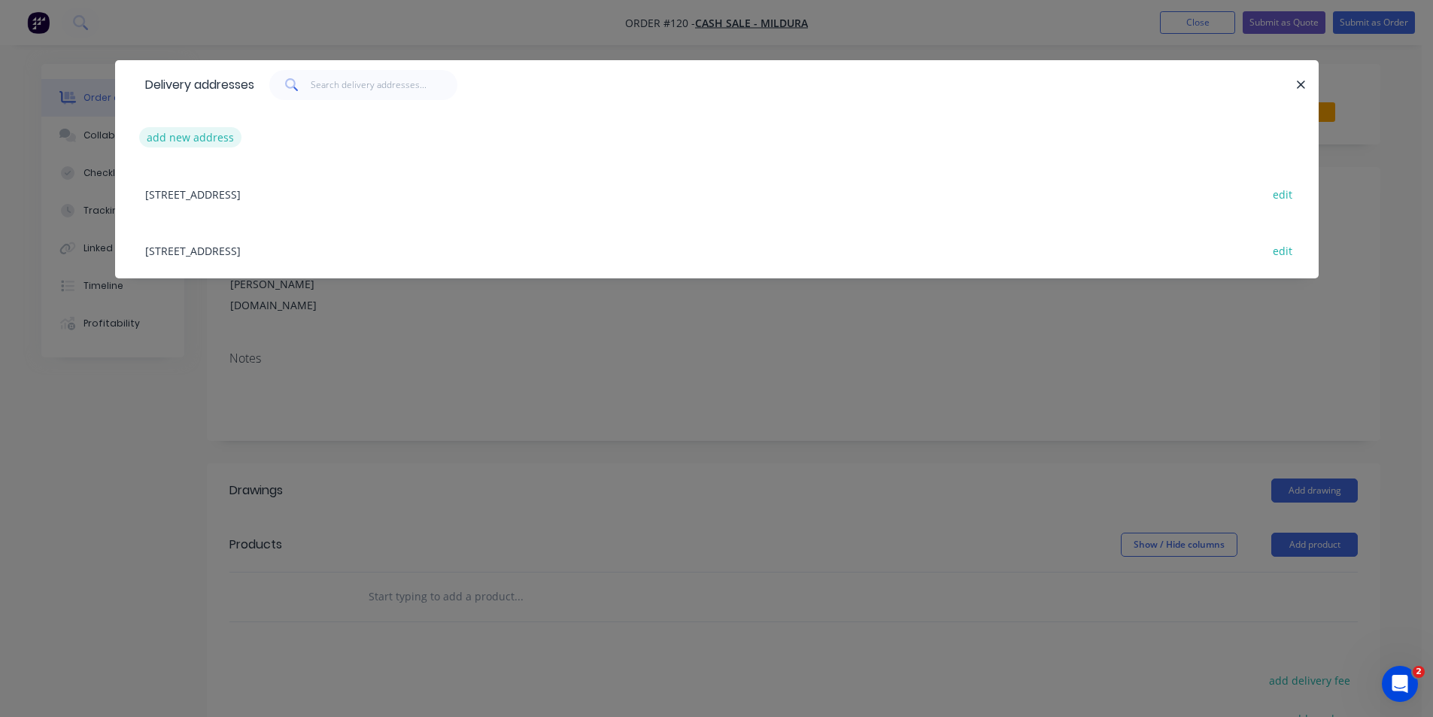
click at [211, 141] on button "add new address" at bounding box center [190, 137] width 103 height 20
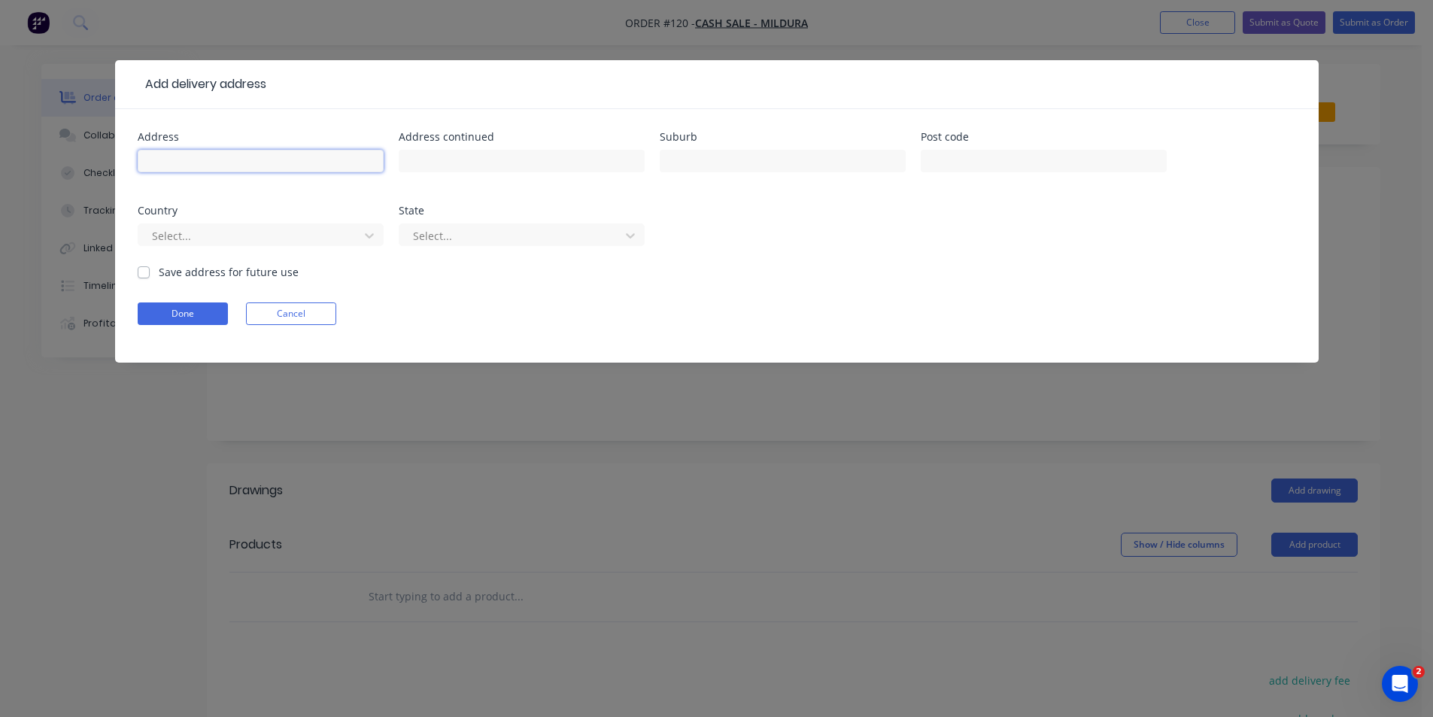
click at [257, 162] on input "text" at bounding box center [261, 161] width 246 height 23
click at [267, 160] on input "13 [PERSON_NAME] COURT MILDSURA" at bounding box center [261, 161] width 246 height 23
type input "13 [PERSON_NAME] COURT MILDURA"
click at [737, 165] on input "text" at bounding box center [783, 161] width 246 height 23
click at [591, 167] on input "text" at bounding box center [522, 161] width 246 height 23
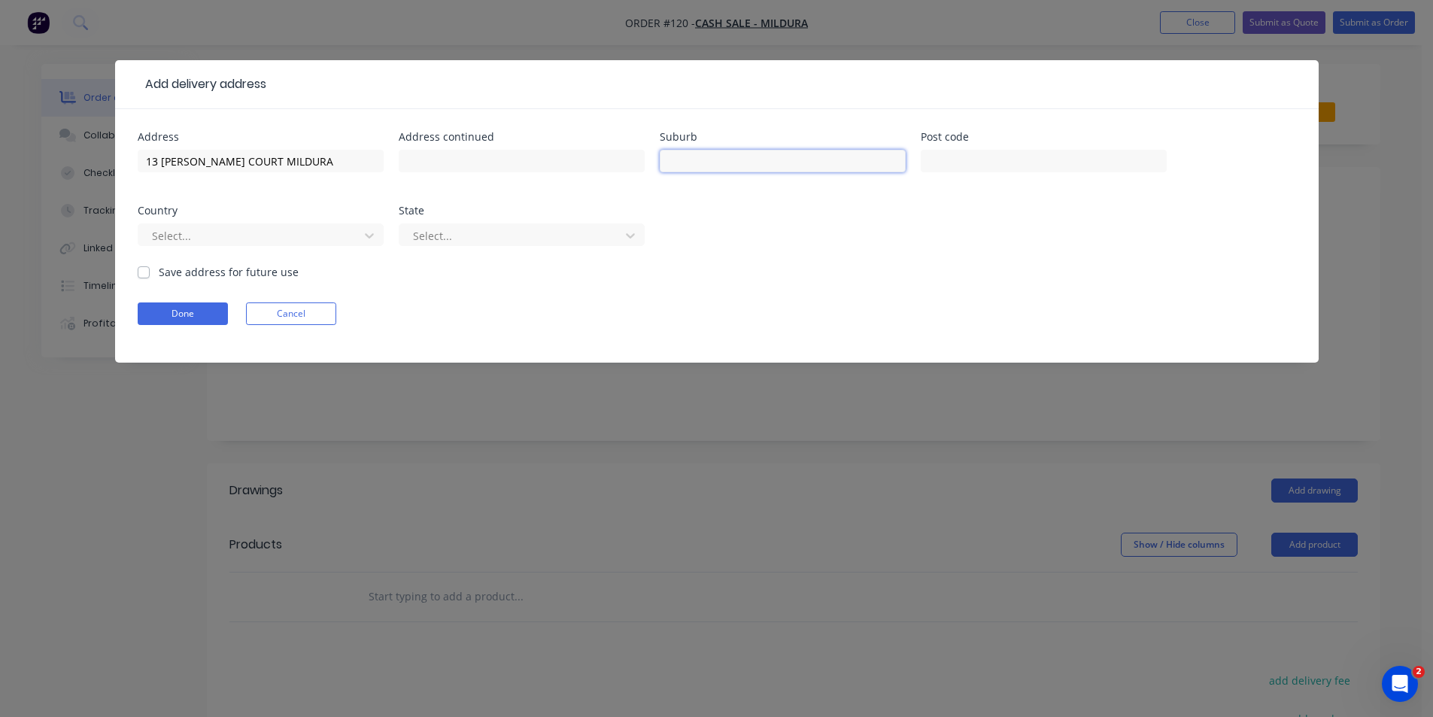
click at [725, 168] on input "text" at bounding box center [783, 161] width 246 height 23
click at [186, 314] on button "Done" at bounding box center [183, 313] width 90 height 23
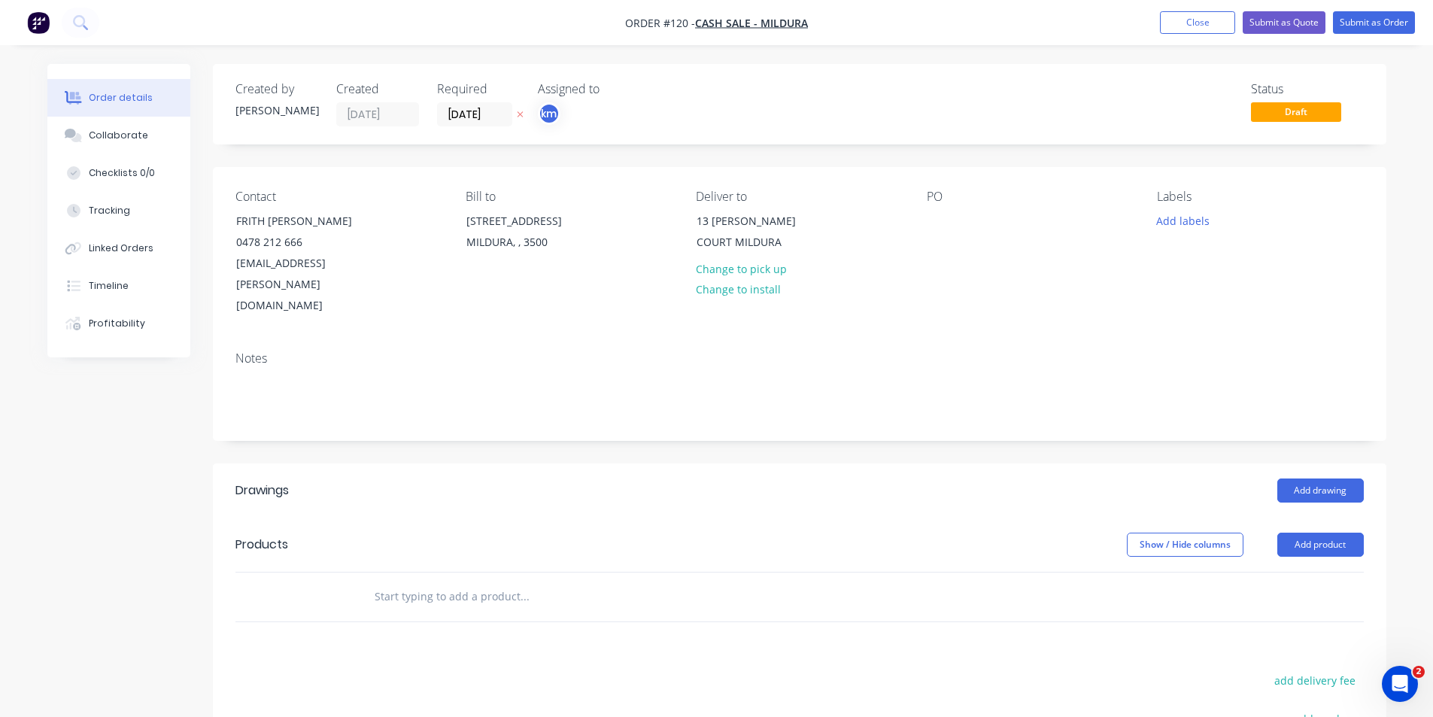
click at [989, 214] on div "PO" at bounding box center [1030, 253] width 206 height 127
click at [928, 226] on div at bounding box center [939, 221] width 24 height 22
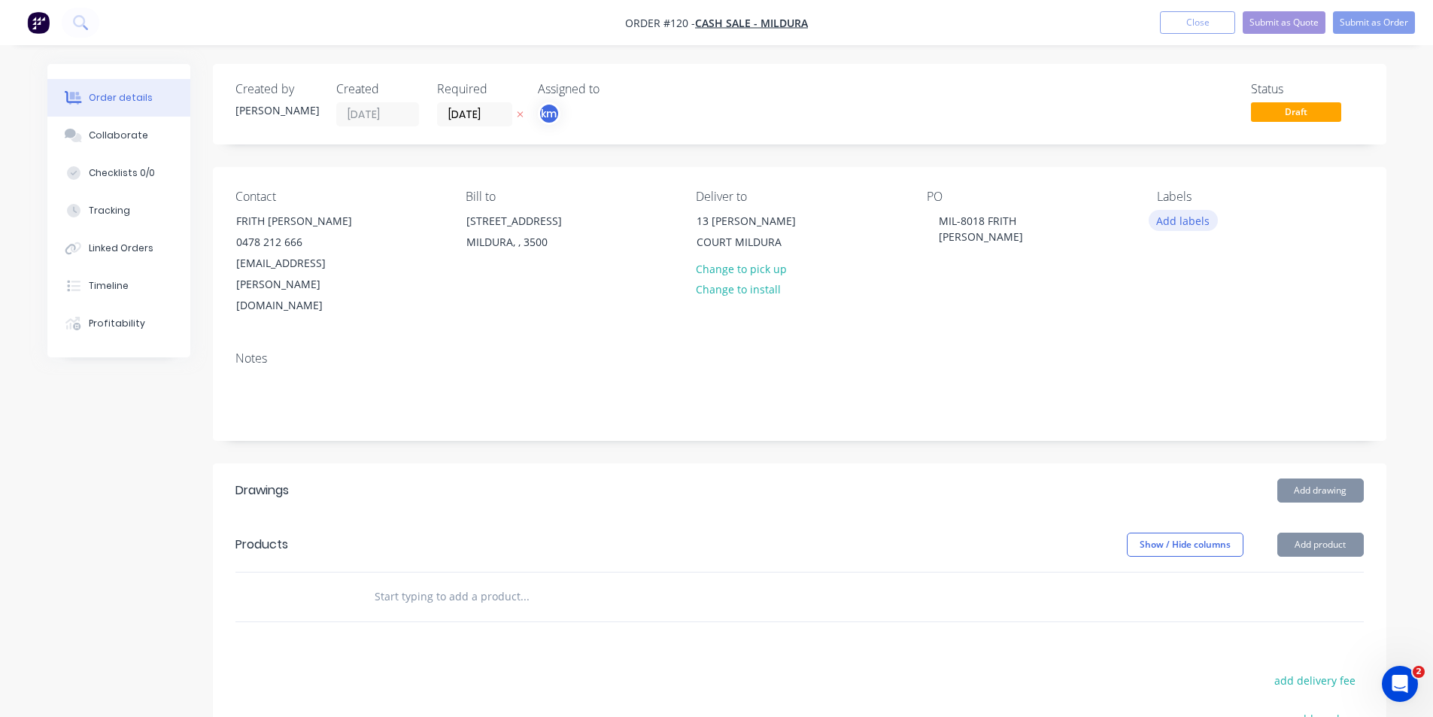
click at [1174, 224] on button "Add labels" at bounding box center [1183, 220] width 69 height 20
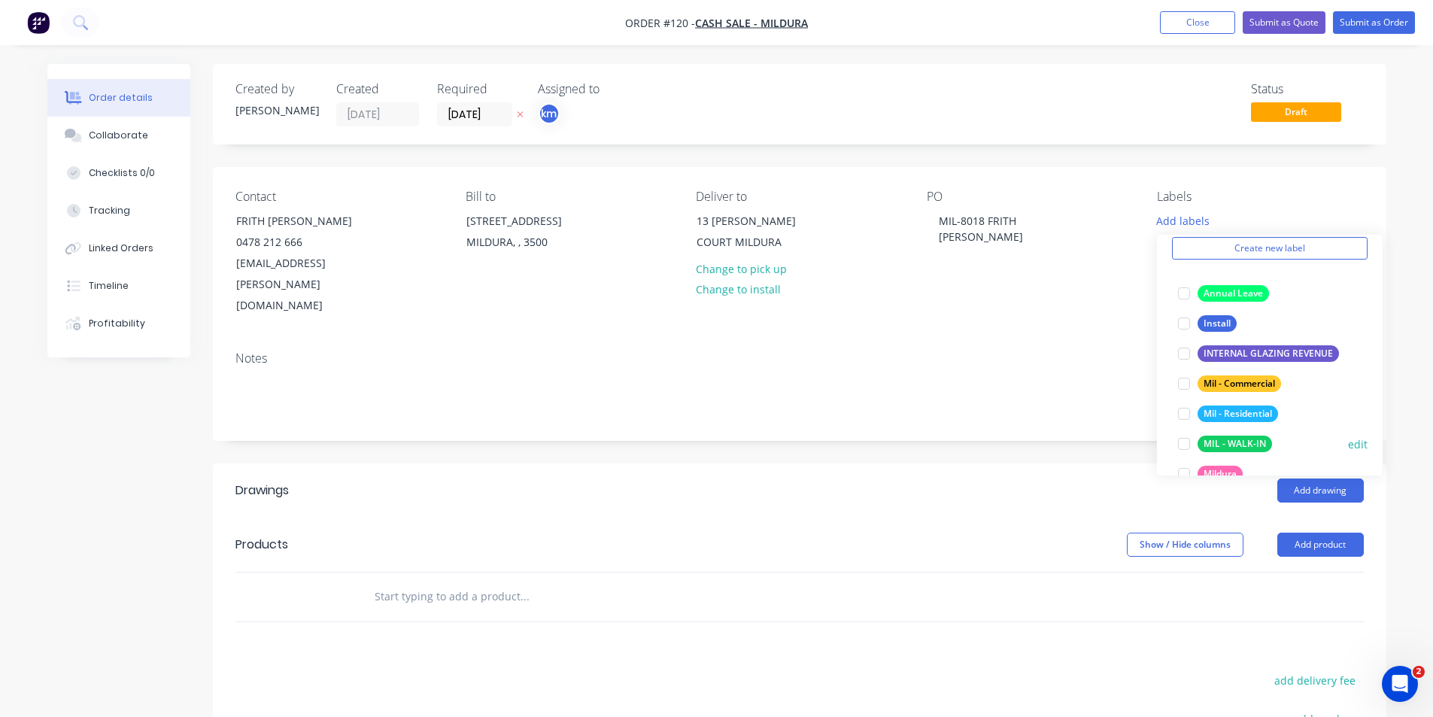
scroll to position [84, 0]
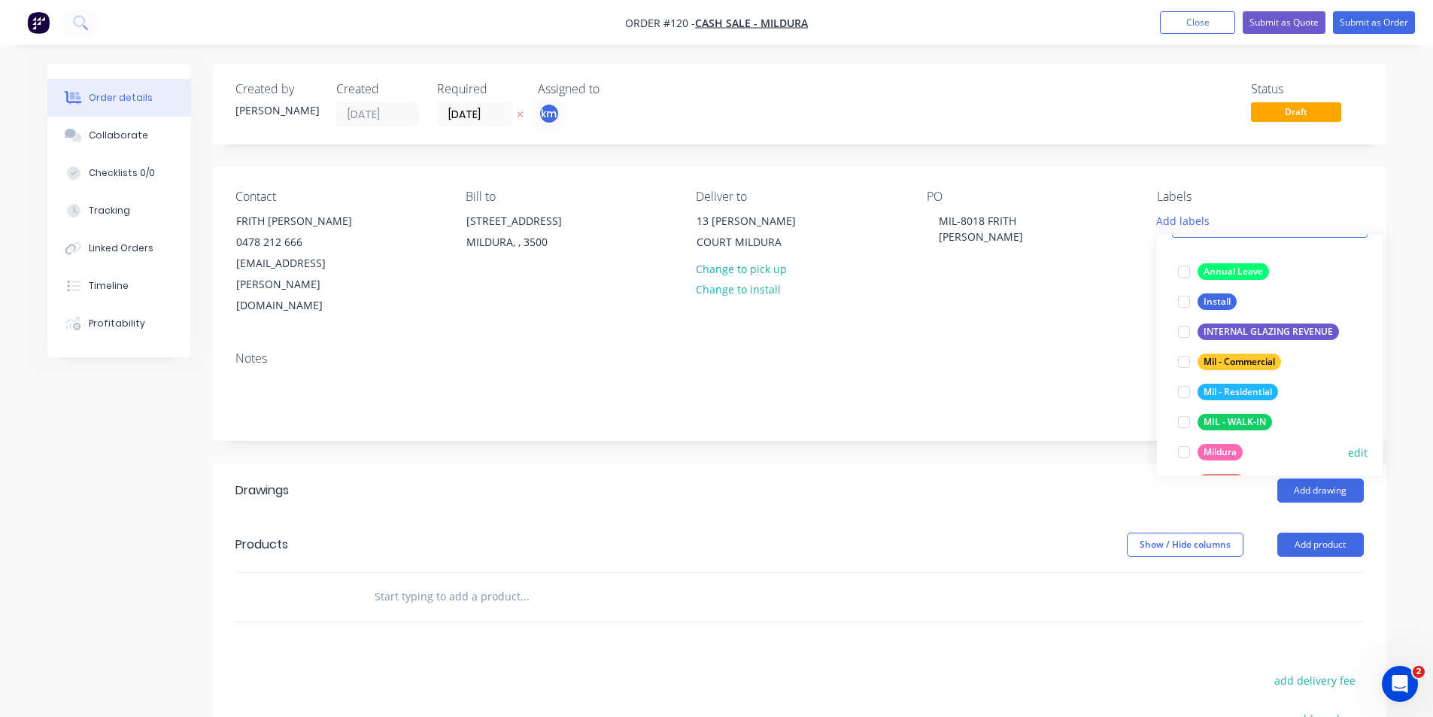
click at [1186, 446] on div at bounding box center [1184, 452] width 30 height 30
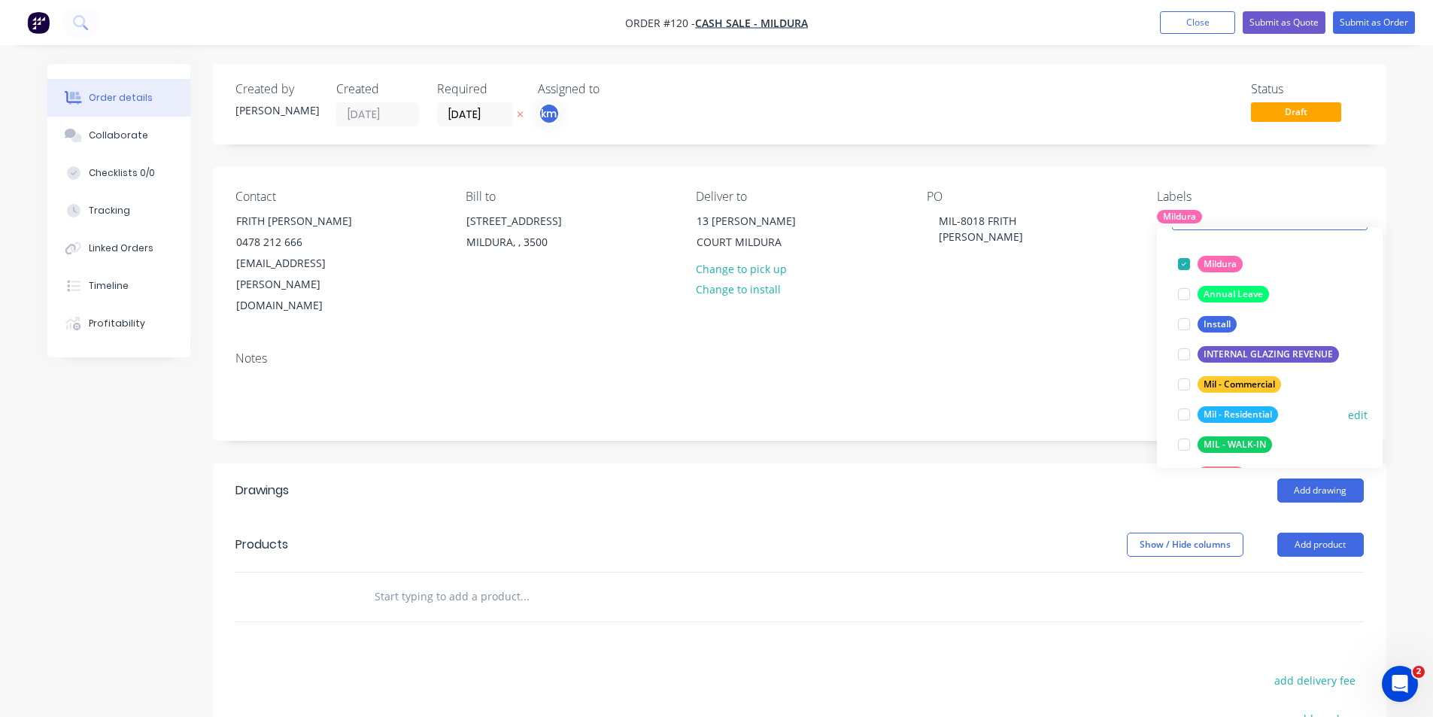
click at [1180, 411] on div at bounding box center [1184, 414] width 30 height 30
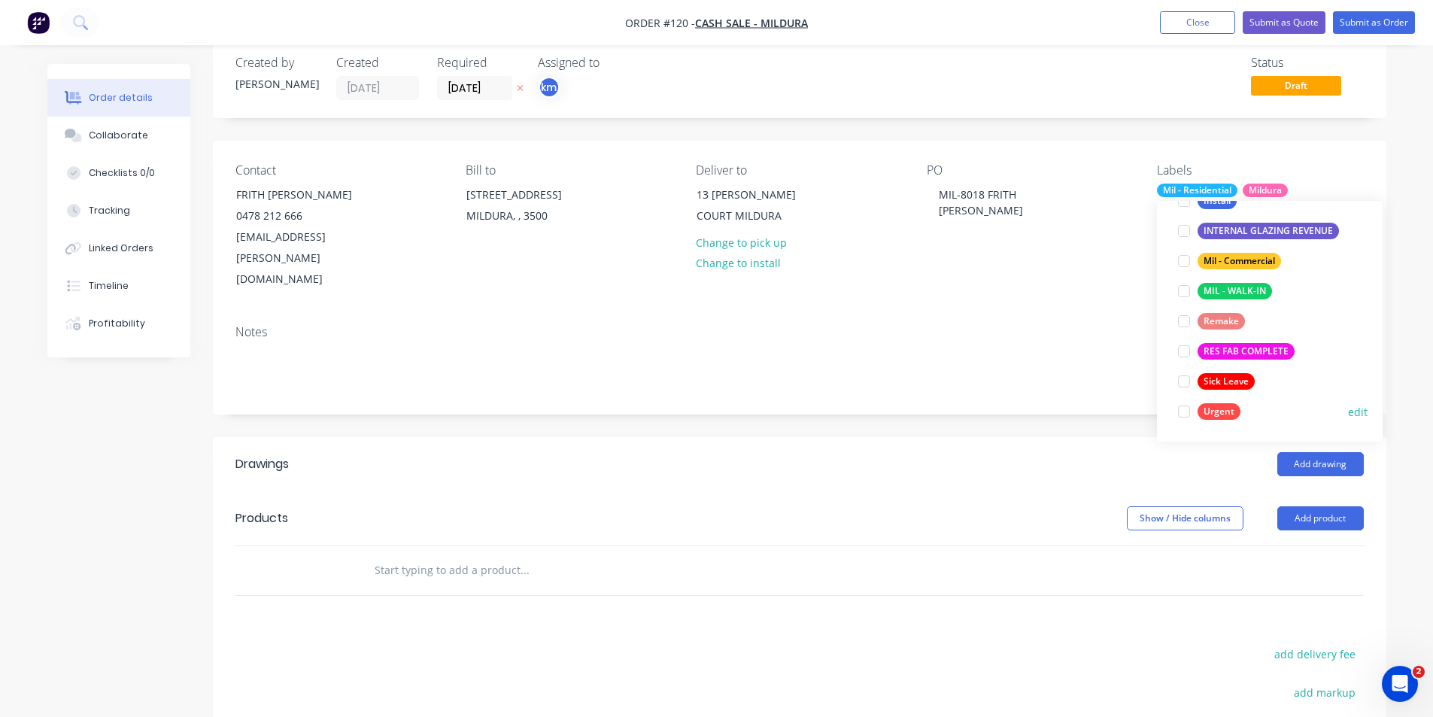
scroll to position [48, 0]
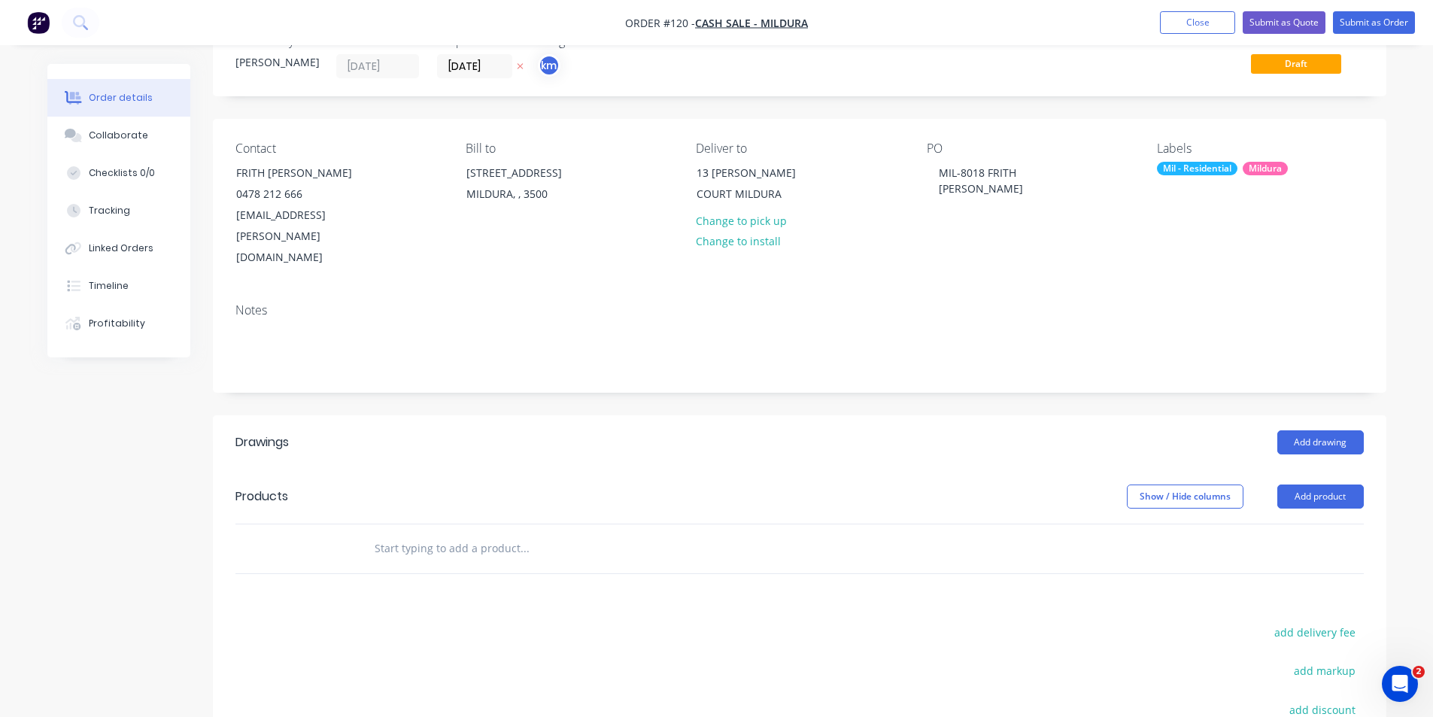
click at [1125, 291] on div "Notes" at bounding box center [800, 341] width 1174 height 101
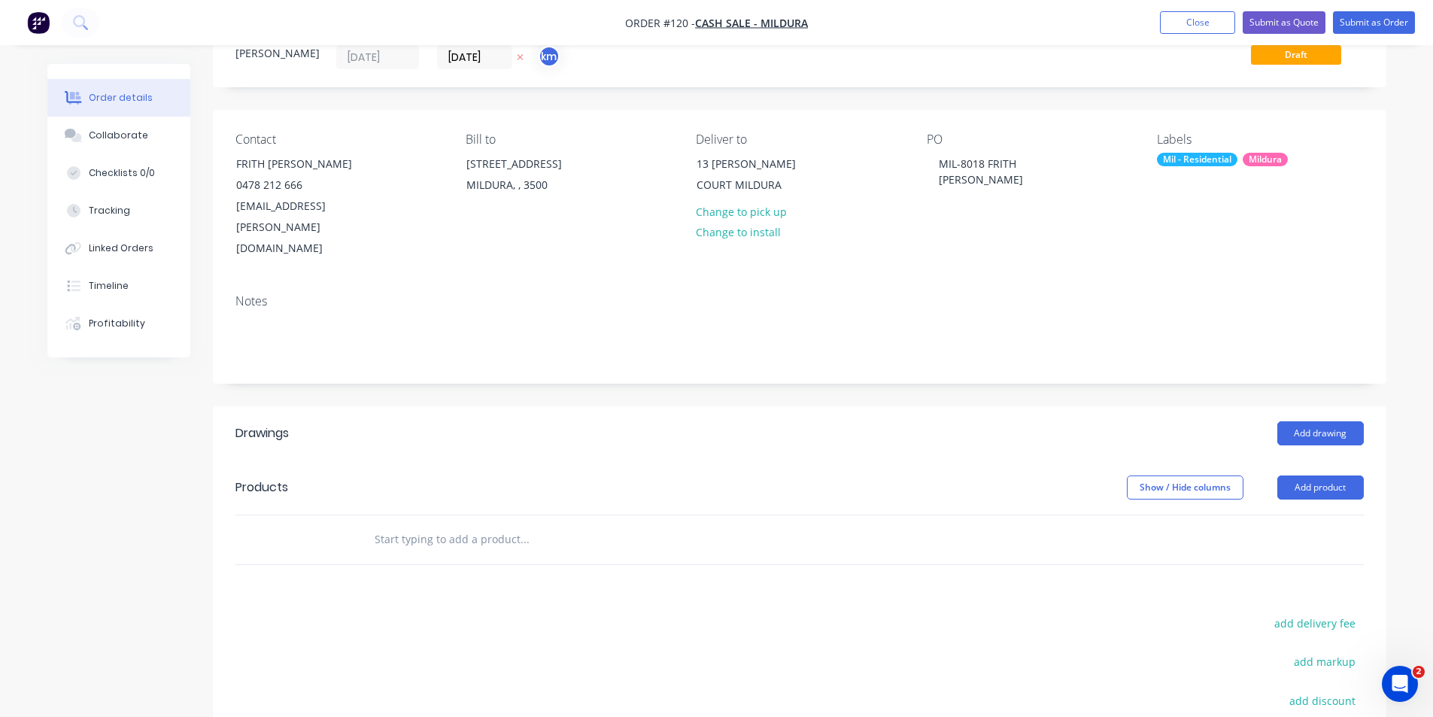
scroll to position [62, 0]
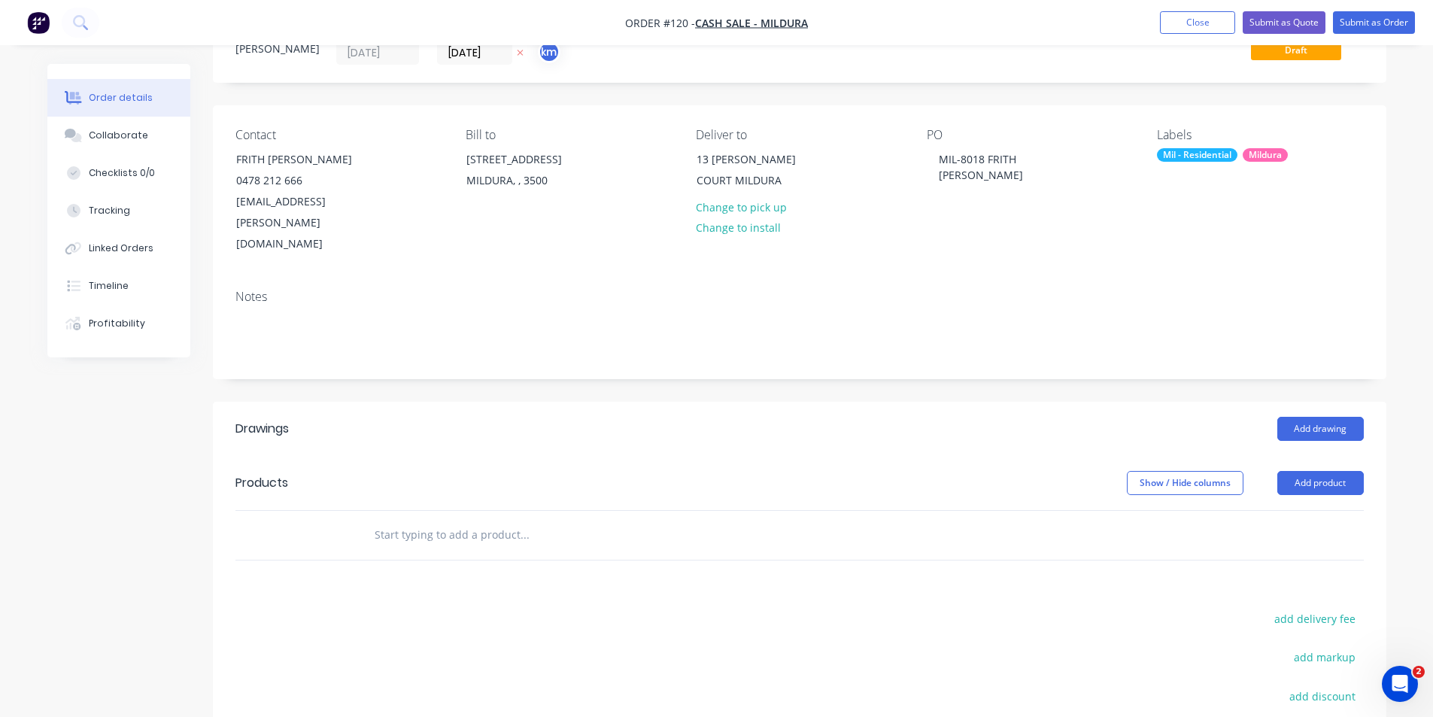
click at [508, 520] on input "text" at bounding box center [524, 535] width 301 height 30
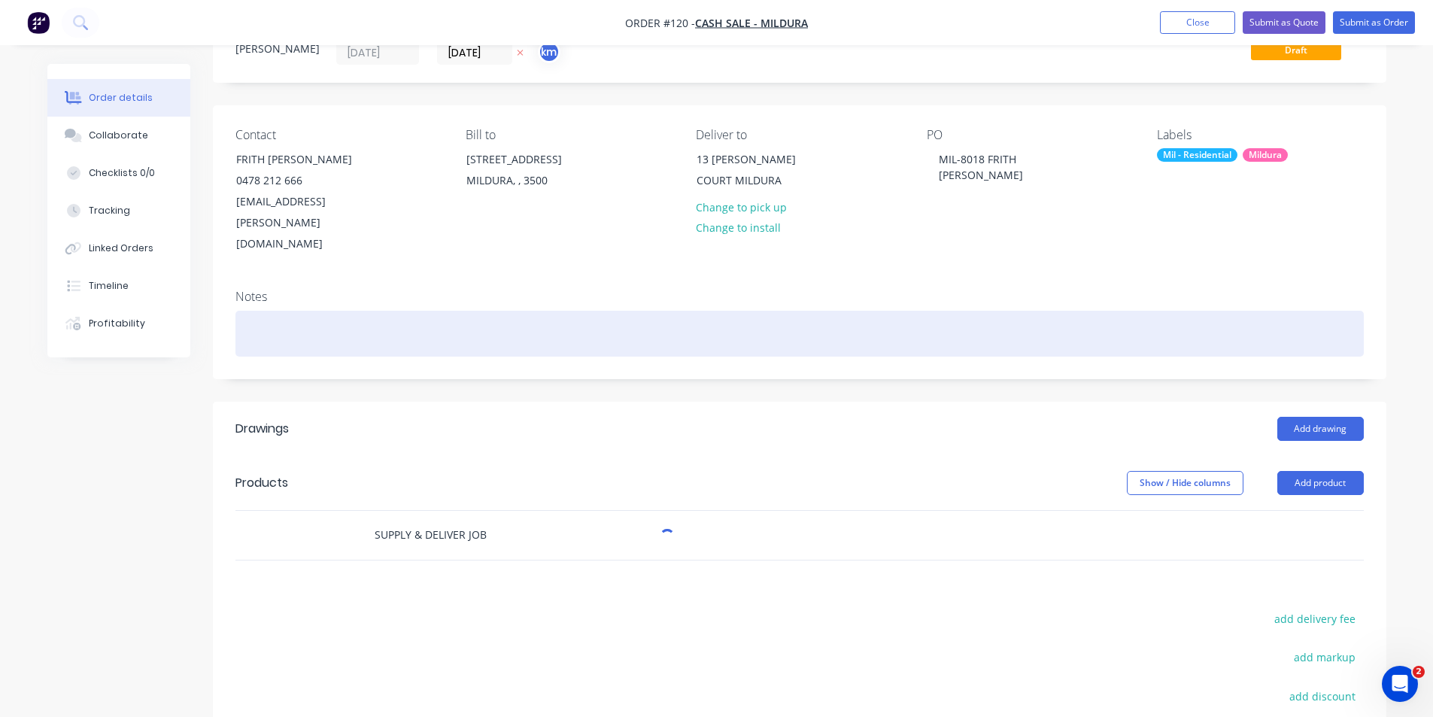
type input "SUPPLY & DELIVER JOB"
click at [269, 311] on div at bounding box center [799, 334] width 1128 height 46
click at [405, 311] on div "50% DEPOSIT TO COMMENCE" at bounding box center [799, 334] width 1128 height 46
click at [313, 311] on div "50% DEPOSIT TO COMMENCE JOB -8018" at bounding box center [799, 334] width 1128 height 46
click at [673, 311] on div "50% DEPOSIT SENT TO COMMENCE JOB -8018" at bounding box center [799, 334] width 1128 height 46
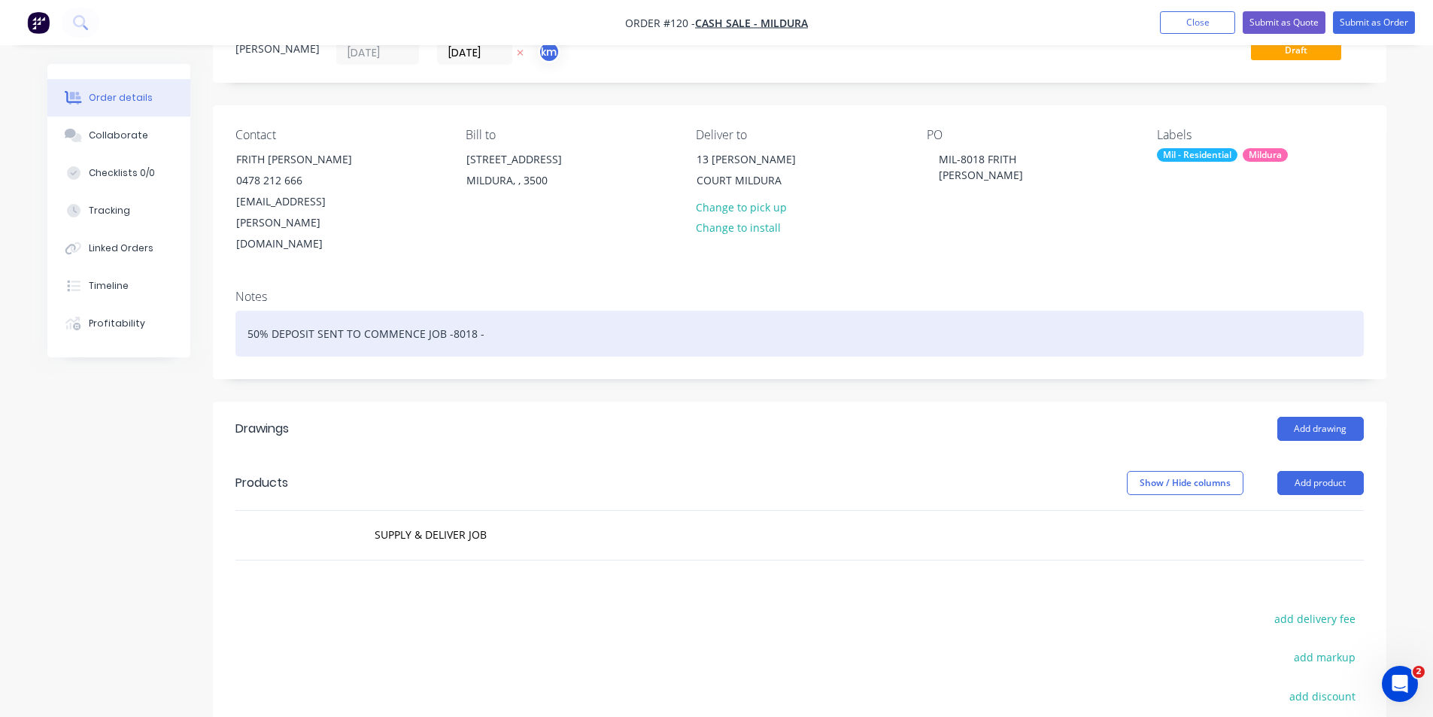
click at [341, 311] on div "50% DEPOSIT SENT TO COMMENCE JOB -8018 -" at bounding box center [799, 334] width 1128 height 46
click at [553, 311] on div "50% DEPOSIT SENT ON XERO TO COMMENCE JOB -8018 -" at bounding box center [799, 334] width 1128 height 46
click at [558, 311] on div "50% DEPOSIT SENT ON XERO TO COMMENCE JOB -8018" at bounding box center [799, 334] width 1128 height 46
click at [556, 311] on div "50% DEPOSIT SENT ON XERO TO COMMENCE JOB -8018" at bounding box center [799, 334] width 1128 height 46
click at [522, 311] on div "50% DEPOSIT SENT ON XERO TO COMMENCE JOB -8018" at bounding box center [799, 334] width 1128 height 46
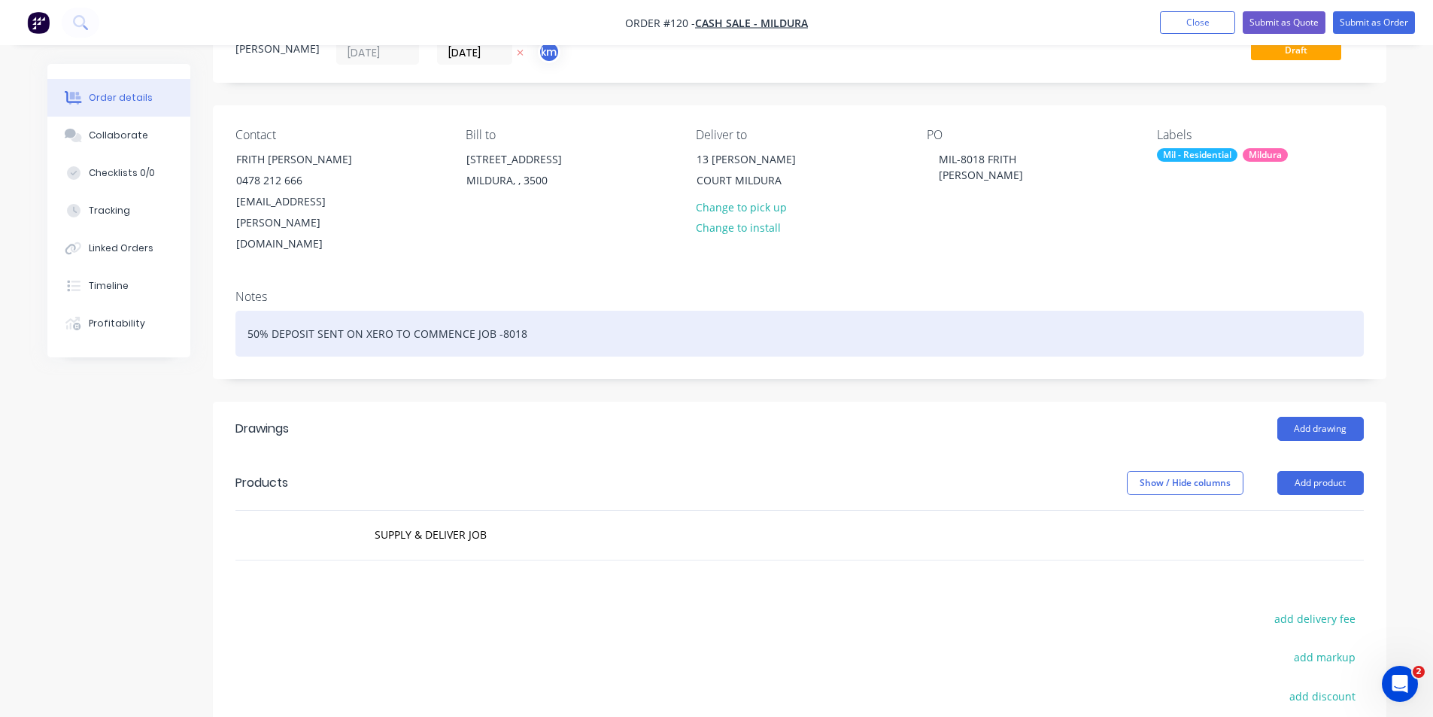
click at [515, 311] on div "50% DEPOSIT SENT ON XERO TO COMMENCE JOB -8018" at bounding box center [799, 334] width 1128 height 46
click at [545, 311] on div "50% DEPOSIT SENT ON XERO TO COMMENCE JOB -8018" at bounding box center [799, 334] width 1128 height 46
click at [626, 311] on div "50% DEPOSIT SENT ON XERO TO COMMENCE JOB -8018" at bounding box center [799, 334] width 1128 height 46
click at [636, 311] on div "50% DEPOSIT SENT ON XERO TO COMMENCE JOB -8018" at bounding box center [799, 334] width 1128 height 46
click at [752, 311] on div "50% DEPOSIT SENT ON XERO TO COMMENCE JOB -8018" at bounding box center [799, 334] width 1128 height 46
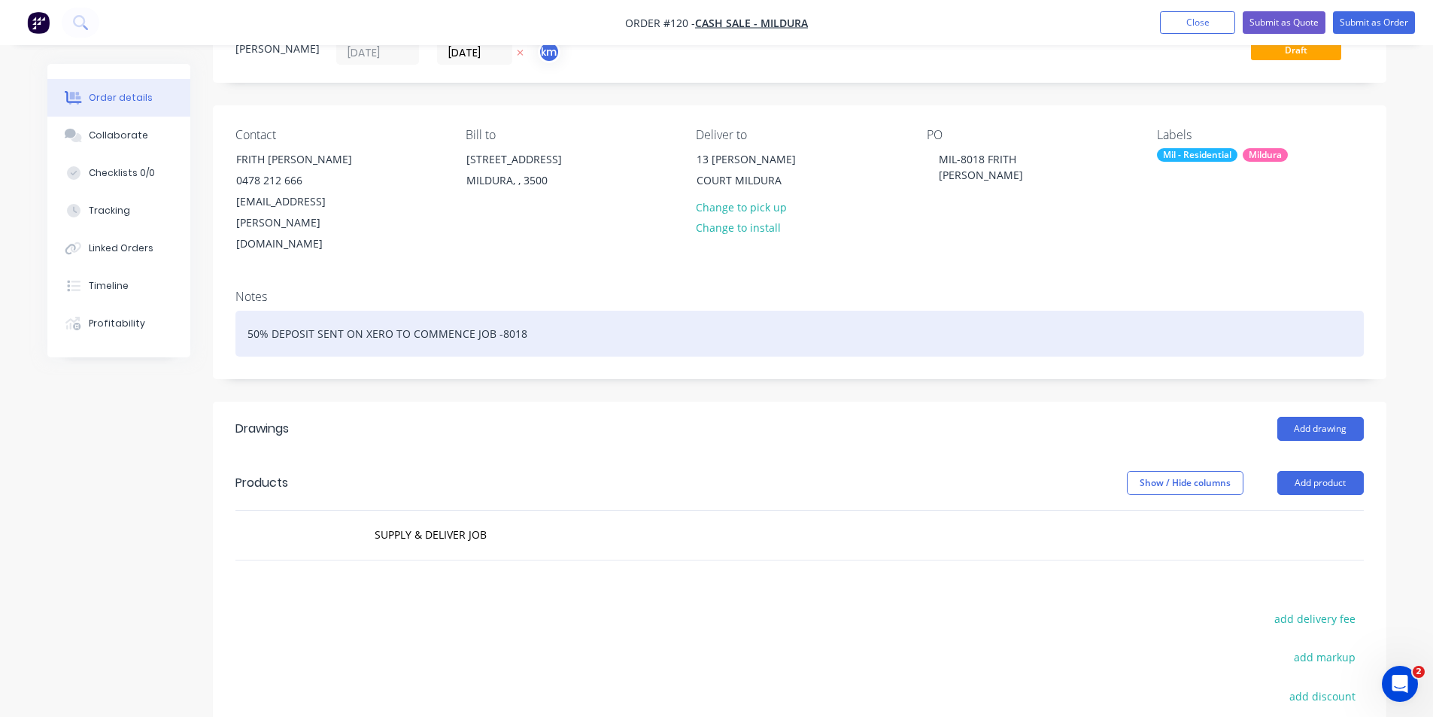
click at [754, 311] on div "50% DEPOSIT SENT ON XERO TO COMMENCE JOB -8018" at bounding box center [799, 334] width 1128 height 46
click at [862, 311] on div "50% DEPOSIT SENT ON XERO TO COMMENCE JOB -8018" at bounding box center [799, 334] width 1128 height 46
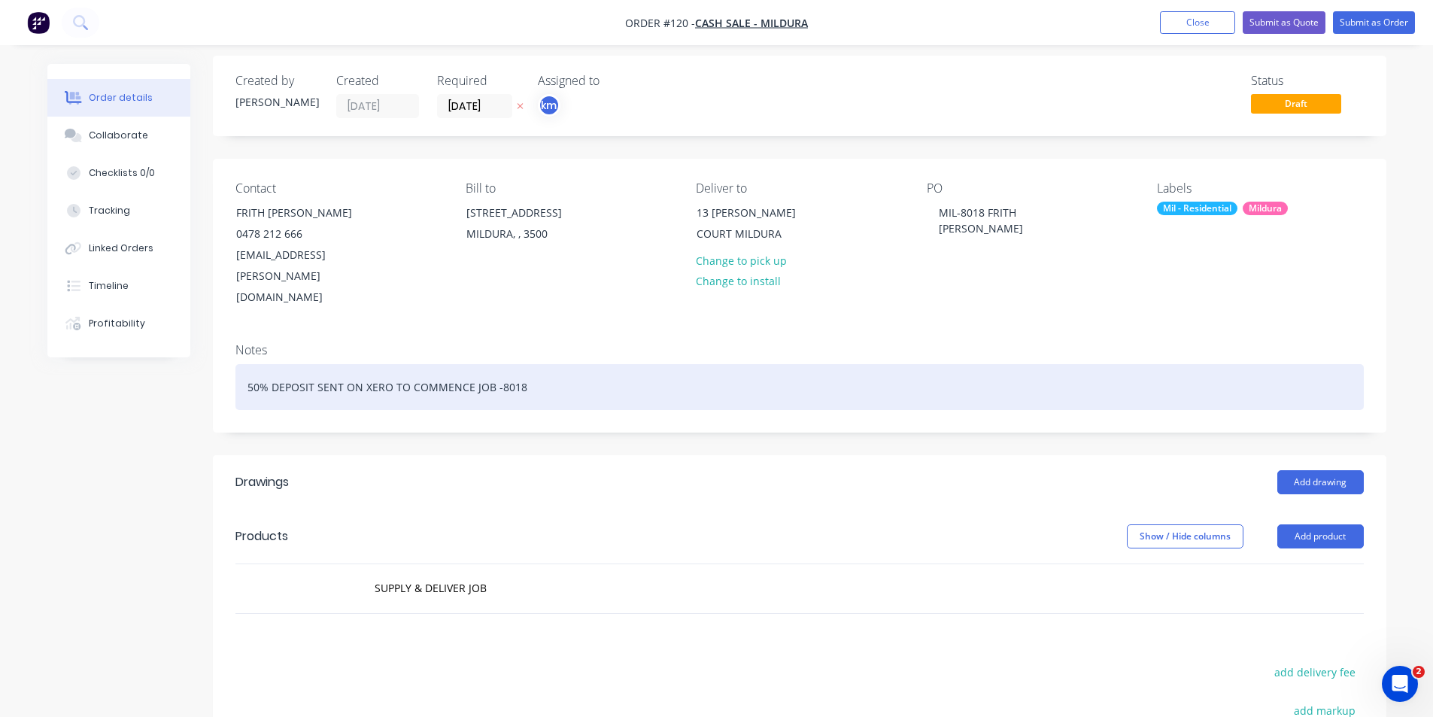
scroll to position [0, 0]
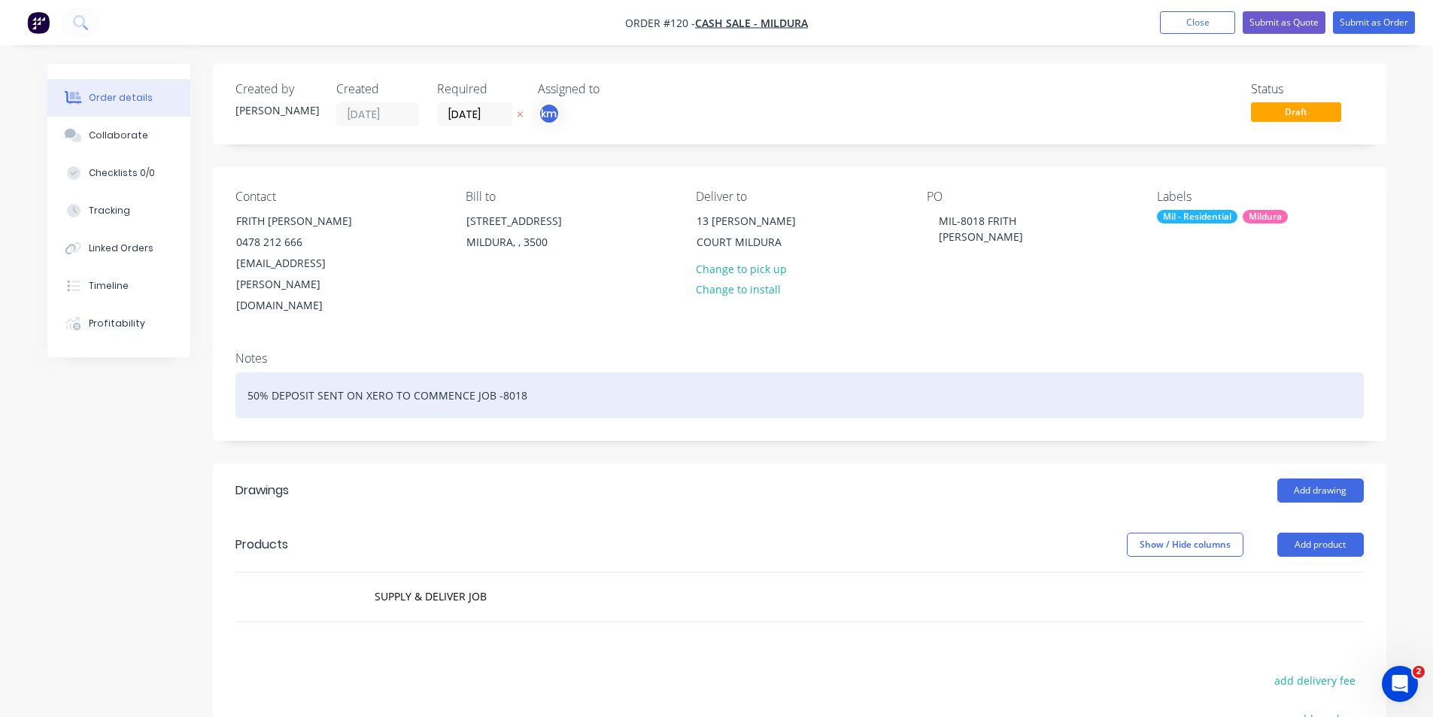
click at [524, 372] on div "50% DEPOSIT SENT ON XERO TO COMMENCE JOB -8018" at bounding box center [799, 395] width 1128 height 46
click at [521, 372] on div "50% DEPOSIT SENT ON XERO TO COMMENCE JOB -8018" at bounding box center [799, 395] width 1128 height 46
click at [537, 372] on div "50% DEPOSIT SENT ON XERO TO COMMENCE JOB -8018" at bounding box center [799, 395] width 1128 height 46
click at [585, 372] on div "50% DEPOSIT SENT ON XERO TO COMMENCE JOB -8018" at bounding box center [799, 395] width 1128 height 46
click at [653, 372] on div "50% DEPOSIT SENT ON XERO TO COMMENCE JOB -8018" at bounding box center [799, 395] width 1128 height 46
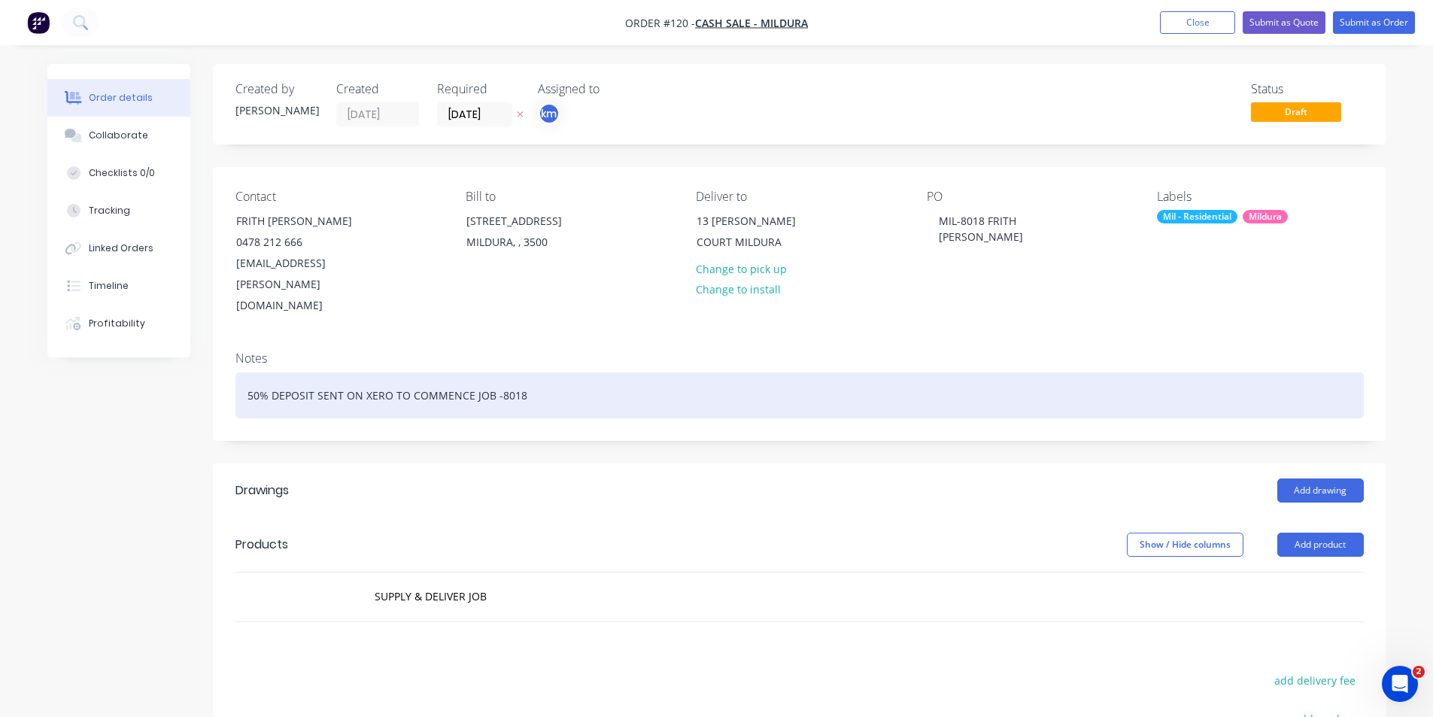
click at [550, 372] on div "50% DEPOSIT SENT ON XERO TO COMMENCE JOB -8018" at bounding box center [799, 395] width 1128 height 46
click at [516, 372] on div "50% DEPOSIT SENT ON XERO TO COMMENCE JOB -8018" at bounding box center [799, 395] width 1128 height 46
click at [567, 372] on div "50% DEPOSIT SENT ON XERO TO COMMENCE JOB -8018" at bounding box center [799, 395] width 1128 height 46
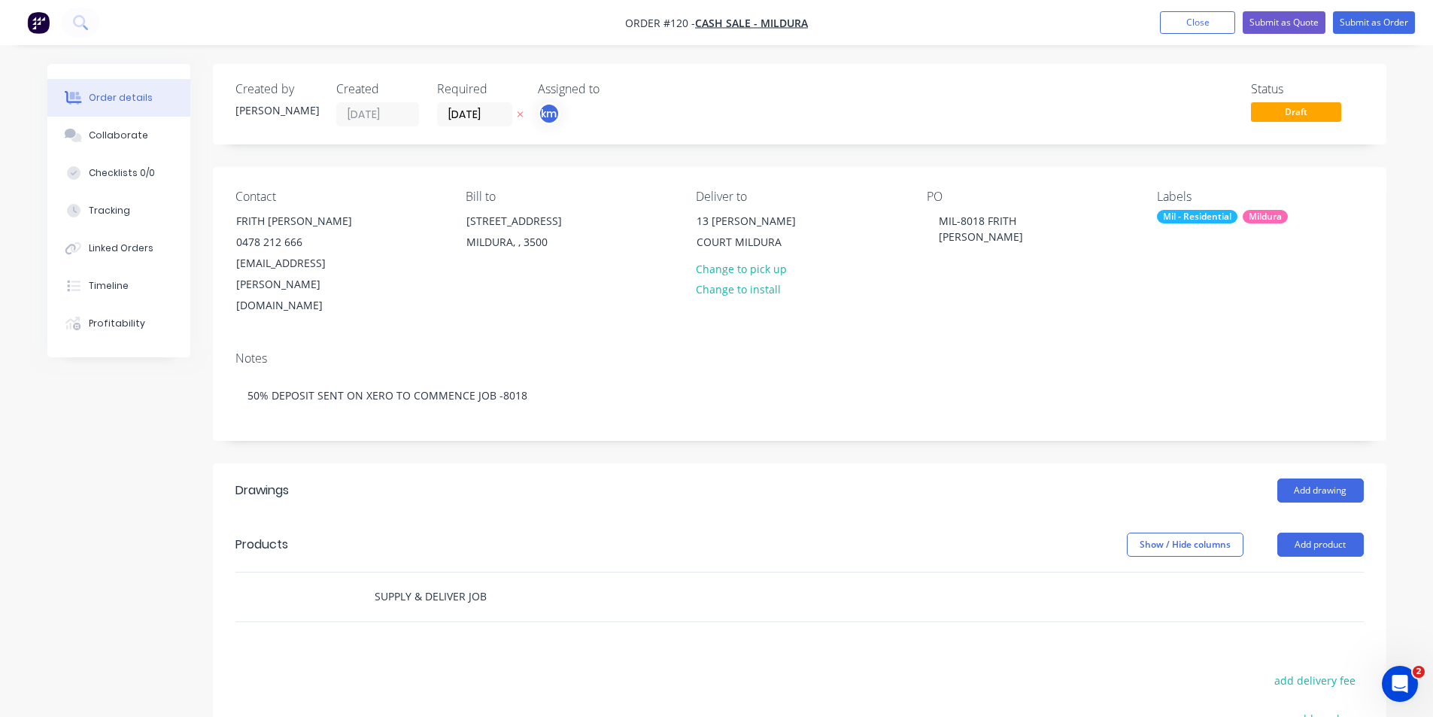
click at [500, 582] on input "SUPPLY & DELIVER JOB" at bounding box center [524, 597] width 301 height 30
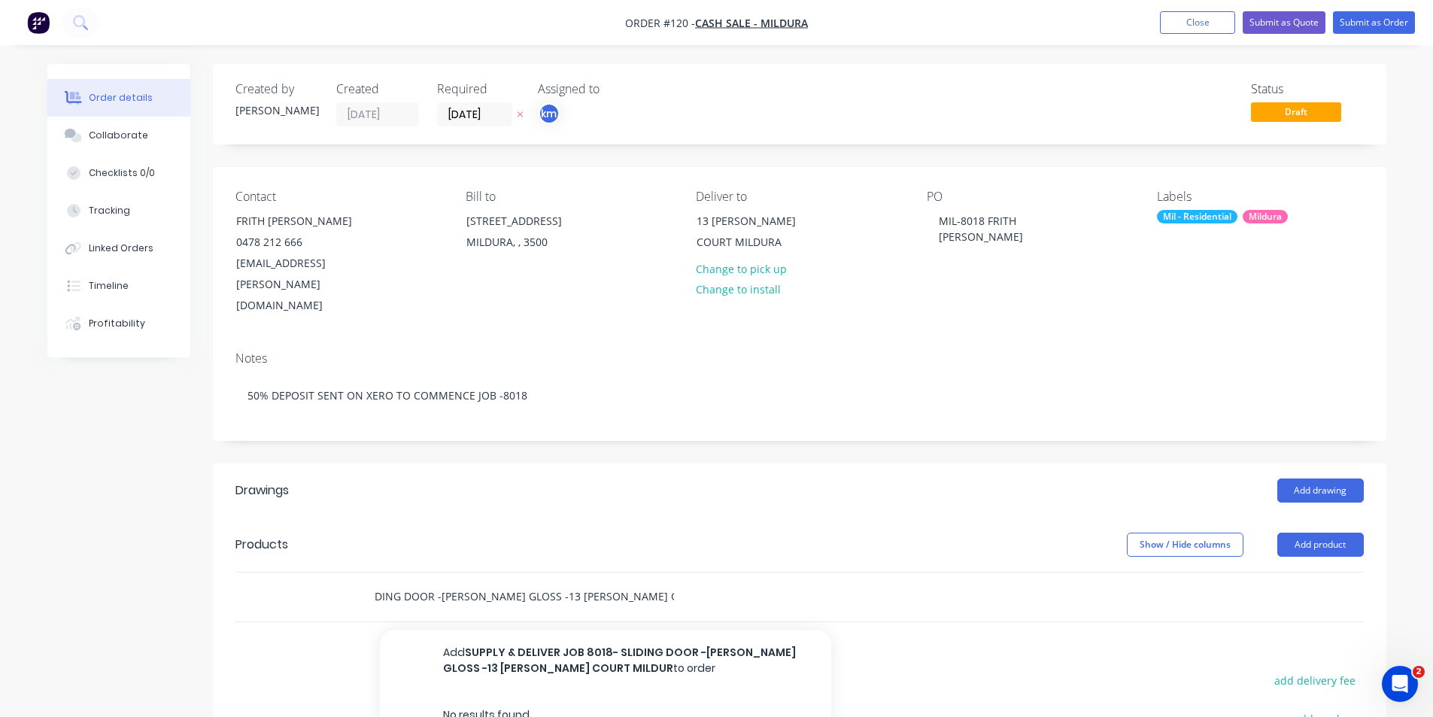
scroll to position [0, 167]
type input "SUPPLY & DELIVER JOB 8018- SLIDING DOOR -[PERSON_NAME] GLOSS -13 [PERSON_NAME] …"
click at [665, 630] on button "Add SUPPLY & DELIVER JOB 8018- SLIDING DOOR -[PERSON_NAME] GLOSS -13 [PERSON_NA…" at bounding box center [605, 661] width 451 height 62
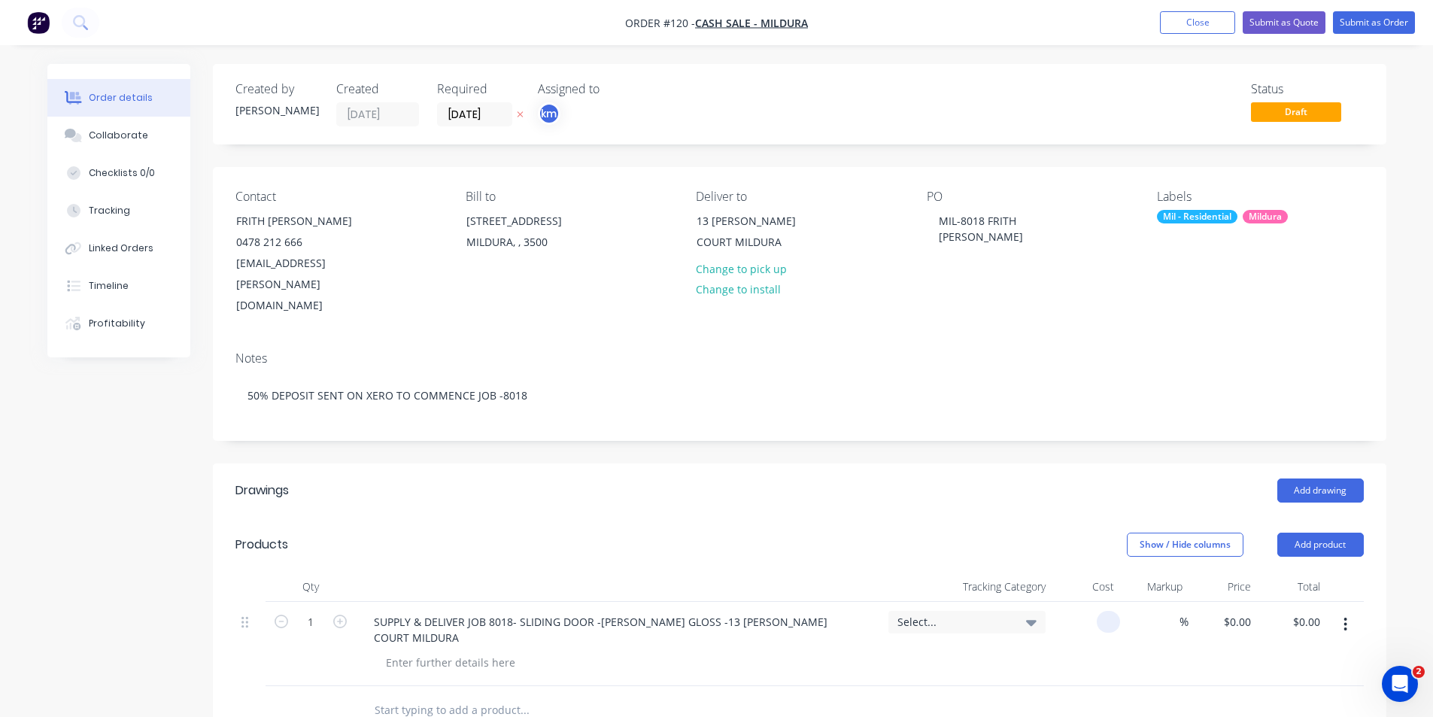
click at [1104, 611] on input at bounding box center [1111, 622] width 17 height 22
type input "$2,438.00"
click at [1111, 611] on input "2438" at bounding box center [1105, 622] width 32 height 22
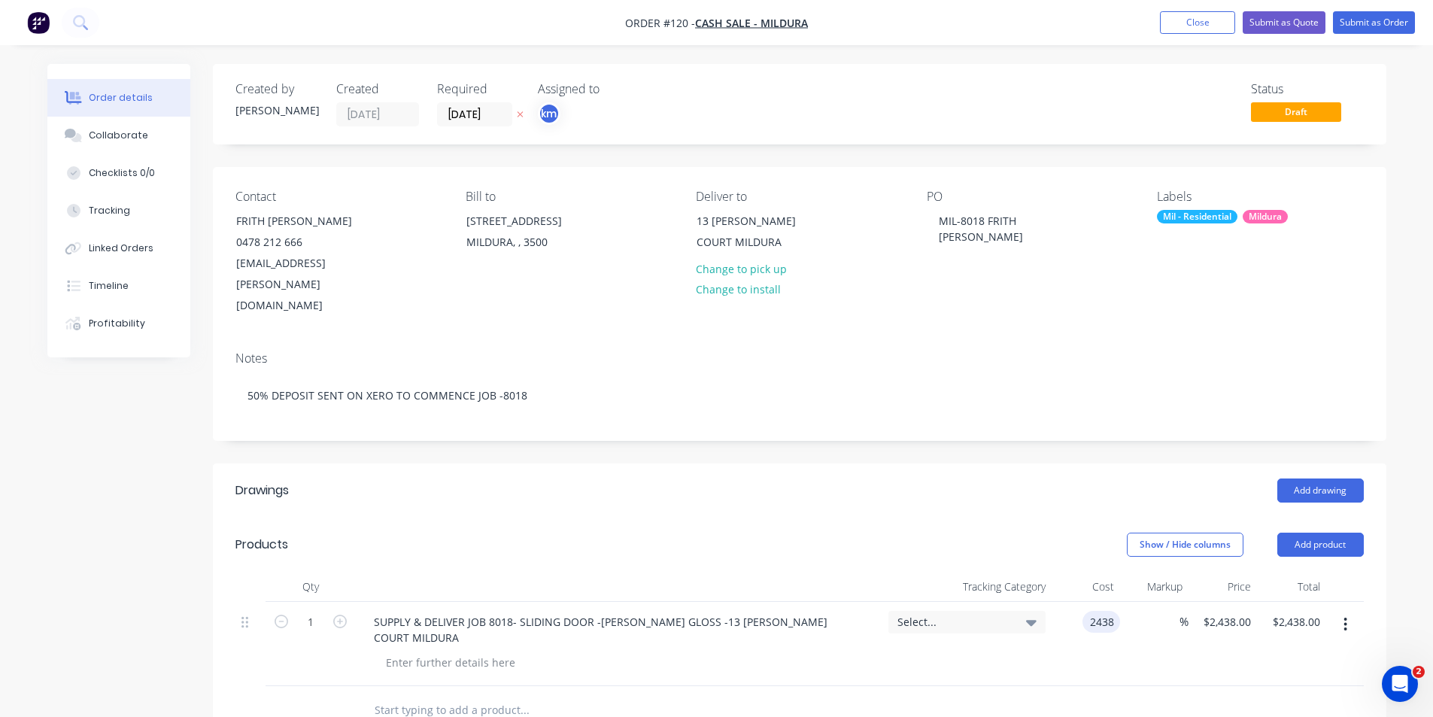
click at [1114, 611] on input "2438" at bounding box center [1105, 622] width 32 height 22
click at [1115, 611] on input "2438" at bounding box center [1105, 622] width 32 height 22
click at [983, 478] on div "Add drawing" at bounding box center [919, 490] width 888 height 24
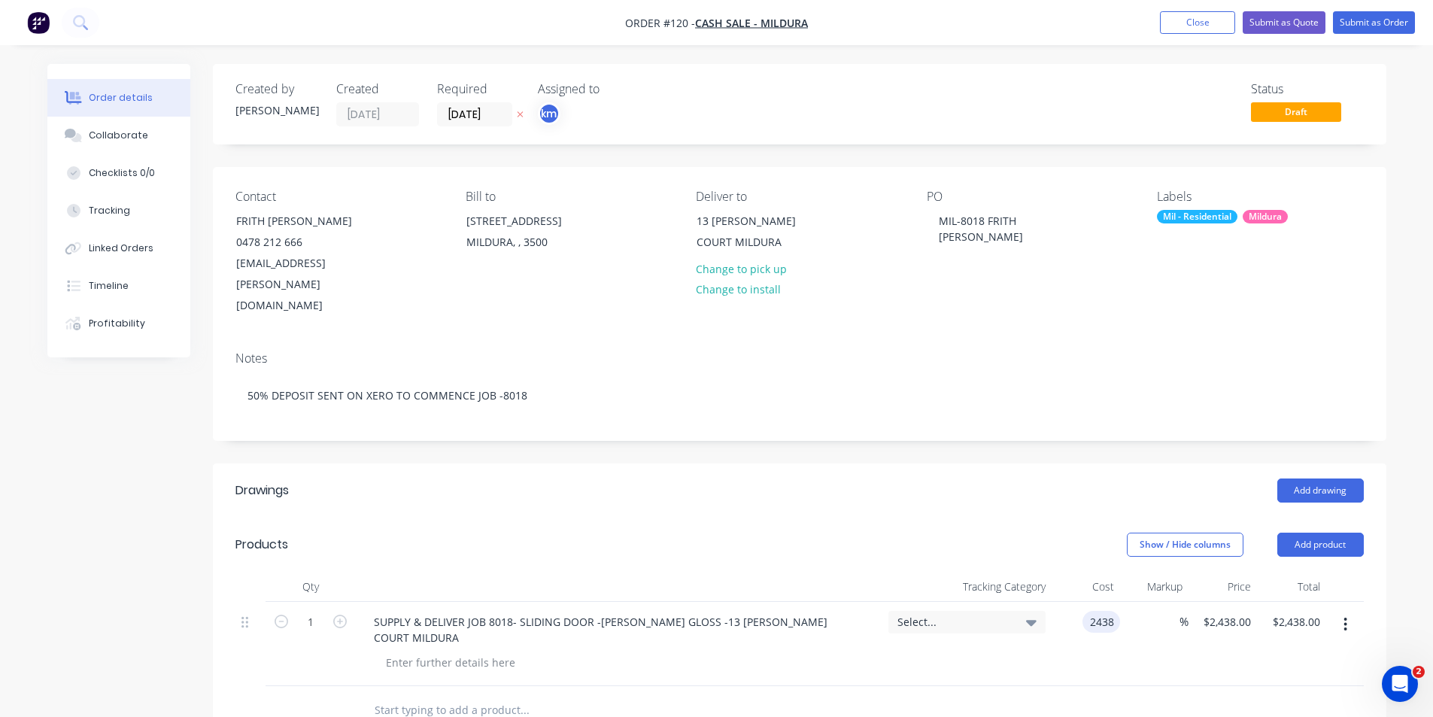
click at [1110, 611] on input "2438" at bounding box center [1105, 622] width 32 height 22
click at [1116, 611] on input "2438" at bounding box center [1105, 622] width 32 height 22
type input "$2,438.98"
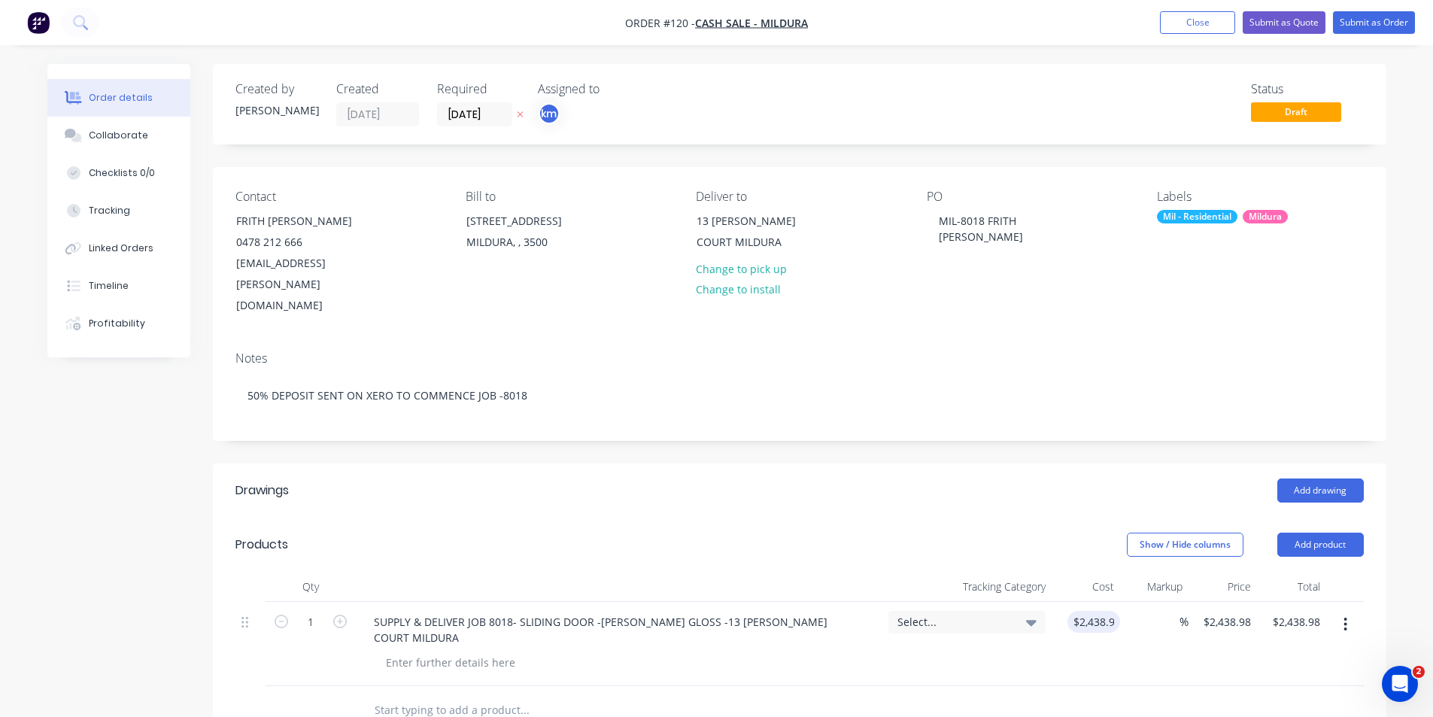
click at [1024, 417] on div "Created by [PERSON_NAME] Created [DATE] Required [DATE] Assigned to km Status D…" at bounding box center [800, 580] width 1174 height 1032
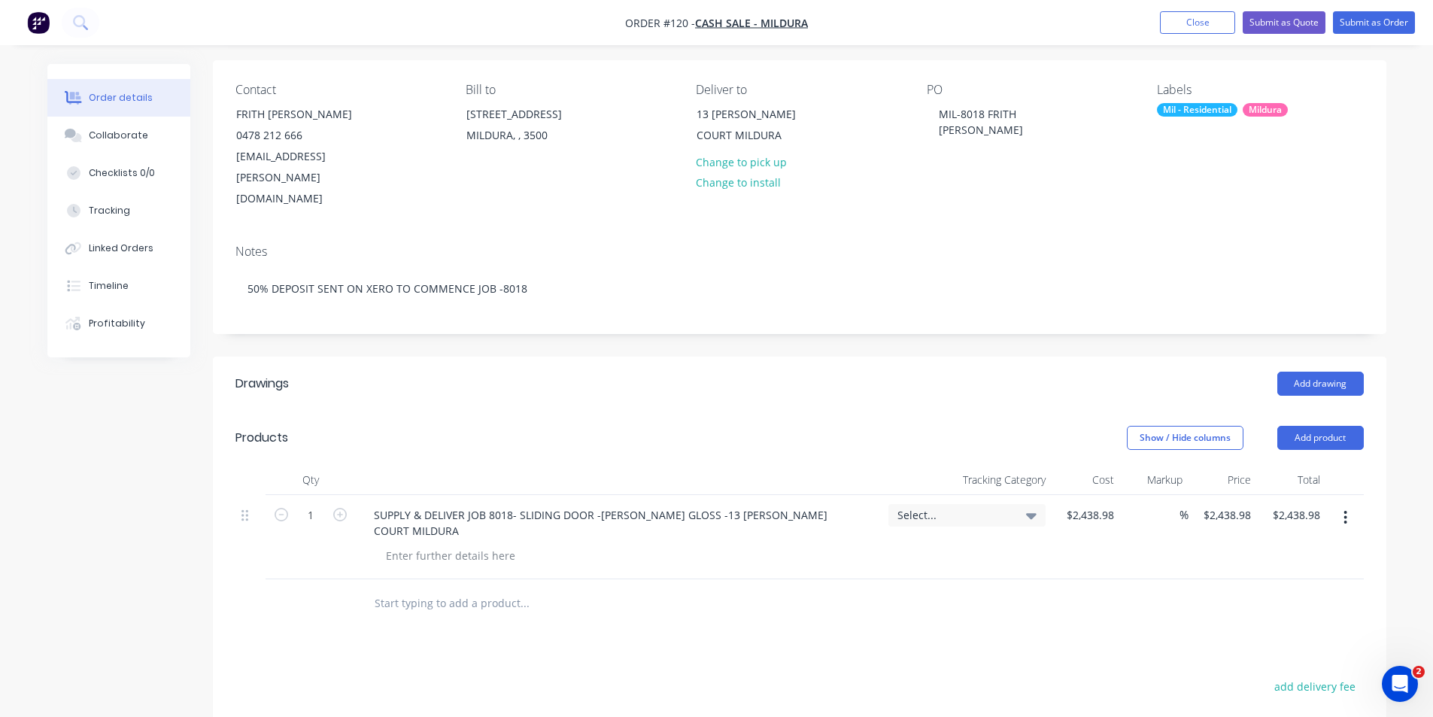
scroll to position [102, 0]
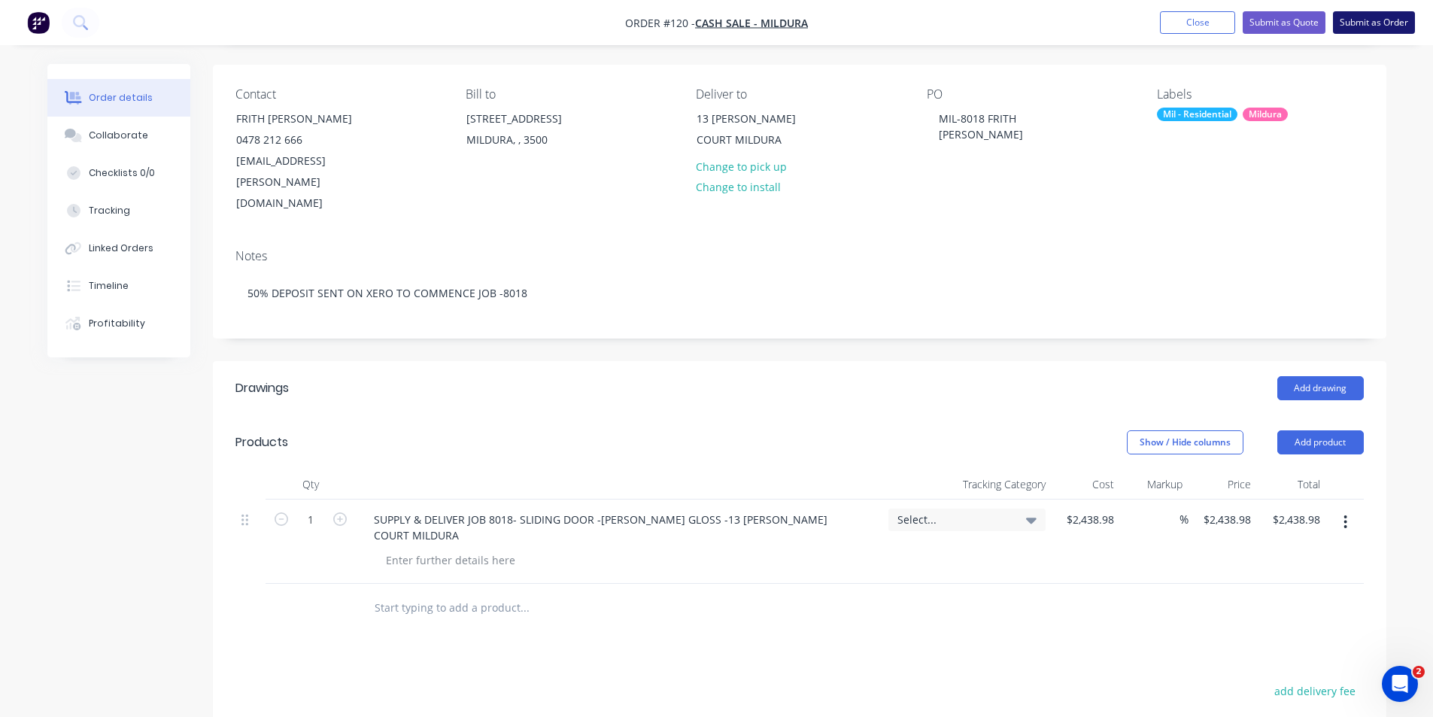
click at [1370, 26] on button "Submit as Order" at bounding box center [1374, 22] width 82 height 23
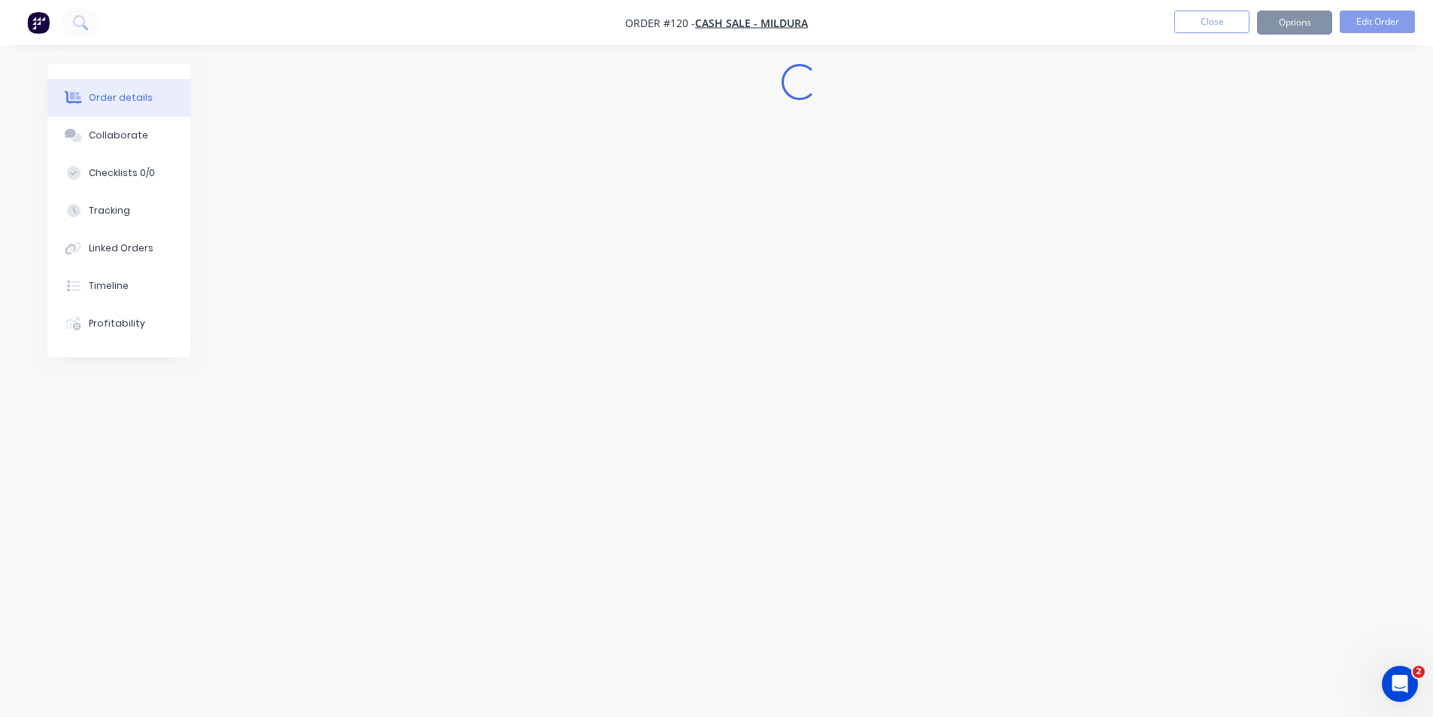
scroll to position [0, 0]
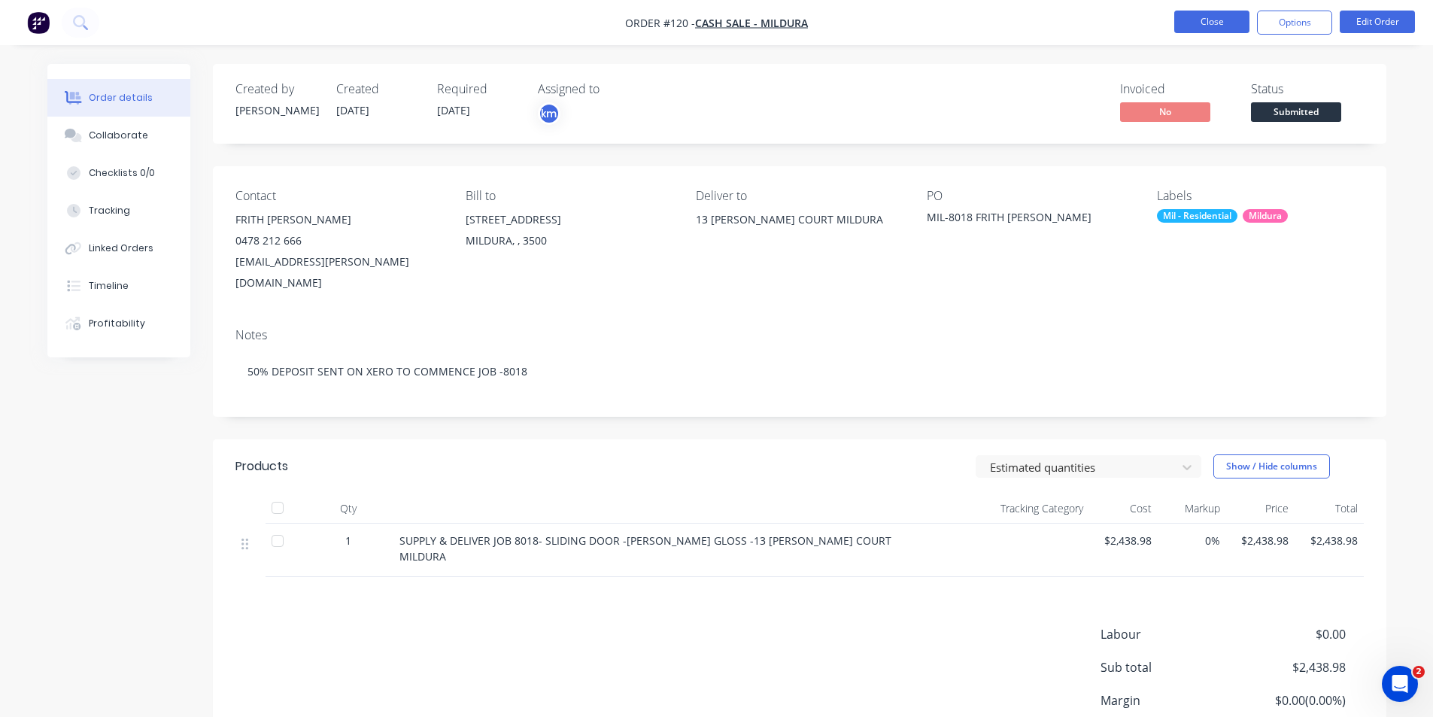
click at [1177, 16] on button "Close" at bounding box center [1211, 22] width 75 height 23
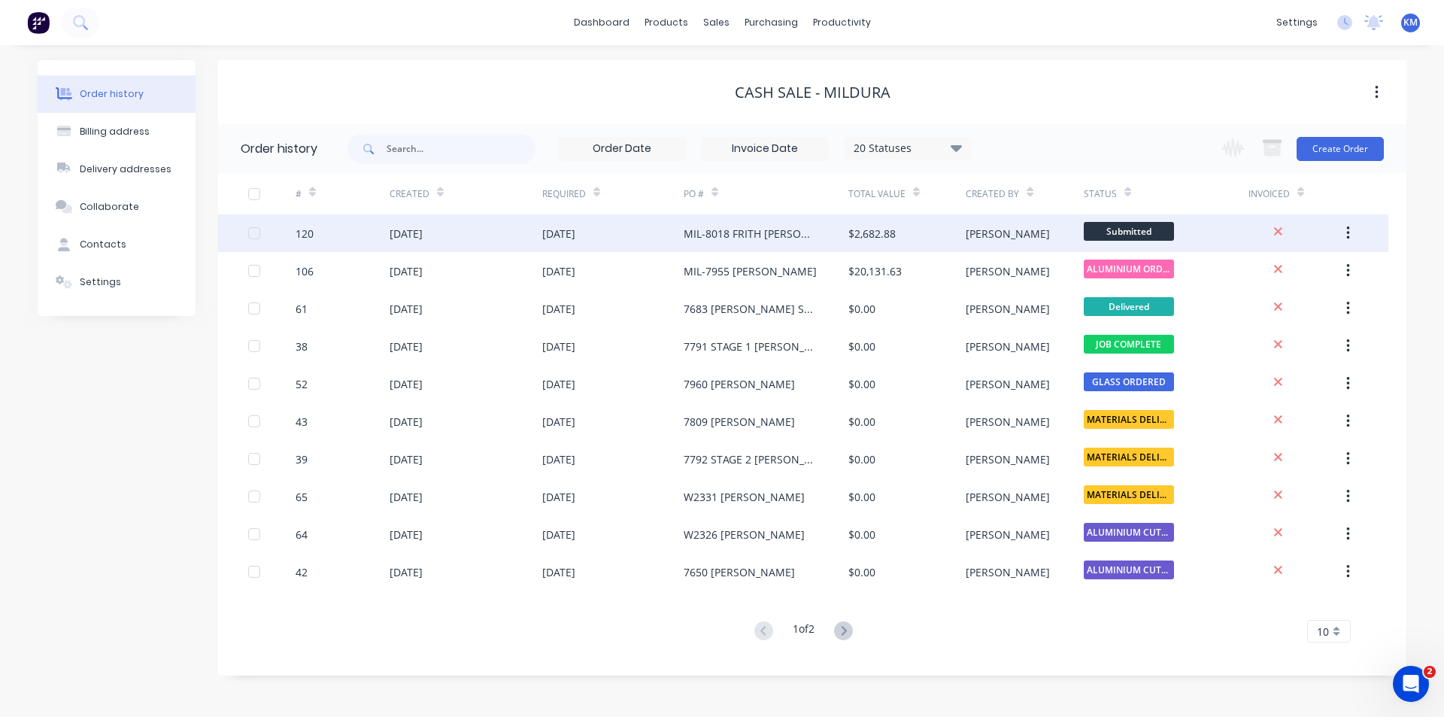
click at [767, 239] on div "MIL-8018 FRITH [PERSON_NAME]" at bounding box center [751, 234] width 135 height 16
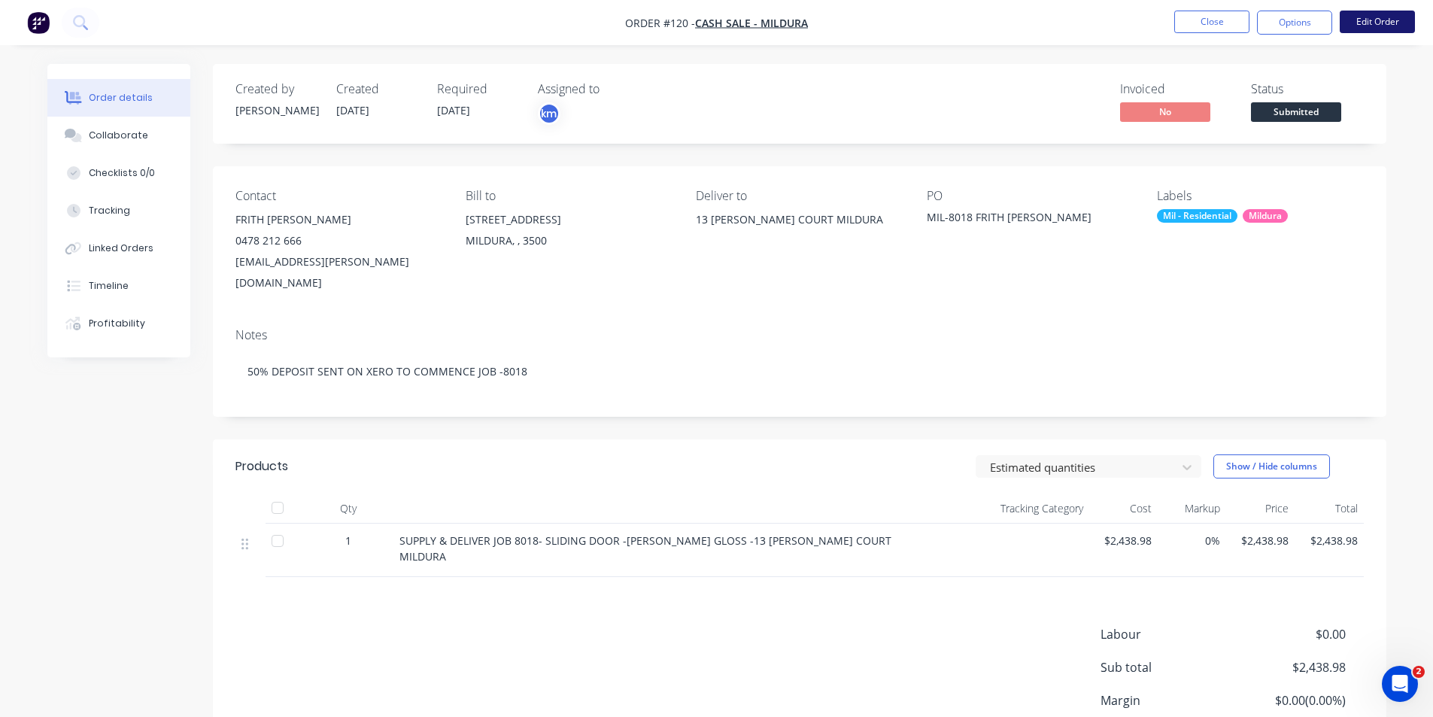
click at [1395, 20] on button "Edit Order" at bounding box center [1377, 22] width 75 height 23
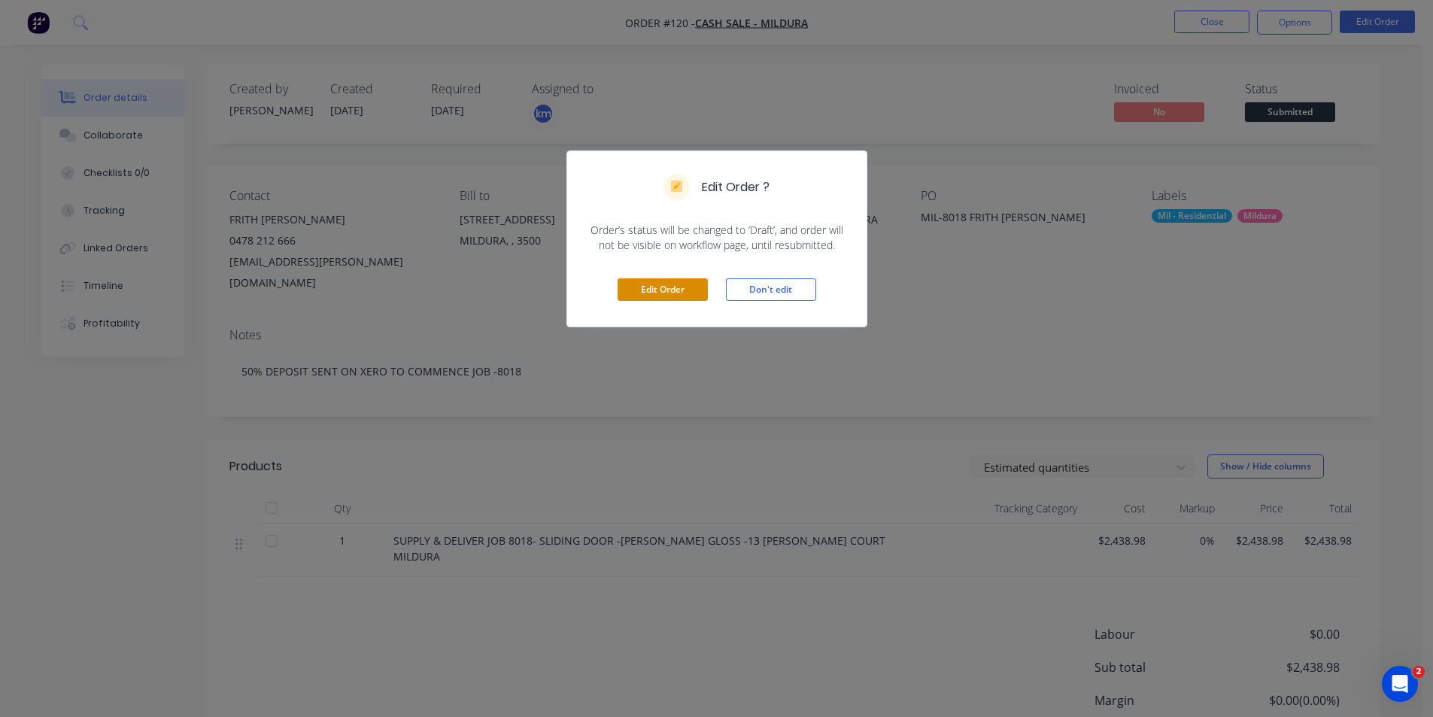
click at [665, 287] on button "Edit Order" at bounding box center [663, 289] width 90 height 23
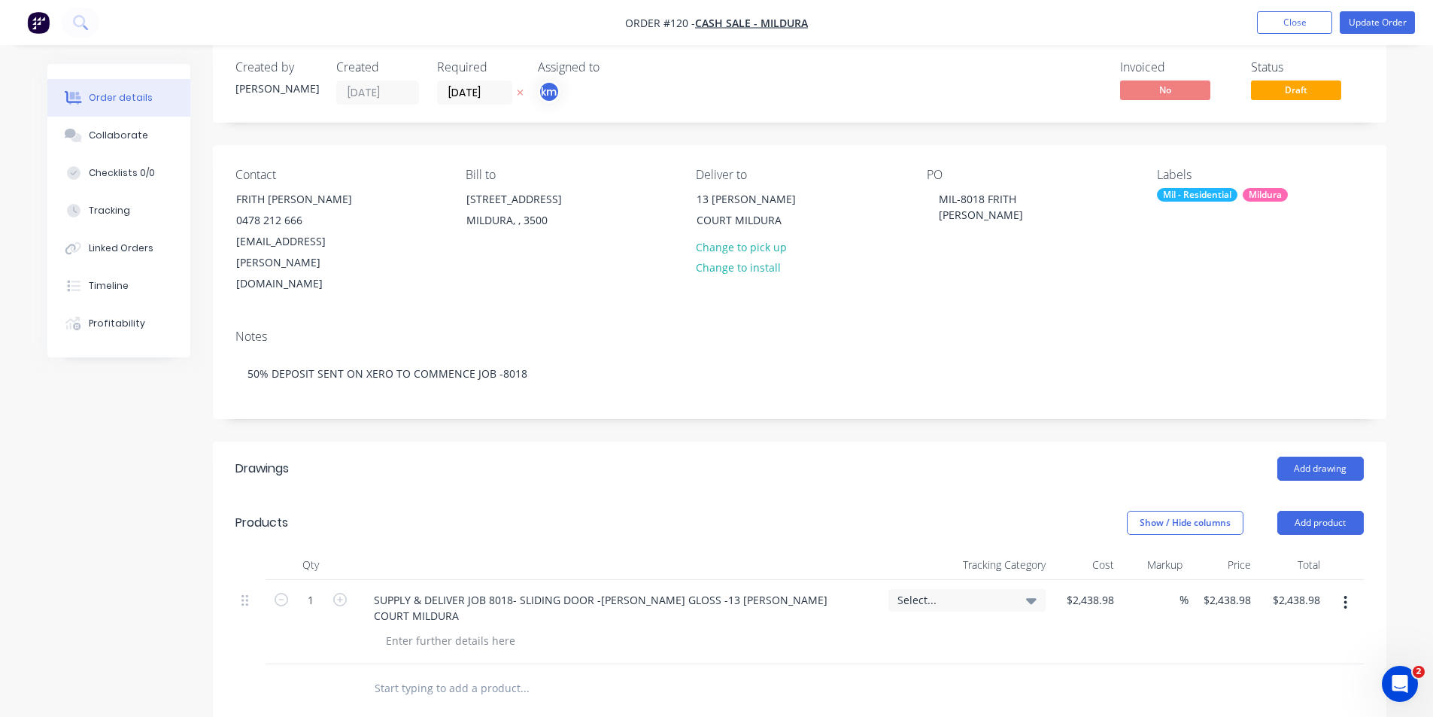
scroll to position [44, 0]
